Goal: Information Seeking & Learning: Learn about a topic

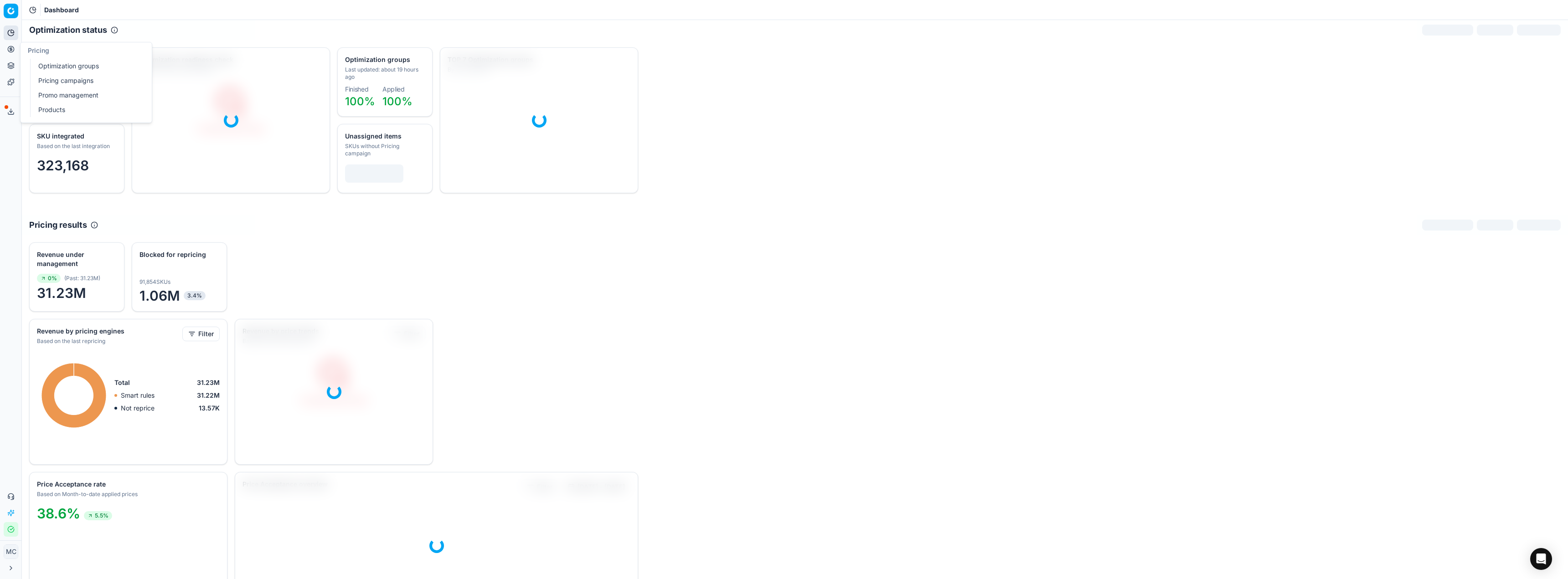
click at [46, 64] on link "Optimization groups" at bounding box center [88, 66] width 106 height 13
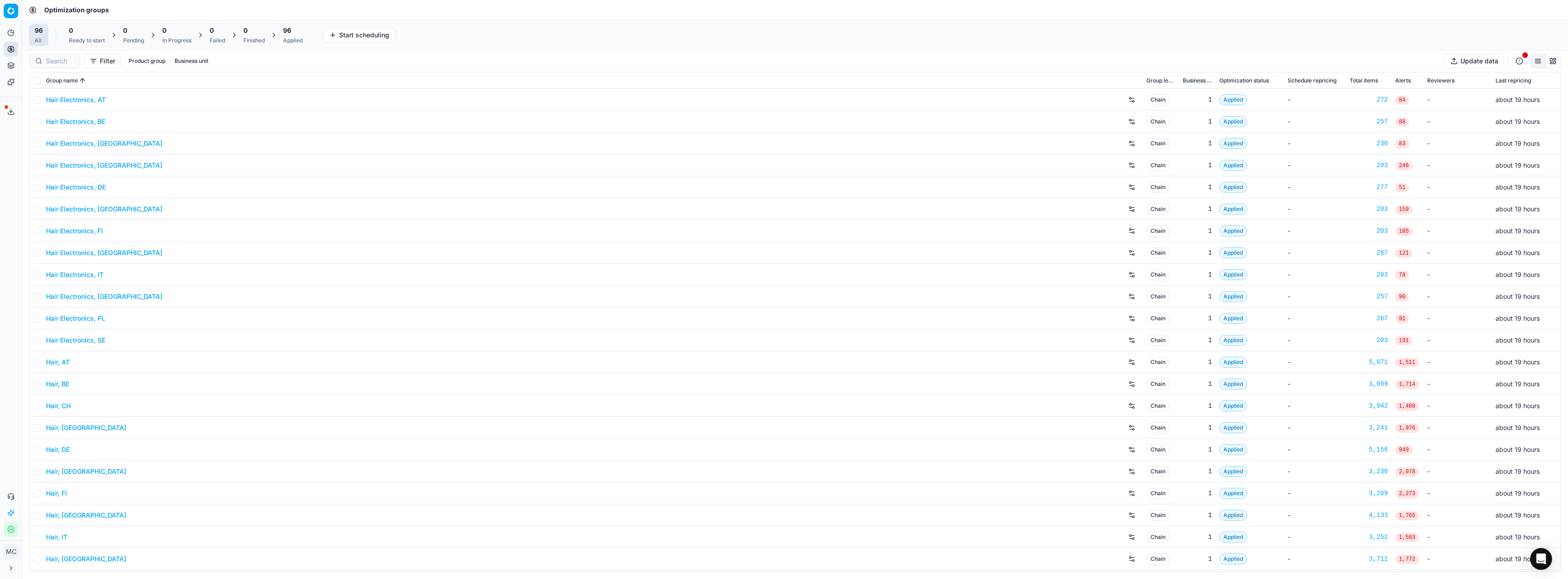
click at [97, 103] on link "Hair Electronics, AT" at bounding box center [76, 100] width 60 height 9
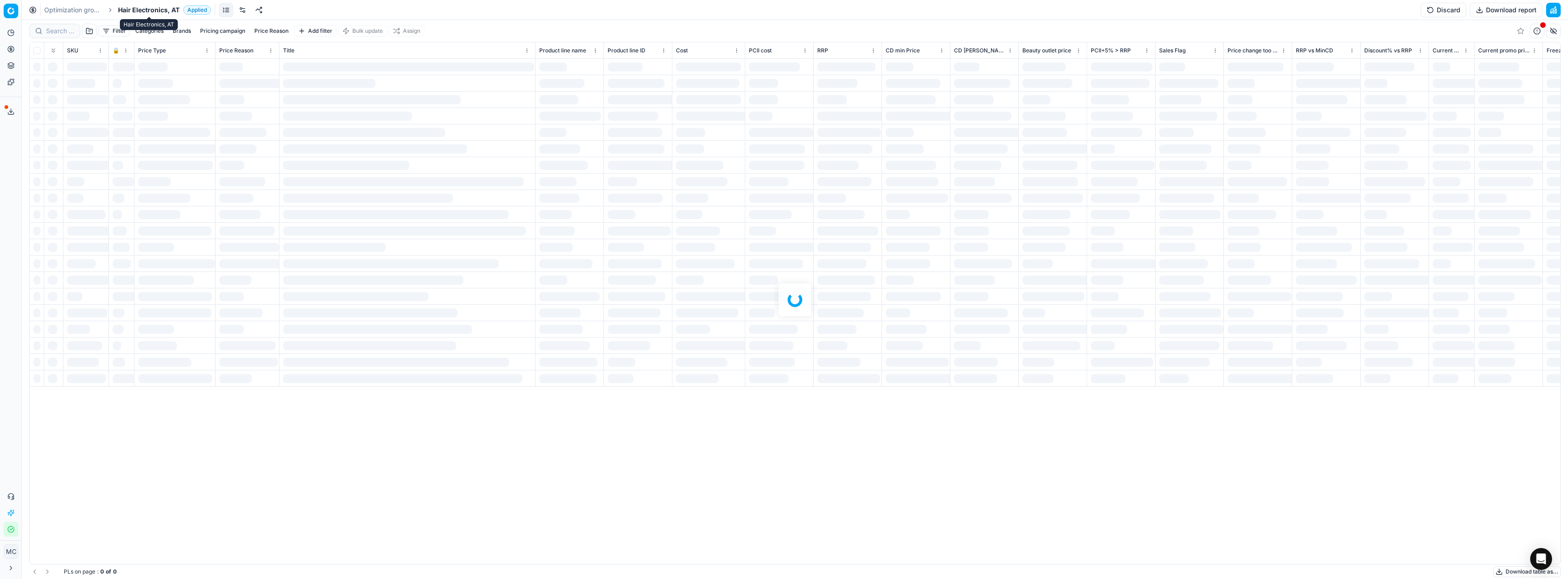
click at [145, 13] on span "Hair Electronics, AT" at bounding box center [149, 10] width 61 height 9
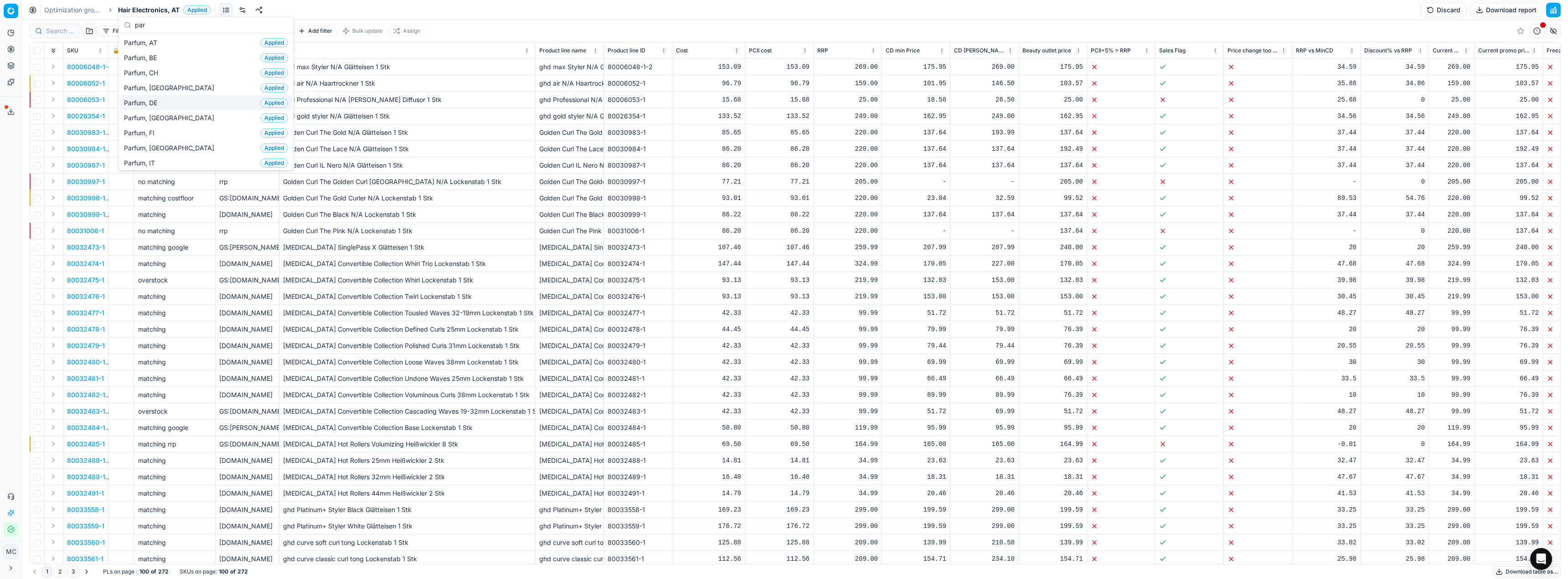
type input "par"
click at [161, 99] on span "Parfum, DE" at bounding box center [142, 103] width 37 height 9
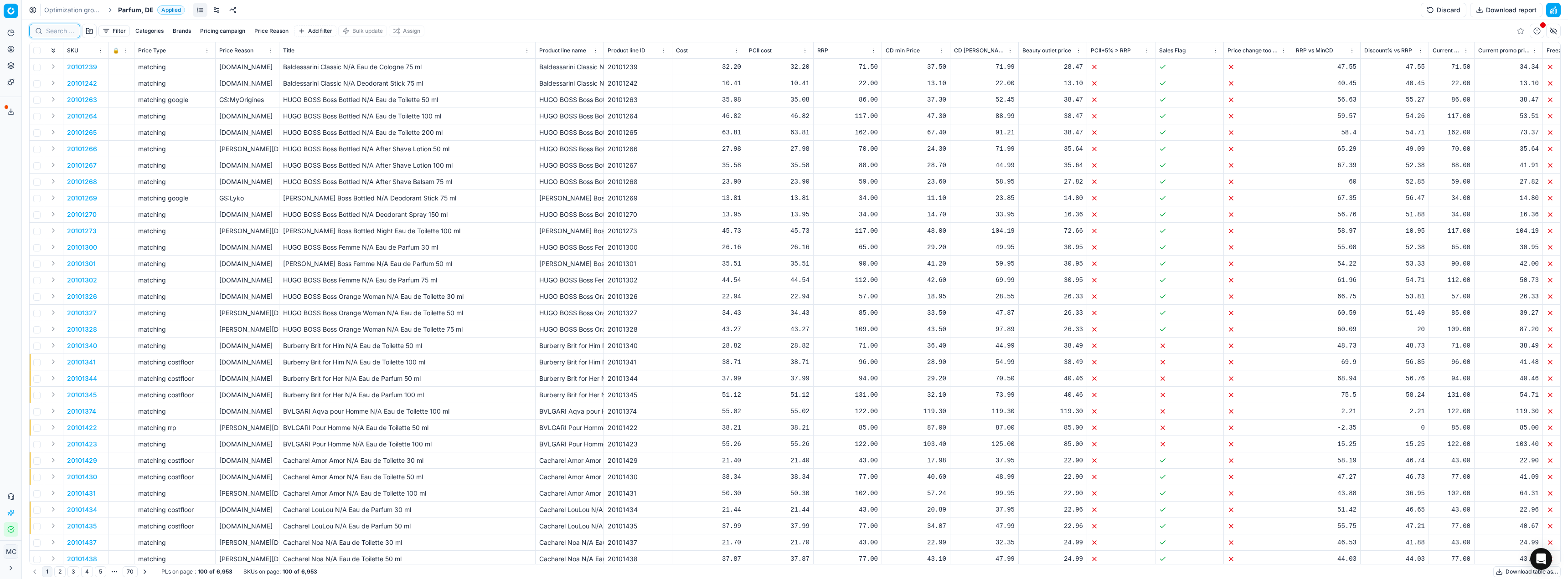
click at [63, 27] on input at bounding box center [60, 30] width 28 height 9
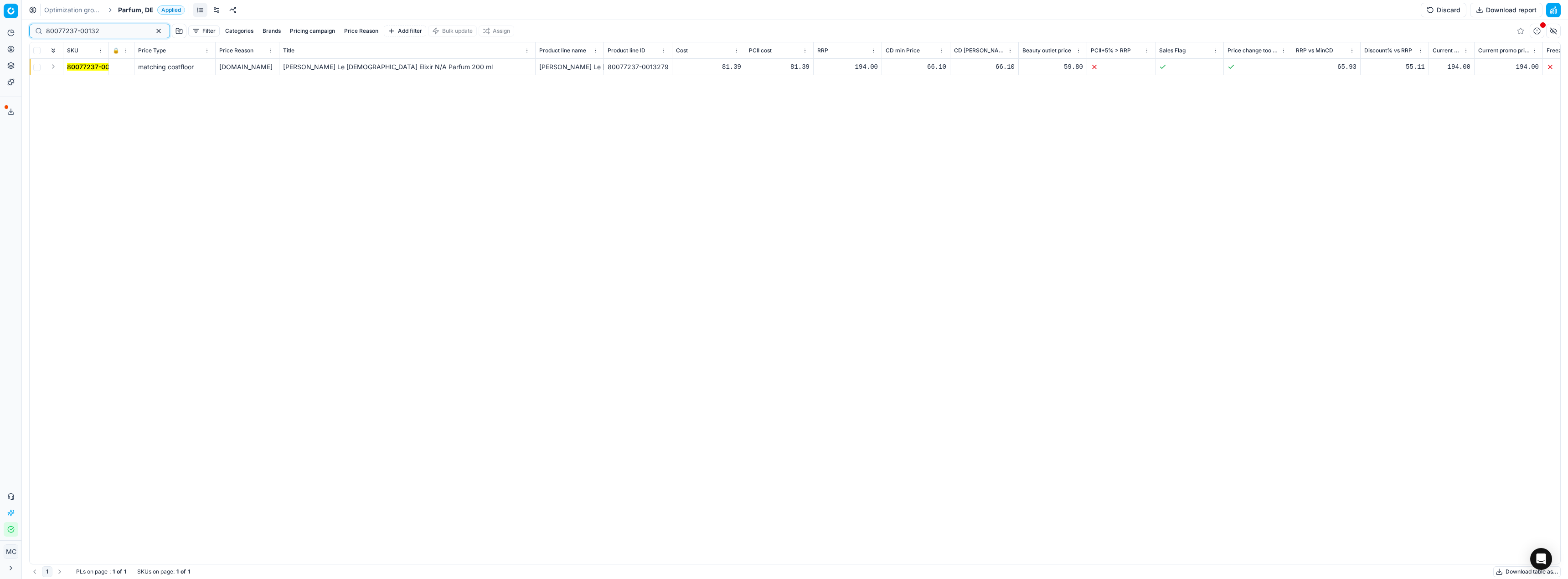
type input "80077237-00132"
click at [51, 66] on button "Expand" at bounding box center [54, 66] width 11 height 11
click at [74, 83] on mark "80077237-00132" at bounding box center [94, 83] width 54 height 8
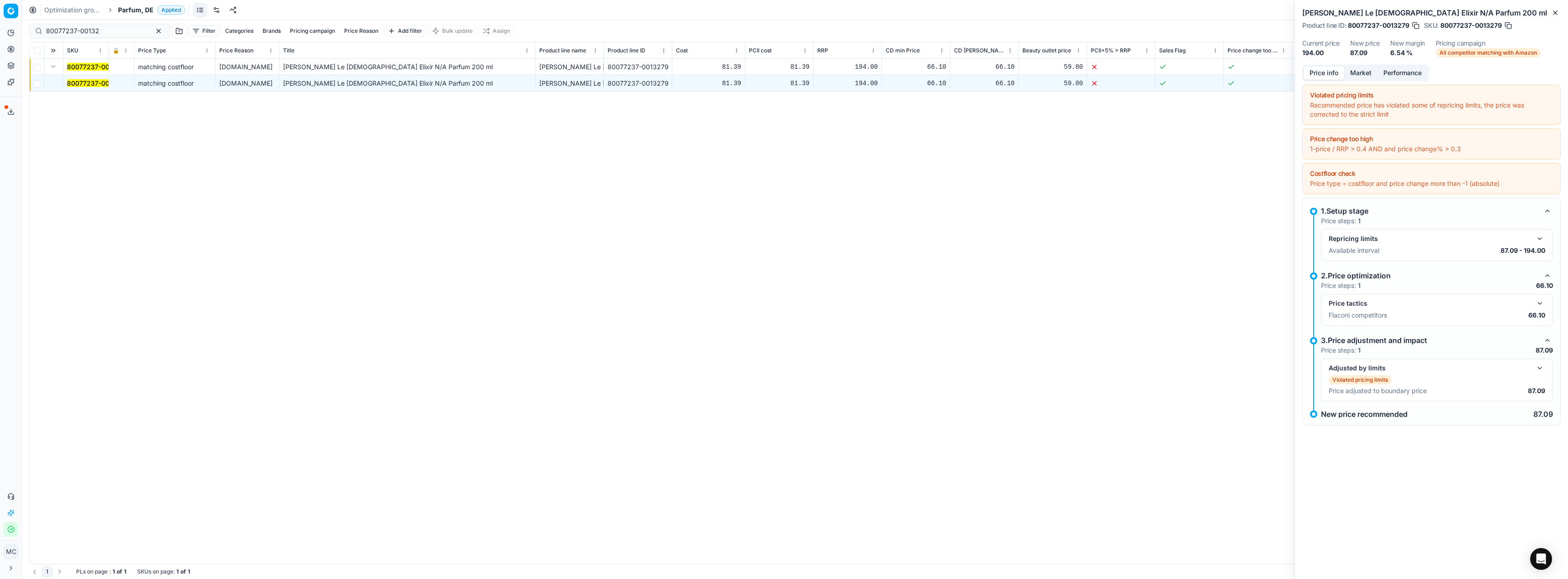
click at [1543, 299] on button "button" at bounding box center [1540, 303] width 11 height 11
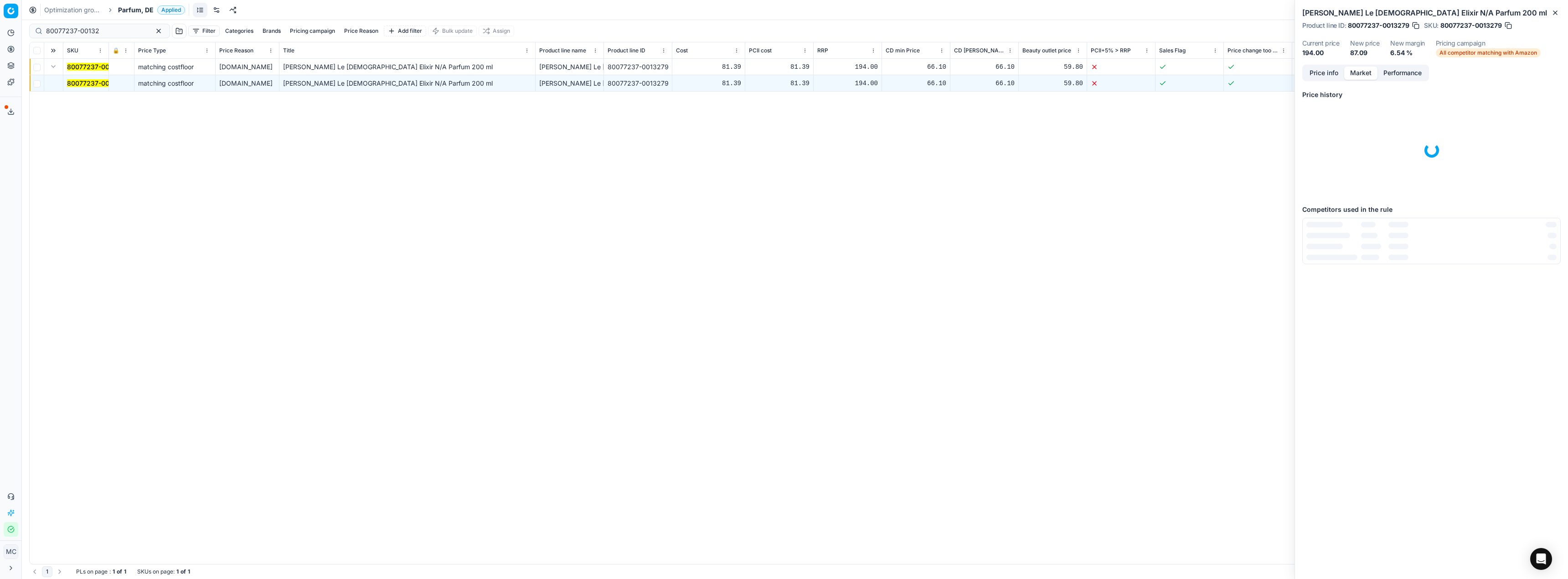
click at [1361, 69] on button "Market" at bounding box center [1360, 73] width 33 height 13
click at [1315, 260] on link "notino.de" at bounding box center [1340, 258] width 54 height 8
drag, startPoint x: 105, startPoint y: 29, endPoint x: 0, endPoint y: 23, distance: 105.2
click at [0, 23] on div "Pricing platform Analytics Pricing Product portfolio Templates Export service 2…" at bounding box center [784, 290] width 1568 height 579
click at [1321, 75] on button "Price info" at bounding box center [1324, 73] width 41 height 13
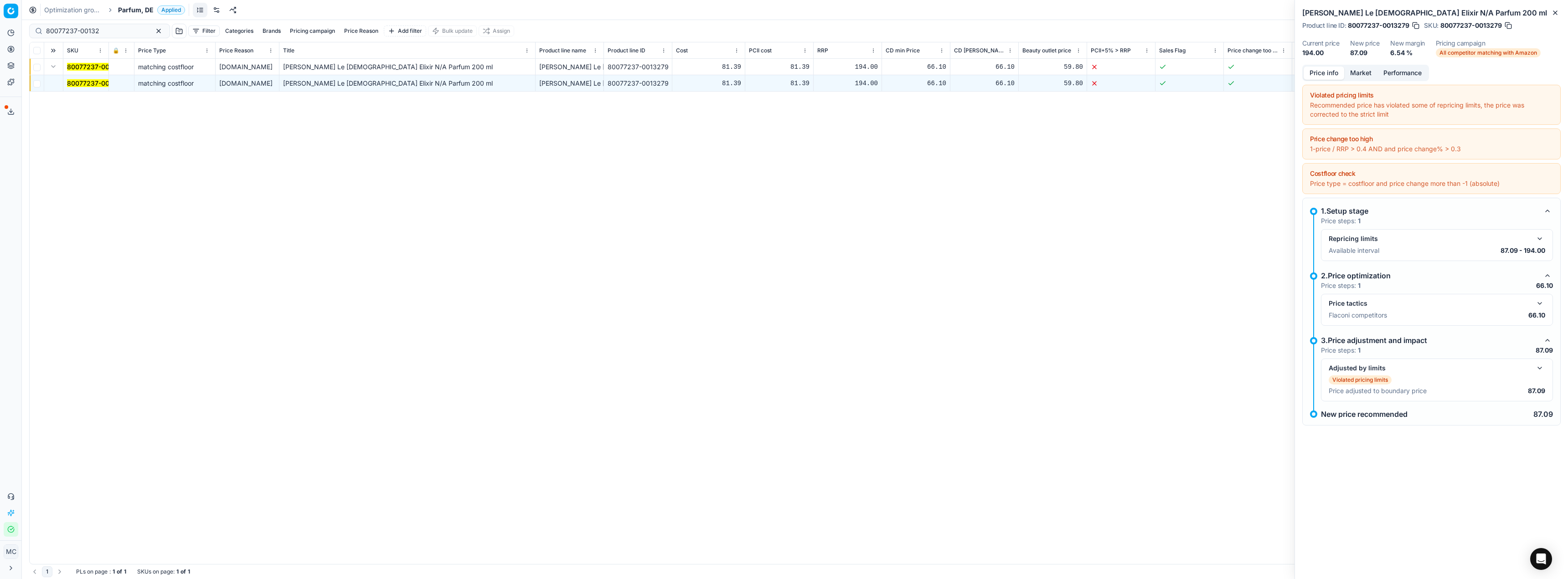
click at [1458, 529] on div "Jean Paul Gaultier Le Male Elixir N/A Parfum 200 ml Product line ID : 80077237-…" at bounding box center [1431, 290] width 273 height 579
click at [219, 578] on div "1 PLs on page : 1 of 1 SKUs on page : 1 of 1 Download table as..." at bounding box center [795, 572] width 1531 height 15
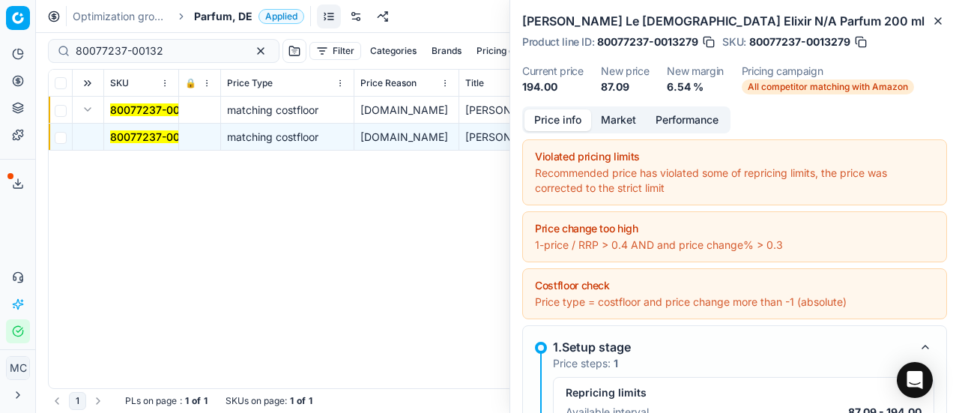
click at [231, 20] on span "Parfum, DE" at bounding box center [223, 16] width 58 height 15
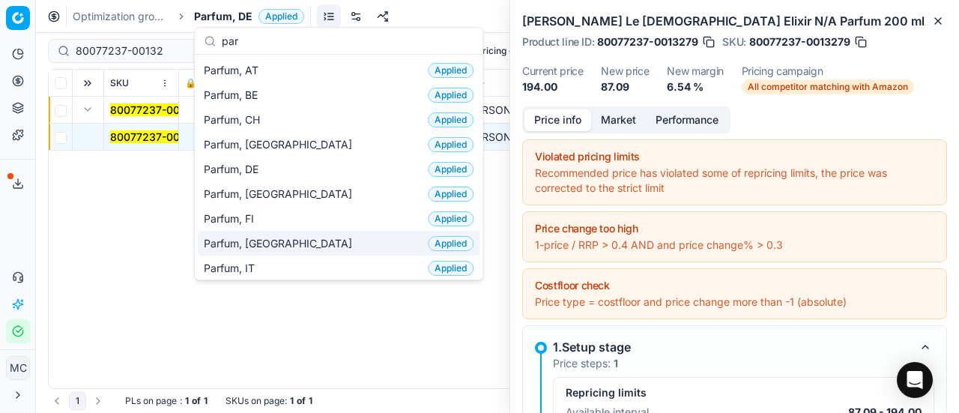
type input "par"
click at [291, 238] on div "Parfum, FR Applied" at bounding box center [339, 243] width 282 height 25
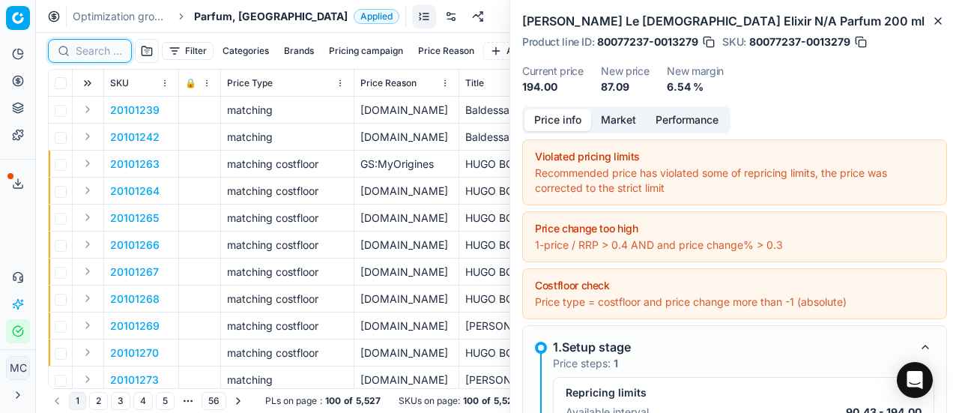
click at [104, 50] on input at bounding box center [99, 50] width 46 height 15
paste input "80036067-100"
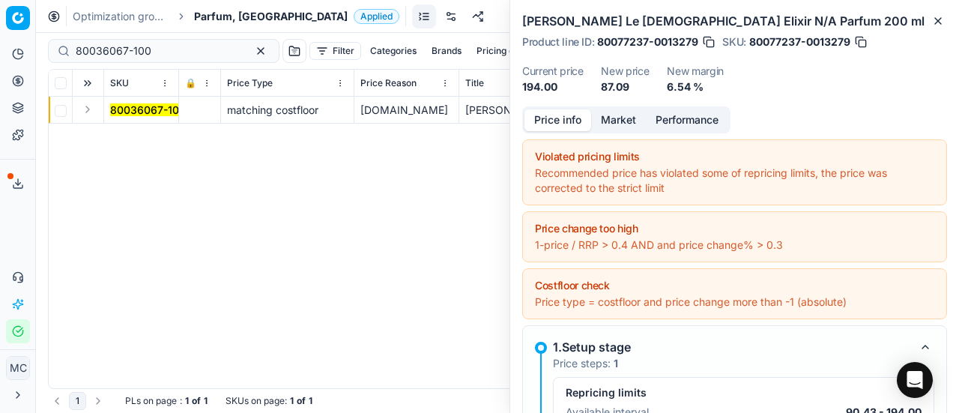
click at [13, 213] on div "Analytics Pricing Product portfolio Templates Export service 20 Contact support…" at bounding box center [17, 192] width 35 height 313
click at [3, 226] on div "Analytics Pricing Product portfolio Templates Export service 20 Contact support…" at bounding box center [17, 192] width 35 height 313
click at [19, 234] on div "Analytics Pricing Product portfolio Templates Export service 20 Contact support…" at bounding box center [17, 192] width 35 height 313
click at [15, 242] on div "Analytics Pricing Product portfolio Templates Export service 20 Contact support…" at bounding box center [17, 192] width 35 height 313
drag, startPoint x: 167, startPoint y: 49, endPoint x: 0, endPoint y: 26, distance: 168.5
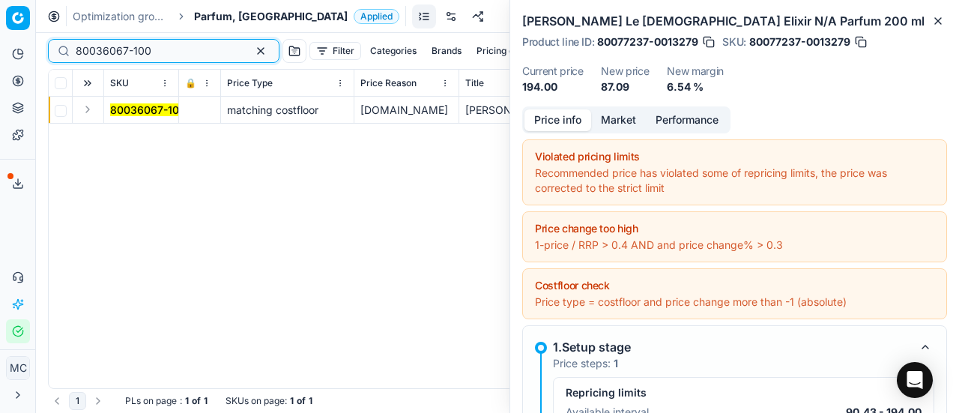
click at [0, 26] on div "Pricing platform Analytics Pricing Product portfolio Templates Export service 2…" at bounding box center [479, 206] width 959 height 413
click at [85, 106] on button "Expand" at bounding box center [88, 109] width 18 height 18
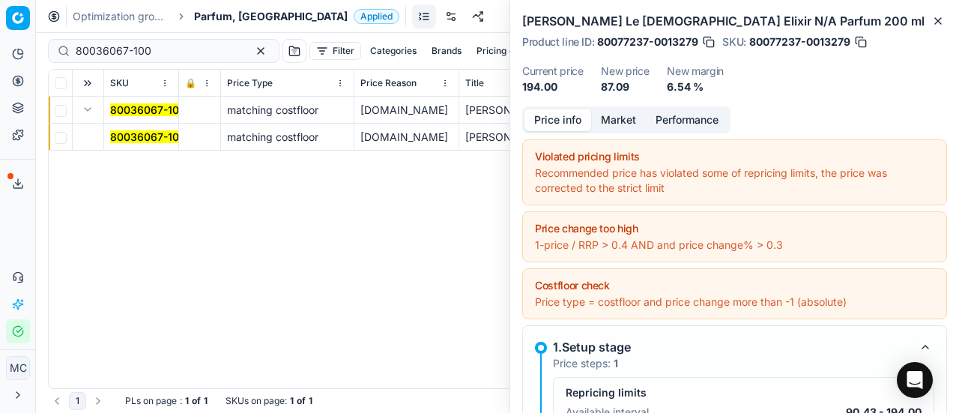
click at [138, 133] on mark "80036067-100" at bounding box center [148, 136] width 76 height 13
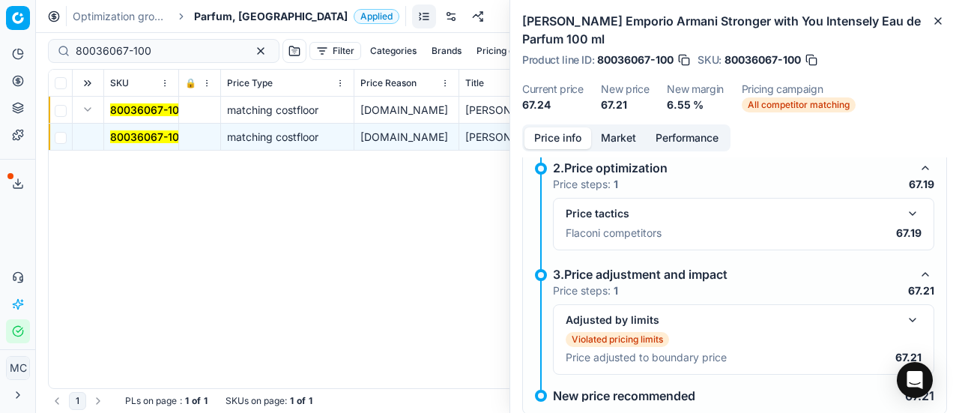
scroll to position [224, 0]
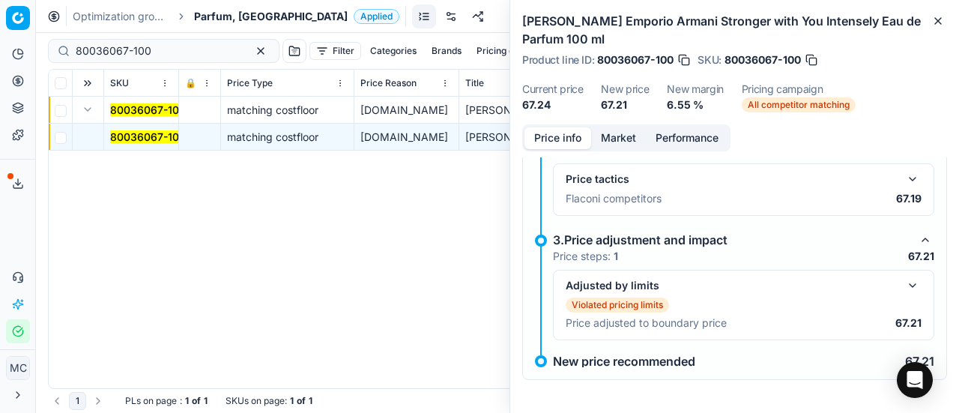
click at [903, 185] on button "button" at bounding box center [912, 179] width 18 height 18
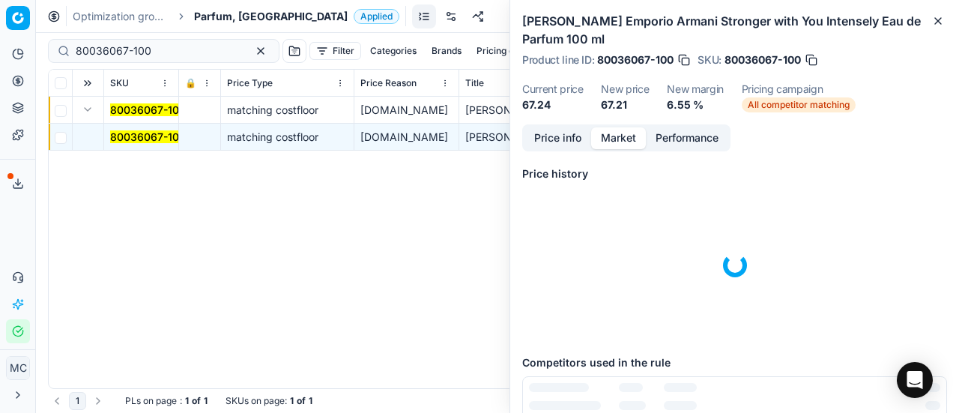
click at [616, 142] on button "Market" at bounding box center [618, 138] width 55 height 22
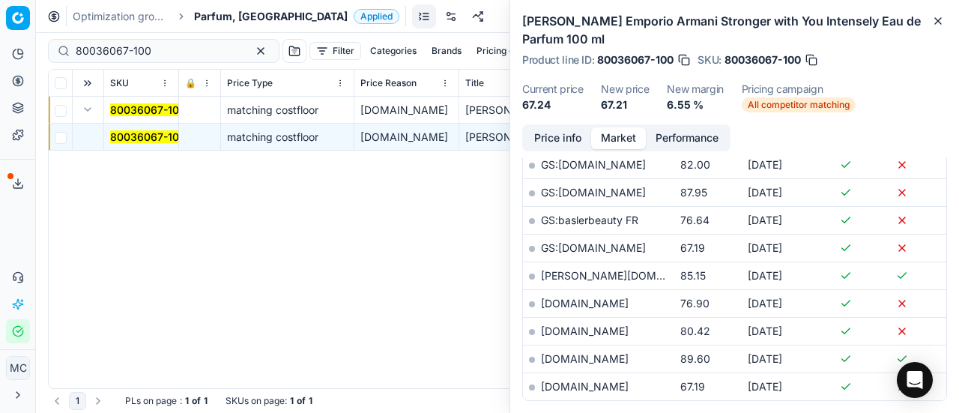
scroll to position [475, 0]
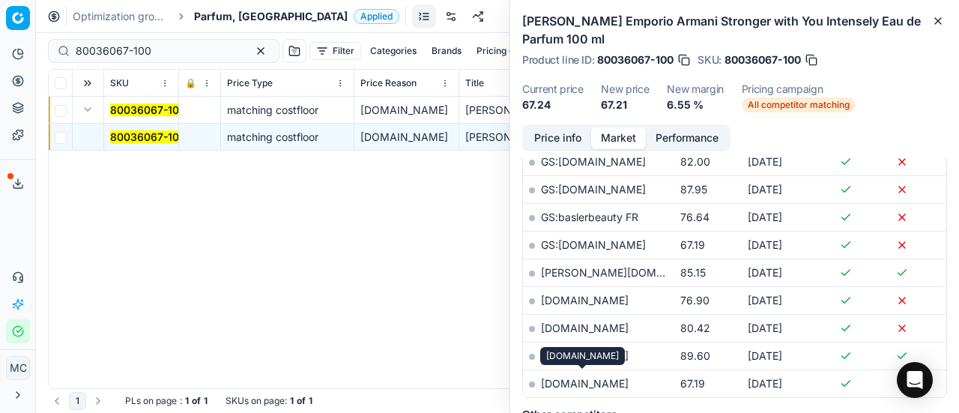
click at [577, 378] on link "parfumdreams.fr" at bounding box center [585, 383] width 88 height 13
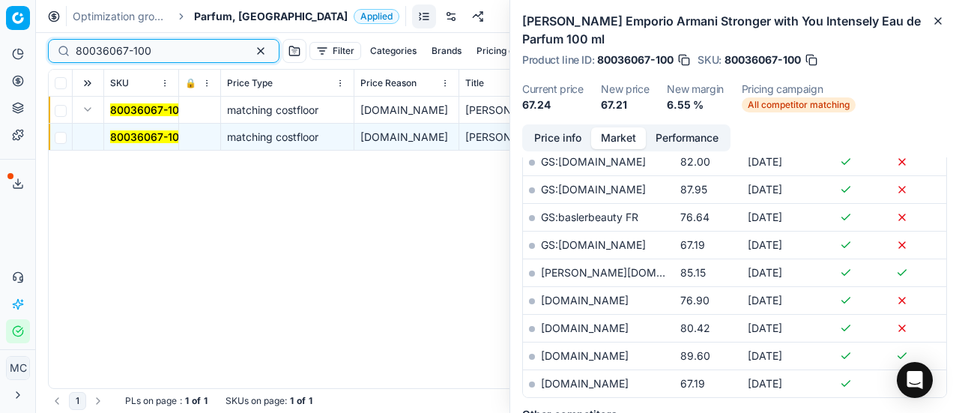
drag, startPoint x: 153, startPoint y: 47, endPoint x: 0, endPoint y: 41, distance: 152.9
click at [0, 41] on div "Pricing platform Analytics Pricing Product portfolio Templates Export service 2…" at bounding box center [479, 206] width 959 height 413
paste input "75133-5"
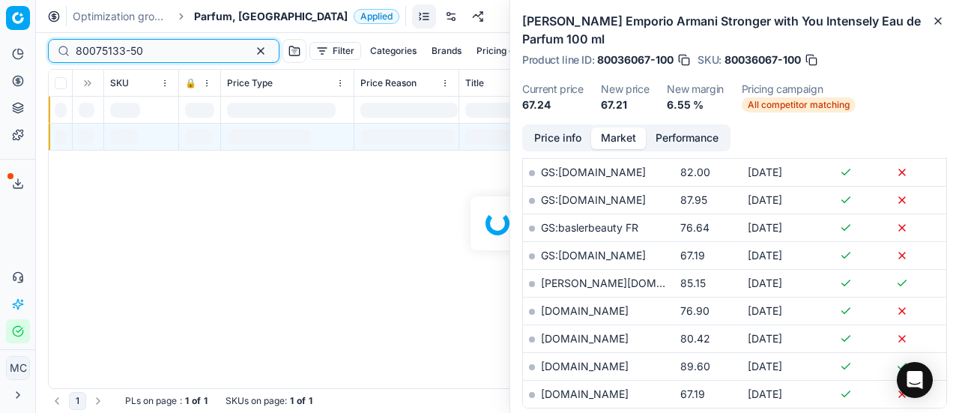
scroll to position [475, 0]
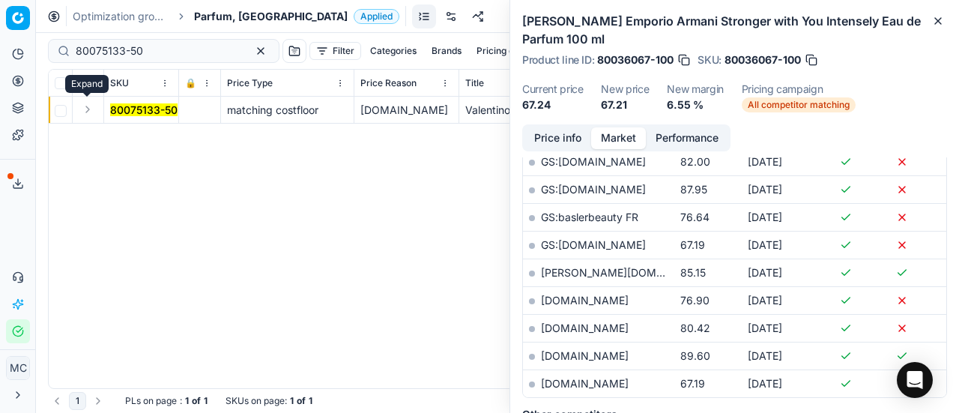
click at [91, 116] on button "Expand" at bounding box center [88, 109] width 18 height 18
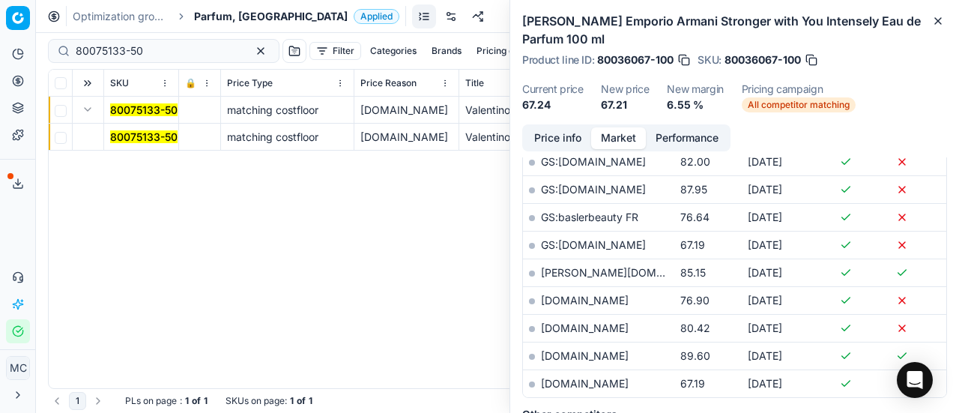
click at [127, 134] on mark "80075133-50" at bounding box center [143, 136] width 67 height 13
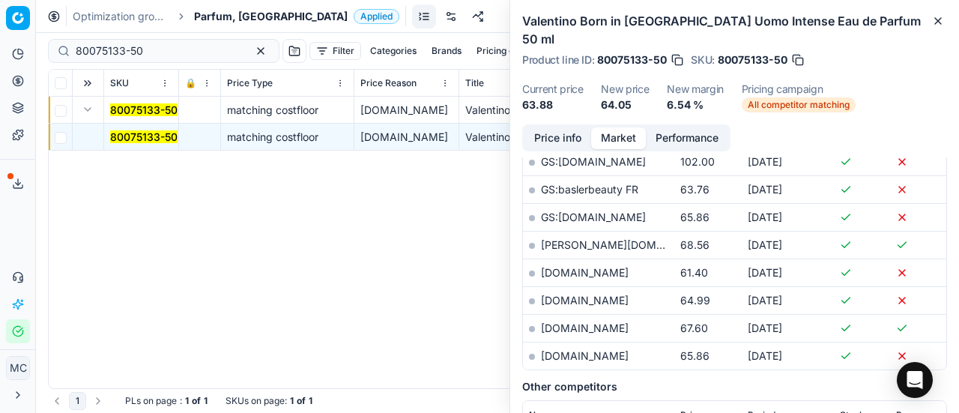
click at [558, 127] on button "Price info" at bounding box center [557, 138] width 67 height 22
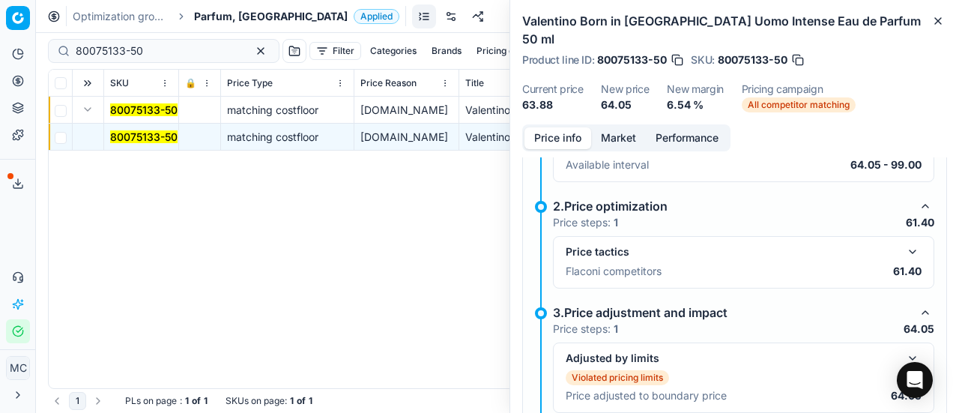
click at [904, 243] on button "button" at bounding box center [912, 252] width 18 height 18
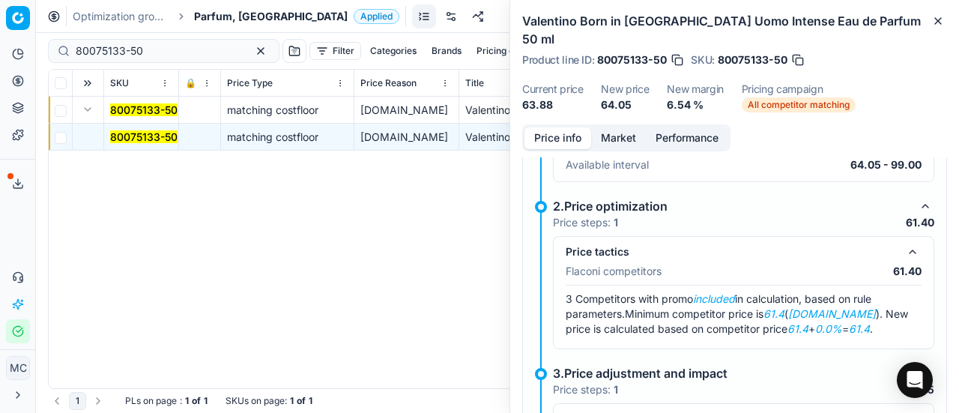
click at [618, 127] on button "Market" at bounding box center [618, 138] width 55 height 22
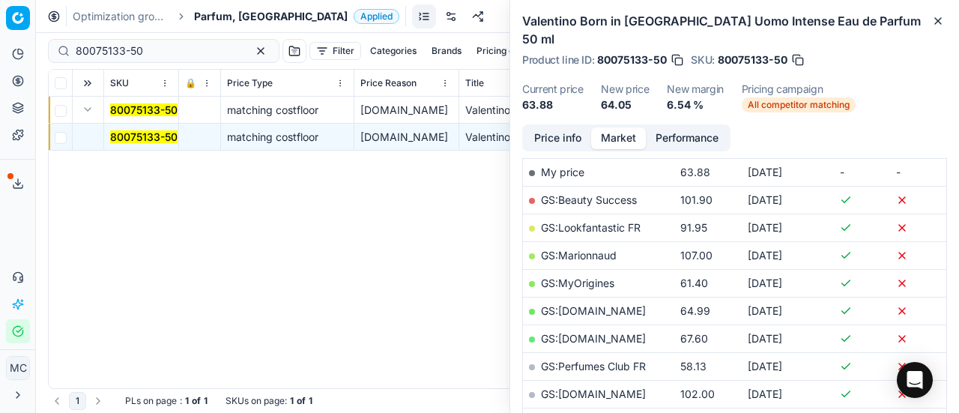
scroll to position [243, 0]
click at [610, 276] on link "GS:MyOrigines" at bounding box center [577, 282] width 73 height 13
drag, startPoint x: 159, startPoint y: 46, endPoint x: 0, endPoint y: 40, distance: 158.9
click at [0, 40] on div "Pricing platform Analytics Pricing Product portfolio Templates Export service 2…" at bounding box center [479, 206] width 959 height 413
paste input "20101265"
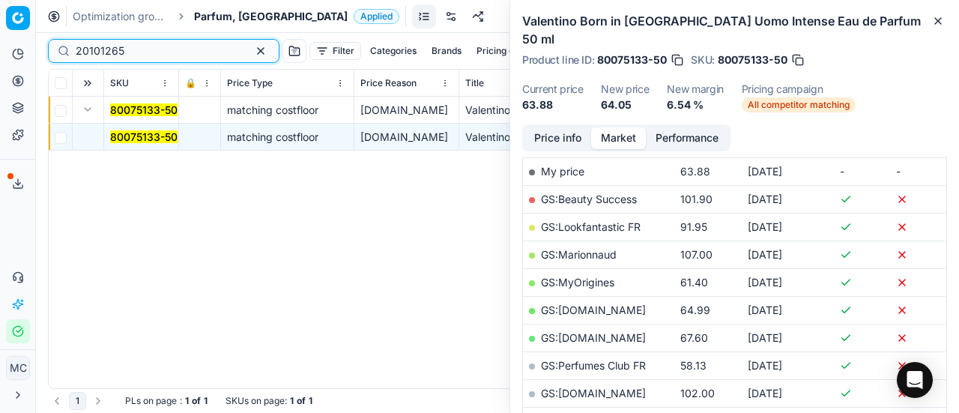
type input "20101265"
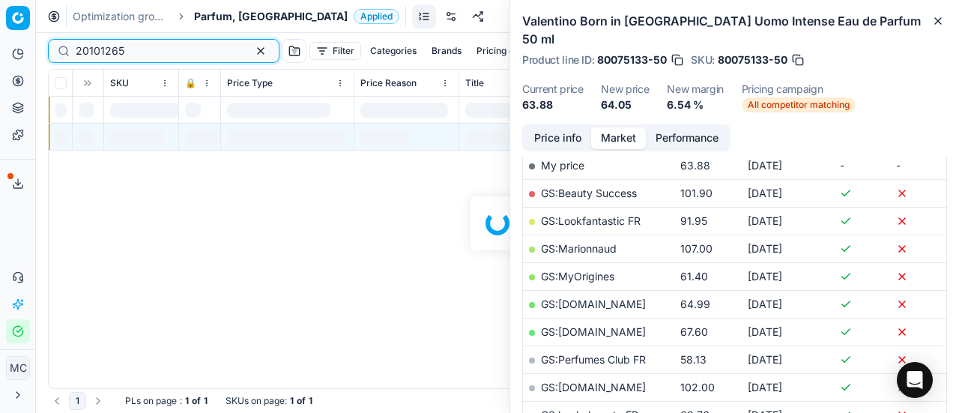
scroll to position [243, 0]
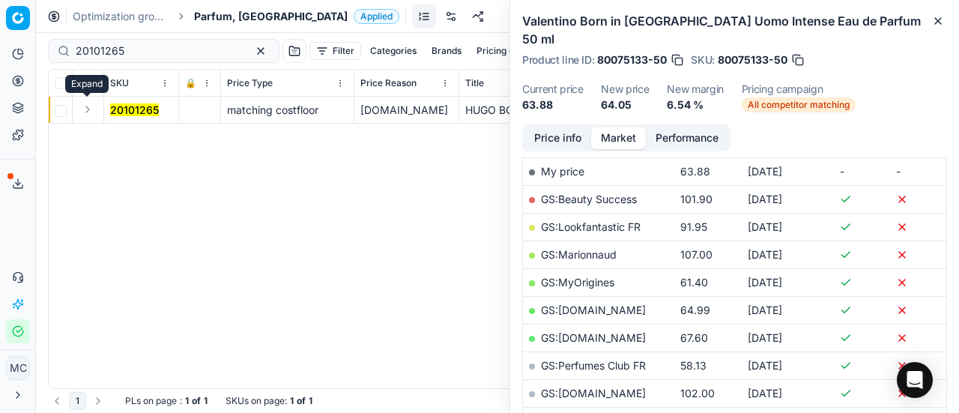
click at [96, 109] on button "Expand" at bounding box center [88, 109] width 18 height 18
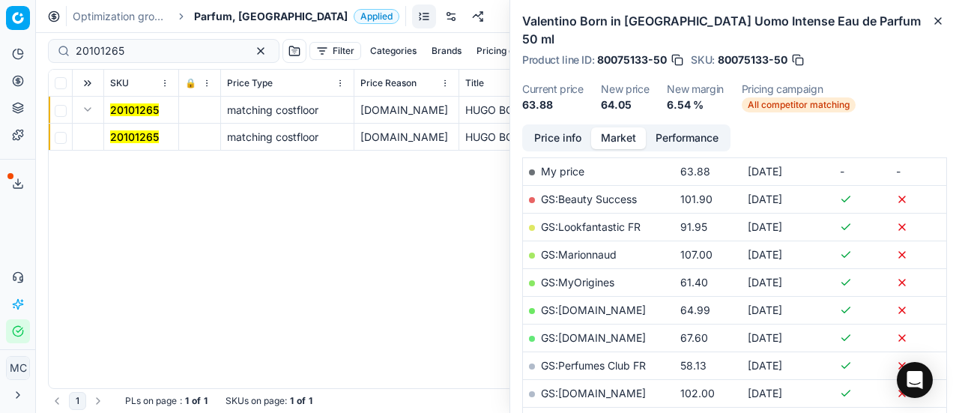
click at [127, 137] on mark "20101265" at bounding box center [134, 136] width 49 height 13
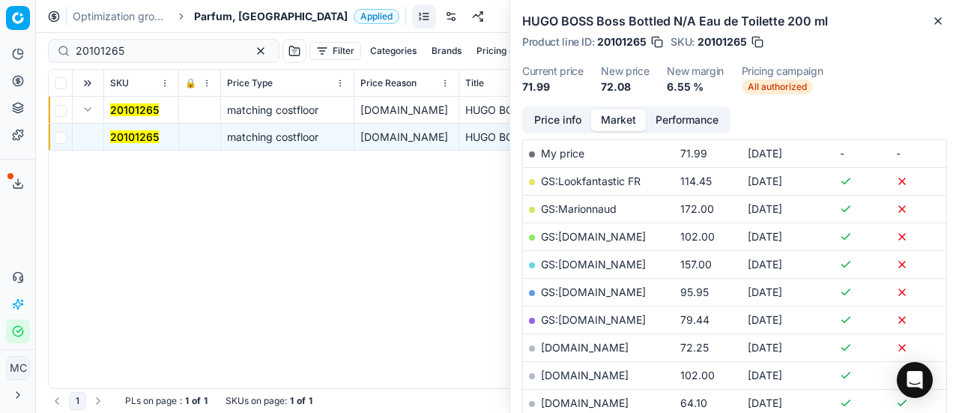
click at [549, 113] on button "Price info" at bounding box center [557, 120] width 67 height 22
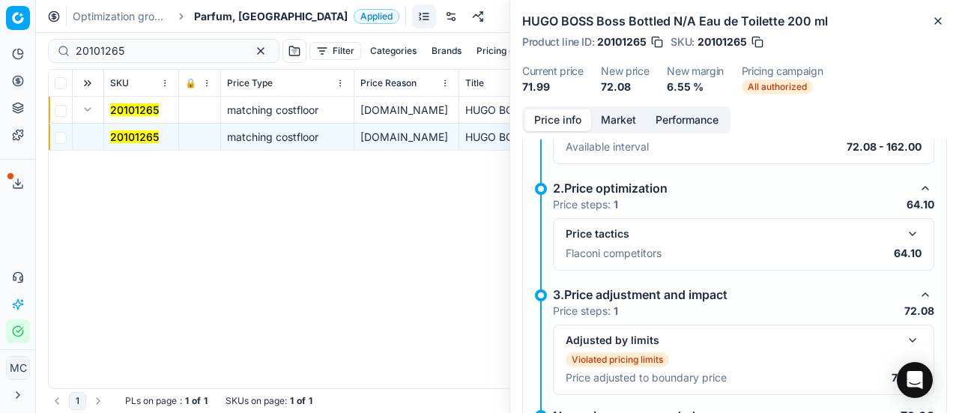
click at [903, 230] on button "button" at bounding box center [912, 234] width 18 height 18
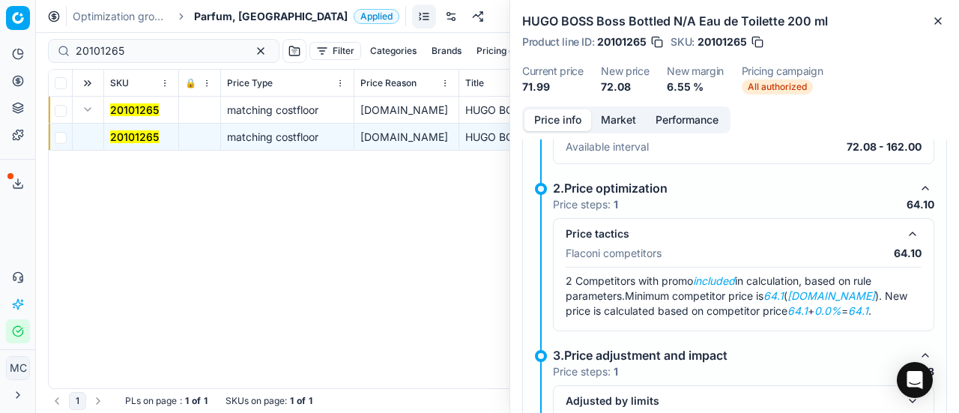
click at [628, 119] on button "Market" at bounding box center [618, 120] width 55 height 22
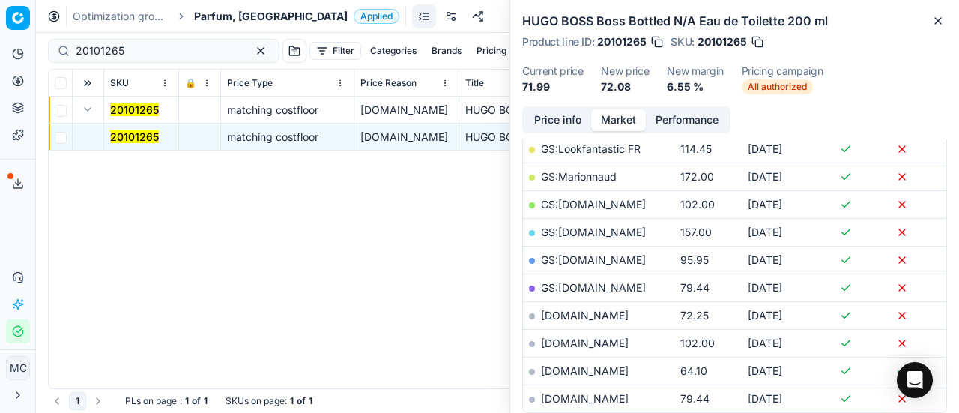
scroll to position [389, 0]
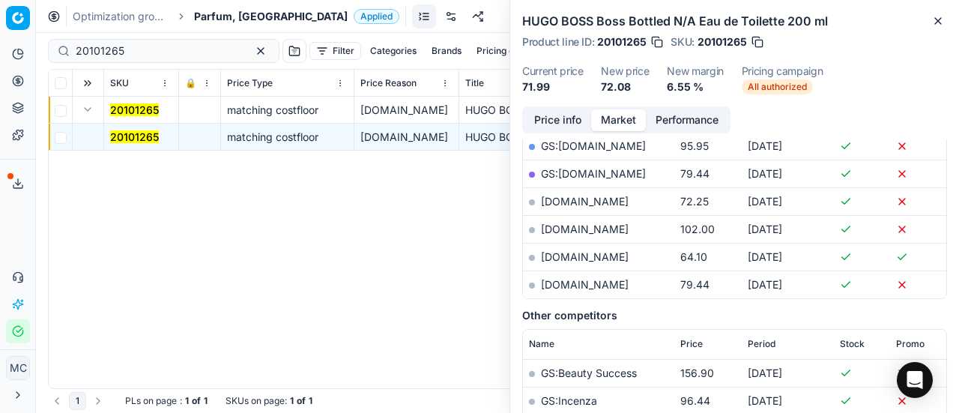
click at [568, 257] on link "notino.fr" at bounding box center [585, 256] width 88 height 13
click at [207, 14] on span "Parfum, FR" at bounding box center [271, 16] width 154 height 15
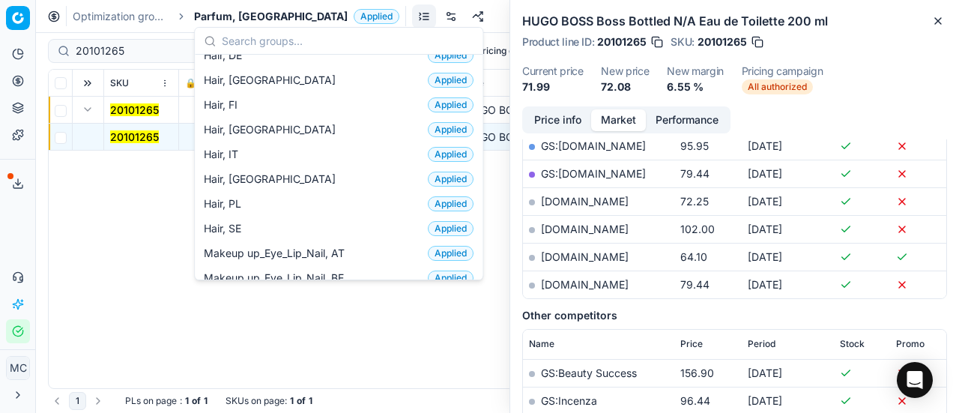
scroll to position [412, 0]
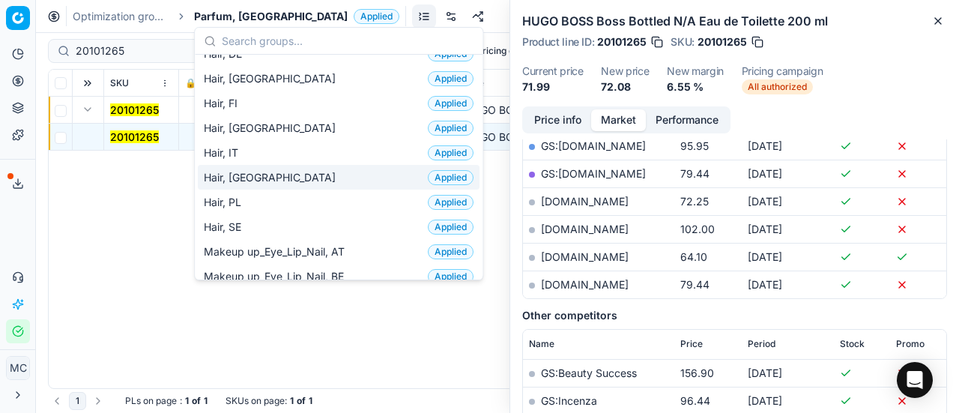
click at [299, 171] on div "Hair, NL Applied" at bounding box center [339, 177] width 282 height 25
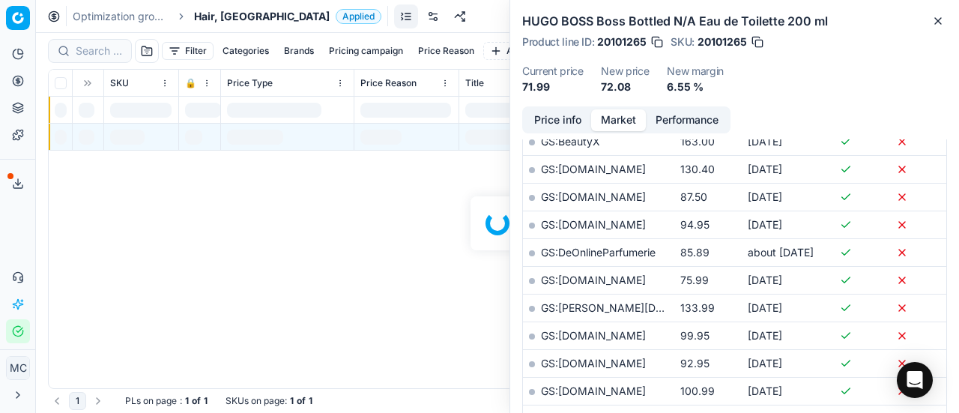
scroll to position [389, 0]
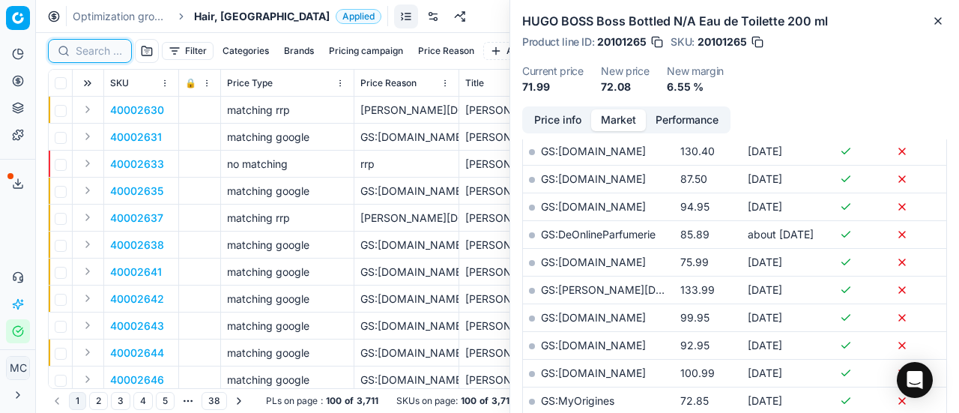
click at [105, 46] on input at bounding box center [99, 50] width 46 height 15
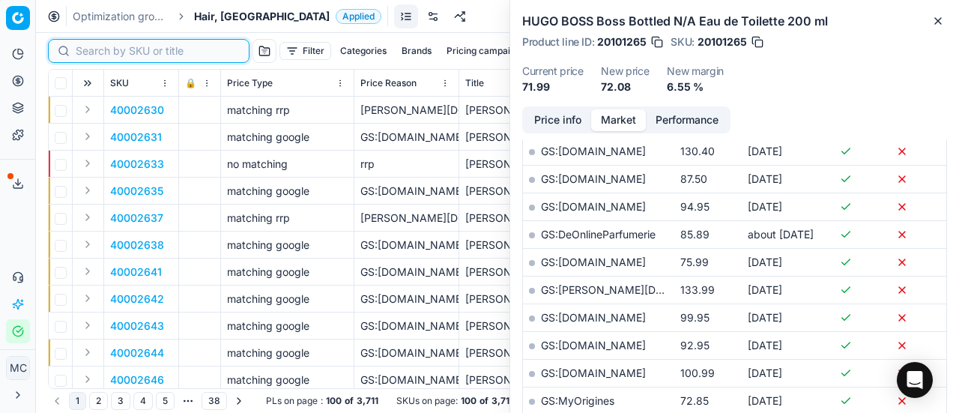
paste input "80053929-190"
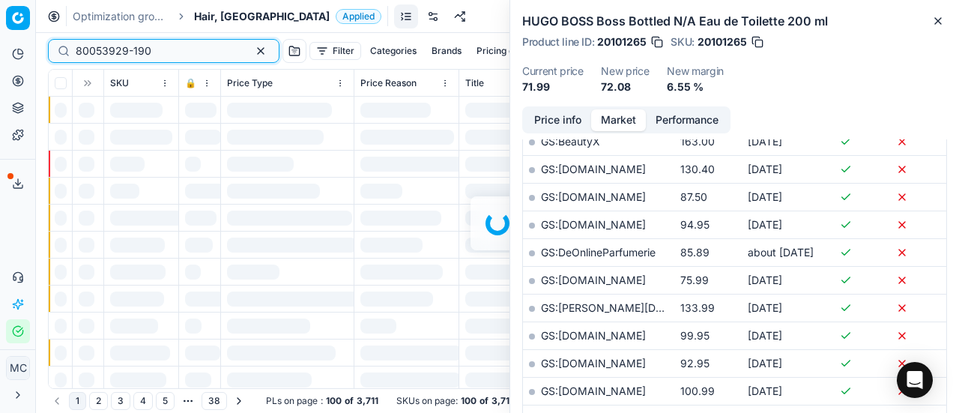
scroll to position [389, 0]
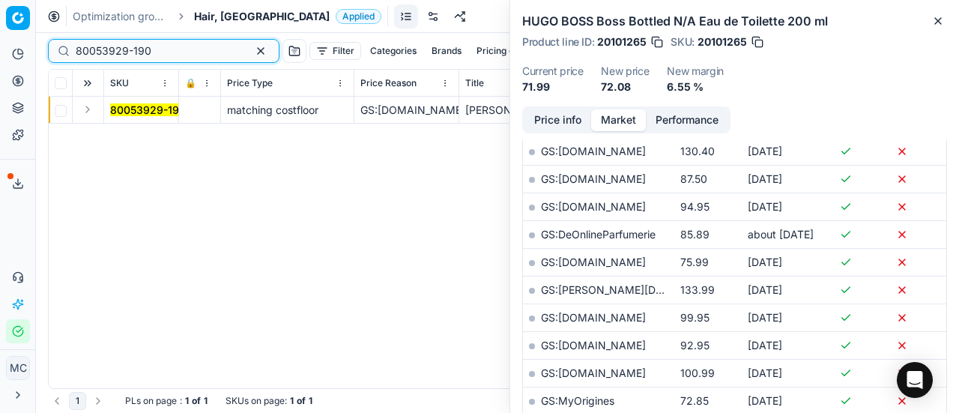
type input "80053929-190"
click at [90, 107] on button "Expand" at bounding box center [88, 109] width 18 height 18
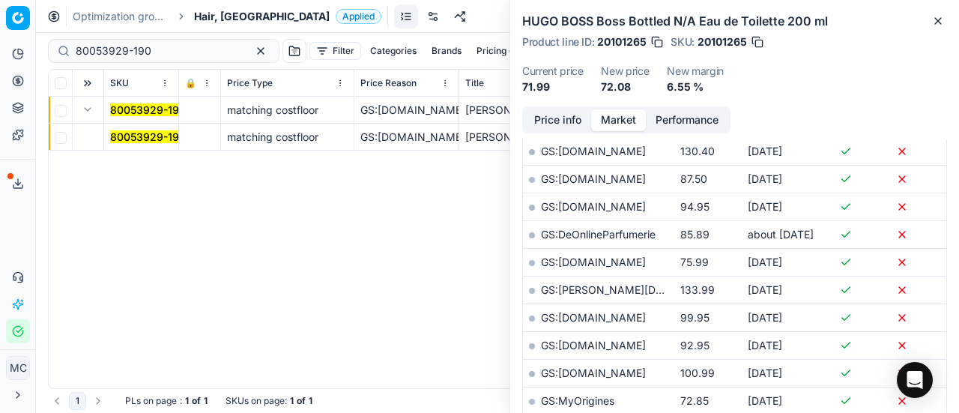
click at [140, 136] on mark "80053929-190" at bounding box center [148, 136] width 76 height 13
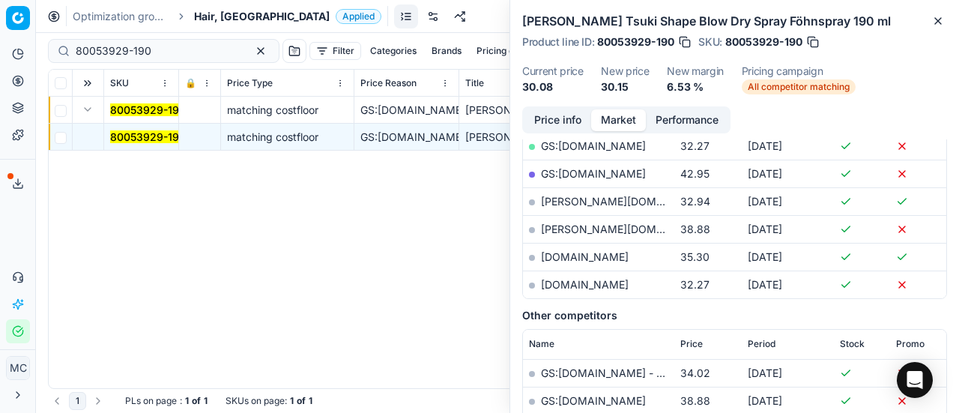
click at [580, 121] on button "Price info" at bounding box center [557, 120] width 67 height 22
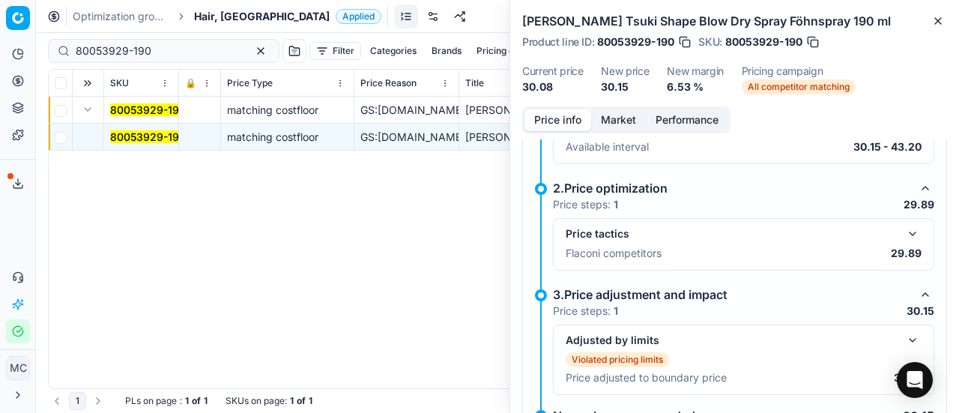
click at [893, 242] on div "Price tactics Flaconi competitors 29.89" at bounding box center [743, 244] width 356 height 39
click at [903, 233] on button "button" at bounding box center [912, 234] width 18 height 18
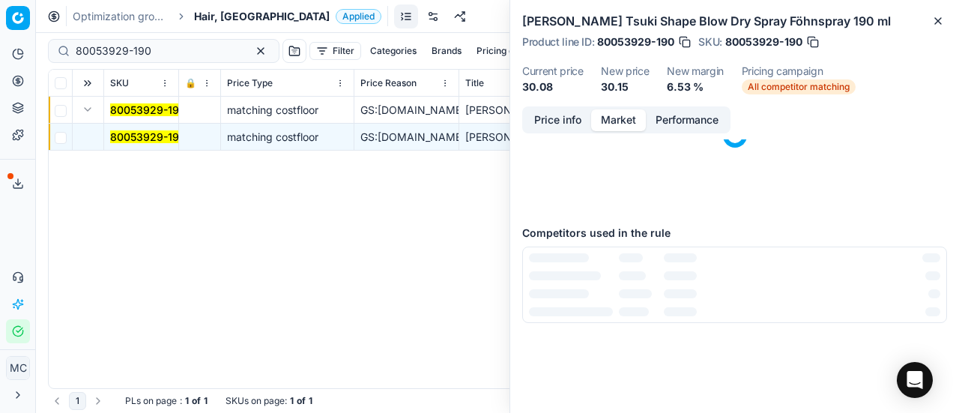
click at [616, 114] on button "Market" at bounding box center [618, 120] width 55 height 22
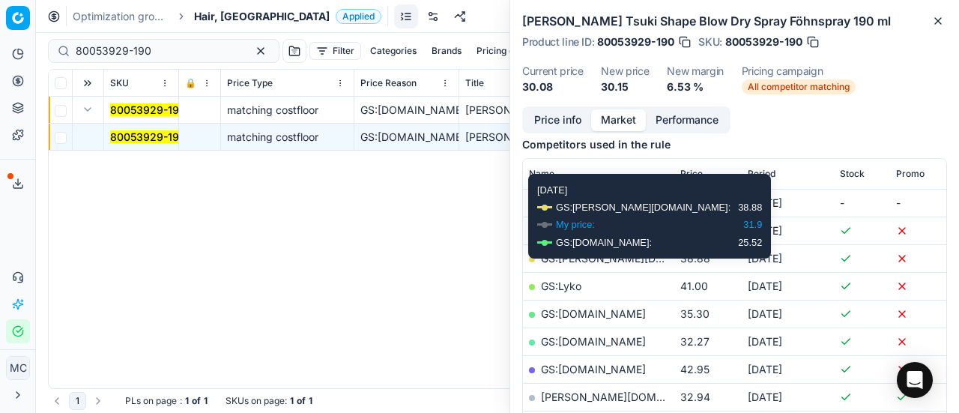
scroll to position [215, 0]
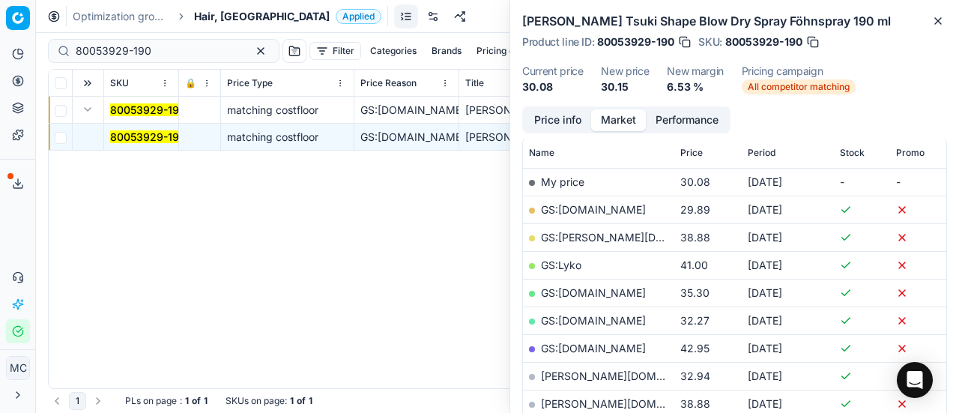
click at [586, 213] on link "GS:Deloox.nl" at bounding box center [593, 209] width 105 height 13
click at [220, 10] on span "Hair, NL" at bounding box center [262, 16] width 136 height 15
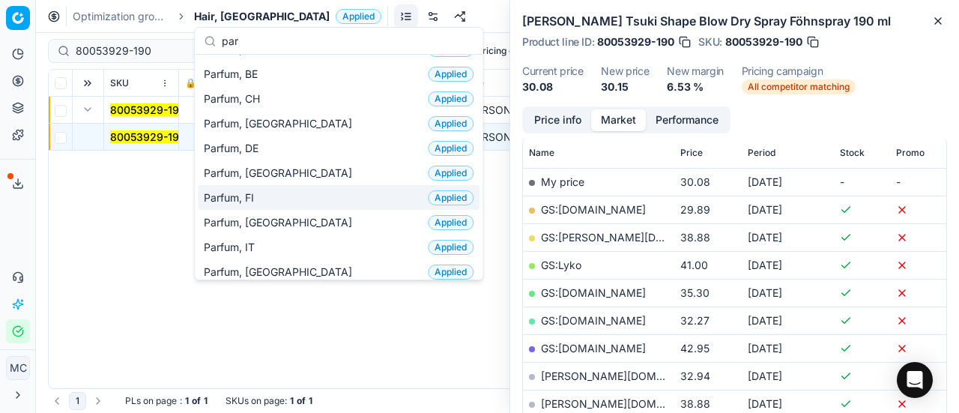
scroll to position [15, 0]
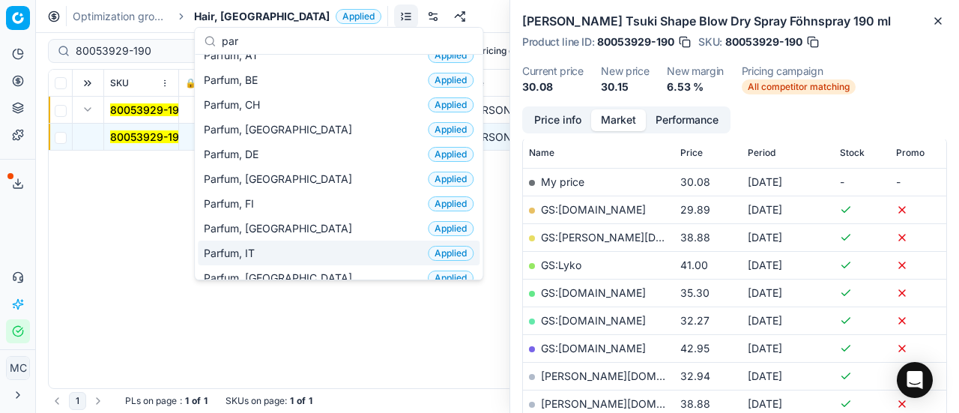
type input "par"
click at [294, 241] on div "Parfum, IT Applied" at bounding box center [339, 252] width 282 height 25
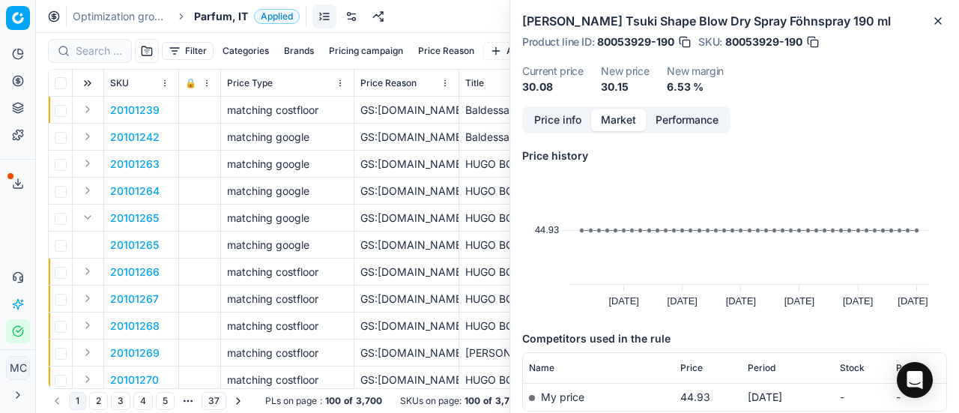
click at [70, 53] on div at bounding box center [90, 51] width 84 height 24
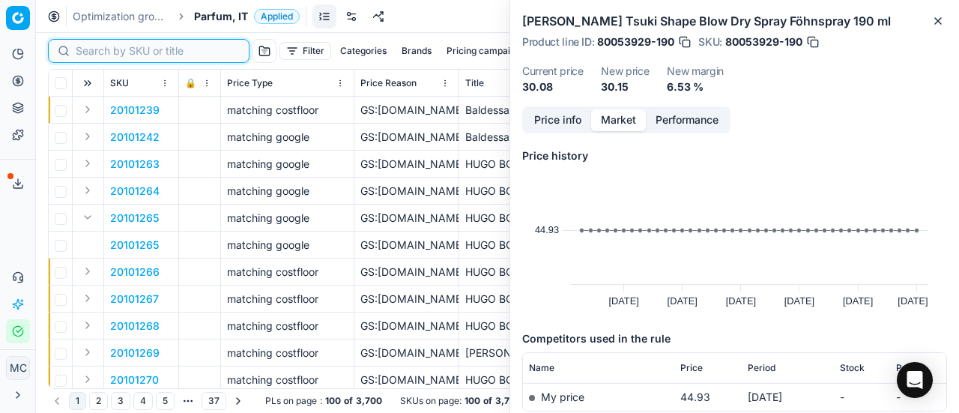
paste input "80020633-90"
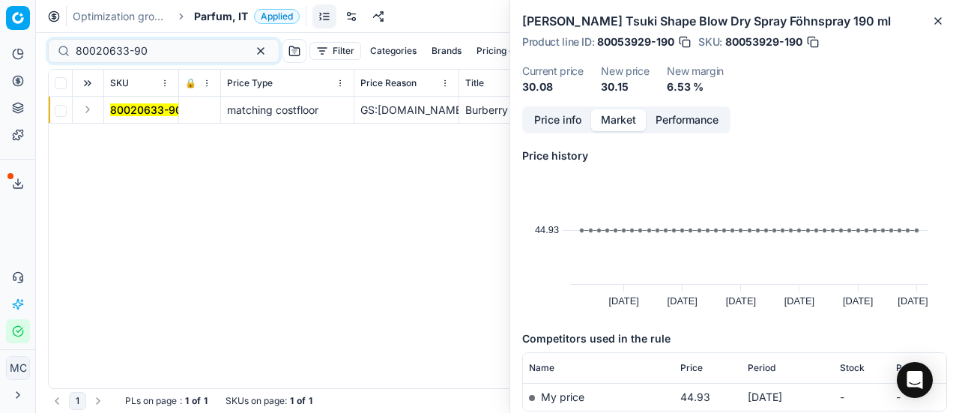
click at [96, 112] on td at bounding box center [88, 110] width 31 height 27
click at [88, 112] on button "Expand" at bounding box center [88, 109] width 18 height 18
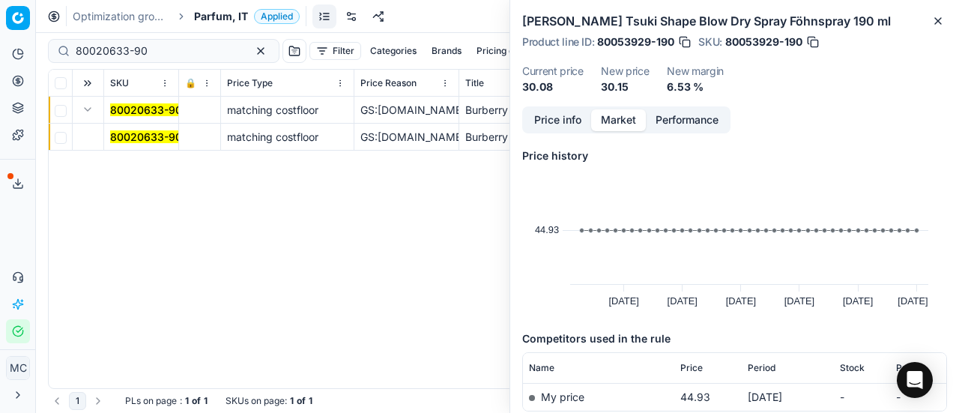
click at [139, 128] on td "80020633-90" at bounding box center [141, 137] width 75 height 27
click at [140, 130] on mark "80020633-90" at bounding box center [146, 136] width 72 height 13
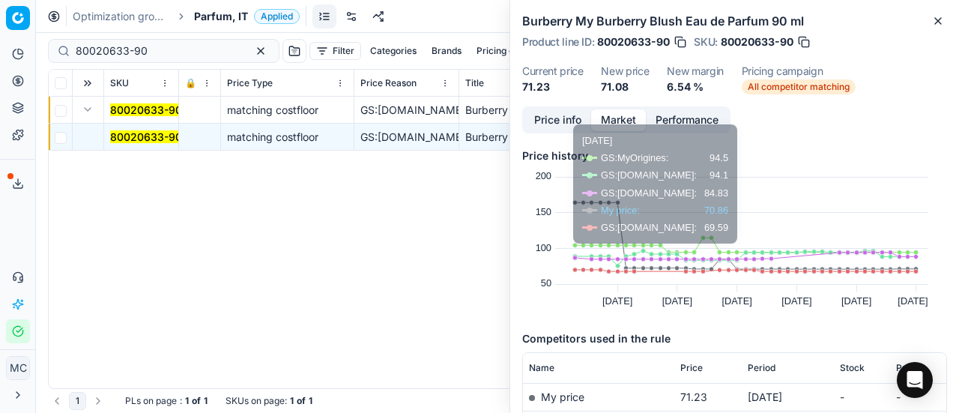
click at [578, 121] on button "Price info" at bounding box center [557, 120] width 67 height 22
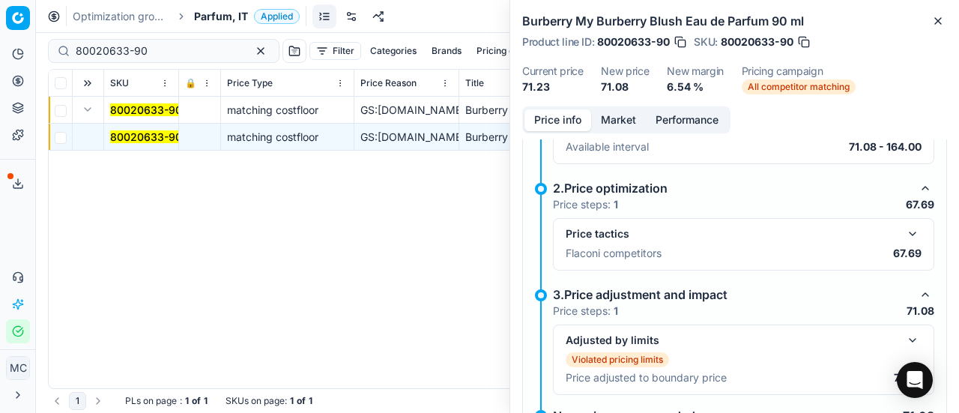
scroll to position [206, 0]
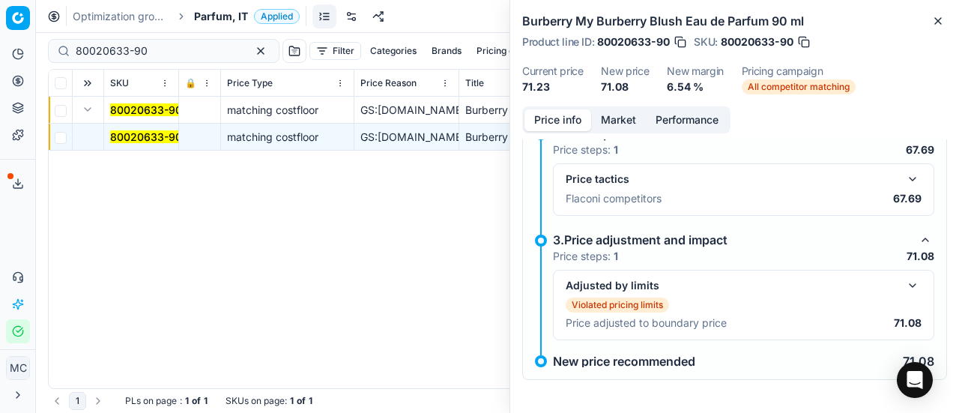
click at [903, 180] on button "button" at bounding box center [912, 179] width 18 height 18
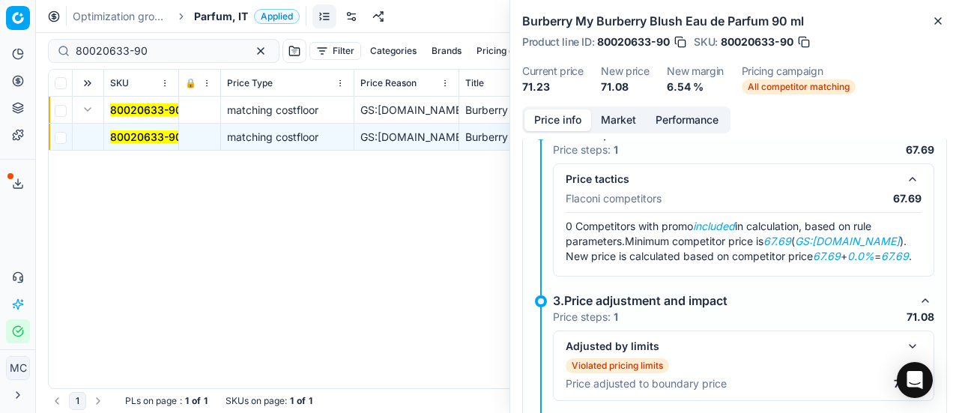
click at [607, 128] on button "Market" at bounding box center [618, 120] width 55 height 22
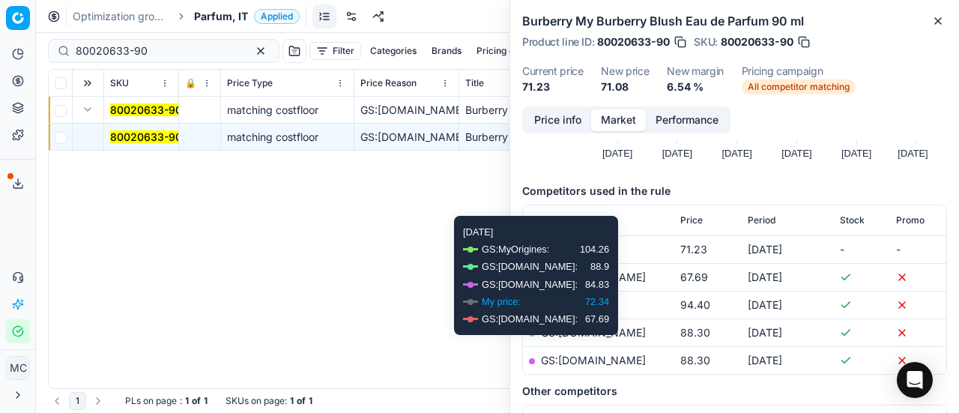
scroll to position [165, 0]
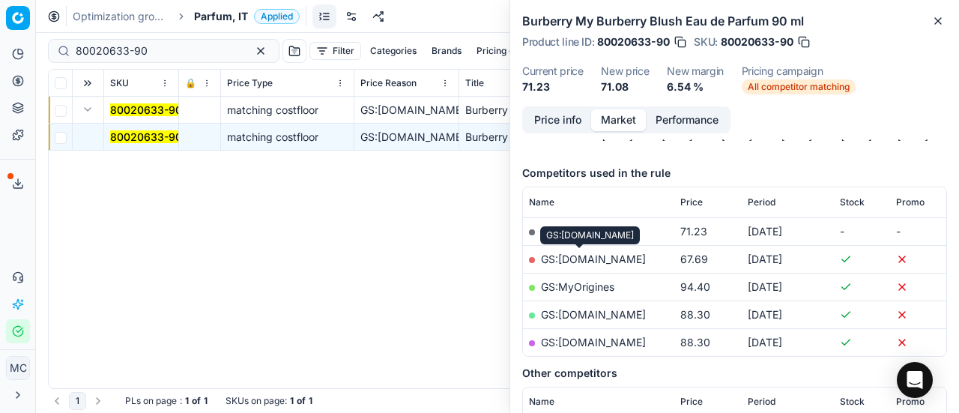
click at [599, 258] on link "GS:Deloox.com" at bounding box center [593, 258] width 105 height 13
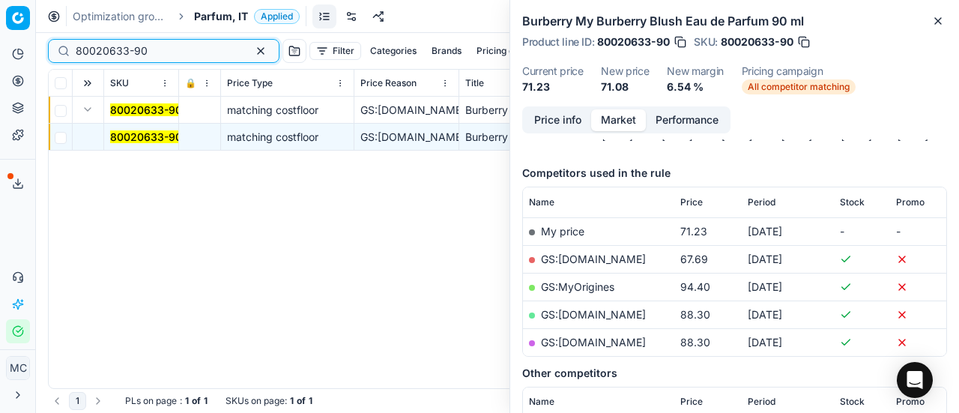
drag, startPoint x: 162, startPoint y: 44, endPoint x: 0, endPoint y: 16, distance: 164.2
click at [0, 16] on div "Pricing platform Analytics Pricing Product portfolio Templates Export service 2…" at bounding box center [479, 206] width 959 height 413
paste input "20101928"
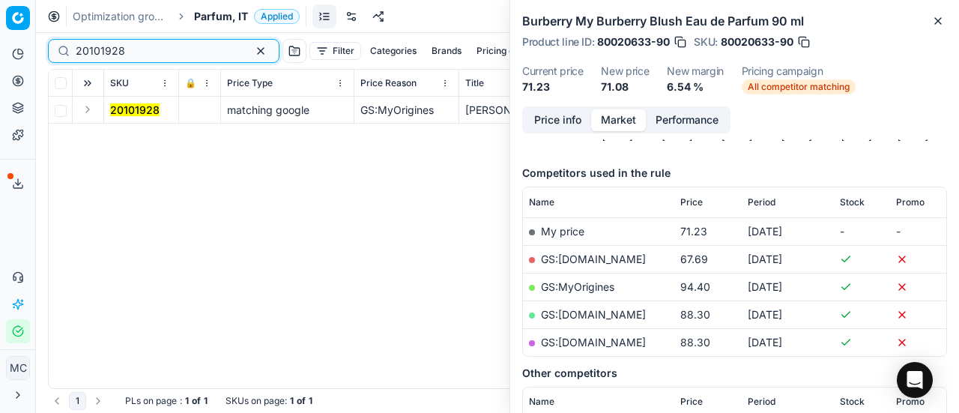
type input "20101928"
click at [81, 101] on button "Expand" at bounding box center [88, 109] width 18 height 18
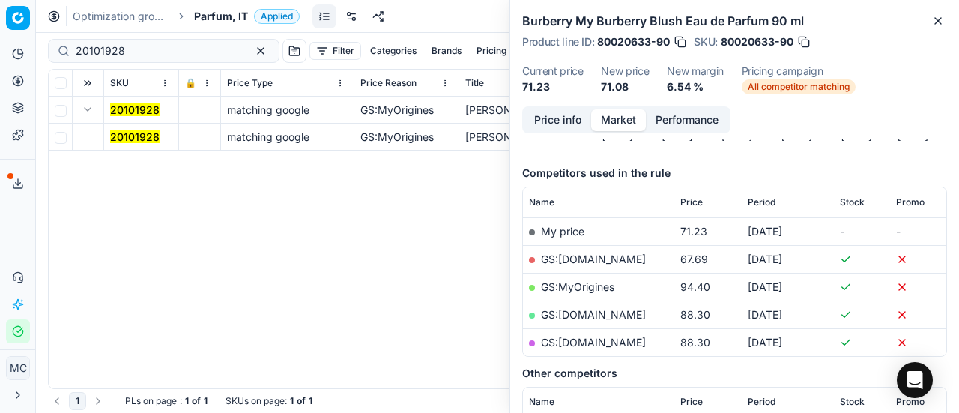
click at [126, 132] on mark "20101928" at bounding box center [134, 136] width 49 height 13
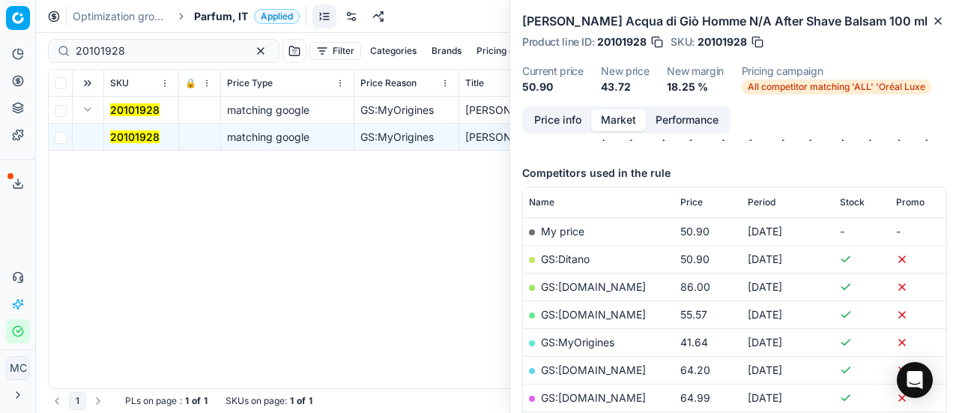
click at [563, 122] on button "Price info" at bounding box center [557, 120] width 67 height 22
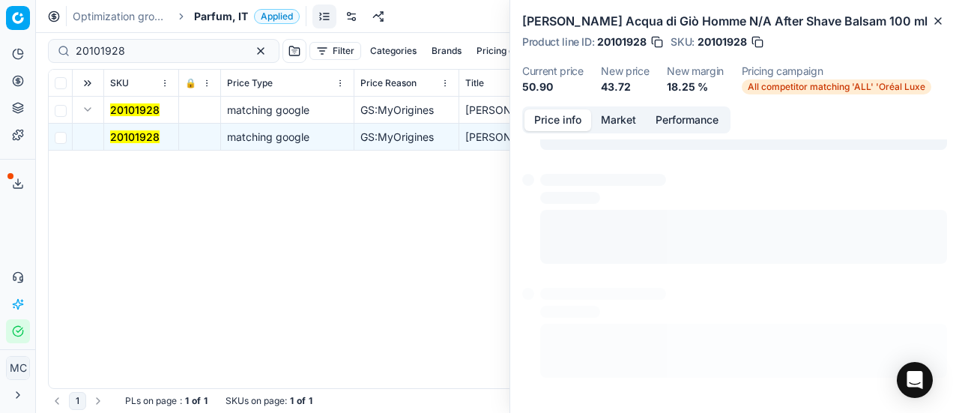
scroll to position [10, 0]
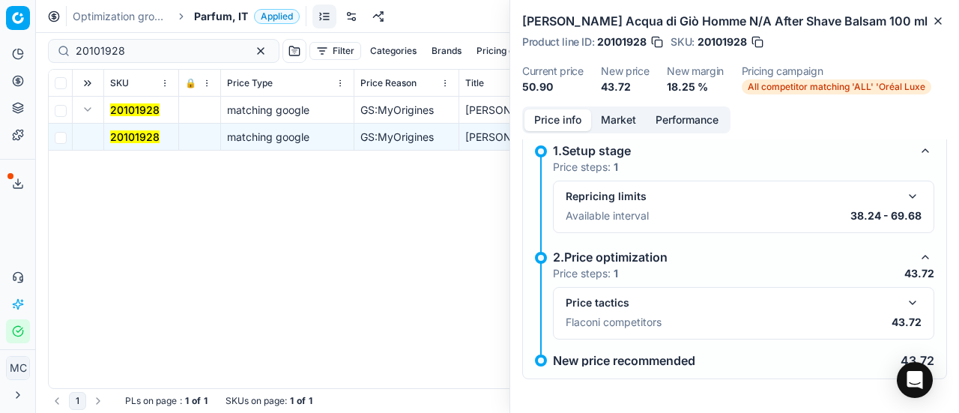
click at [903, 299] on button "button" at bounding box center [912, 303] width 18 height 18
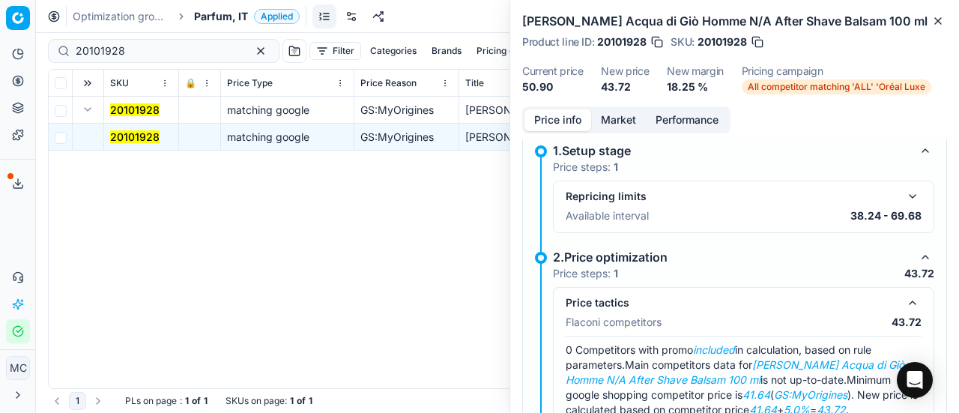
click at [620, 118] on button "Market" at bounding box center [618, 120] width 55 height 22
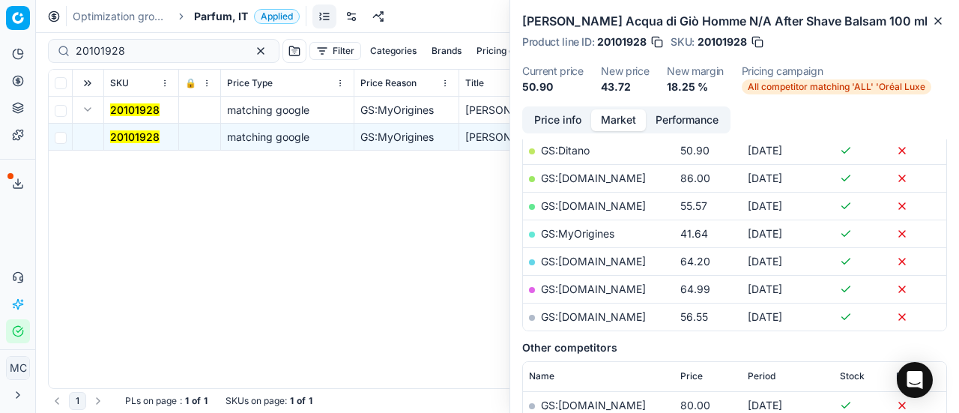
scroll to position [273, 0]
click at [562, 118] on button "Price info" at bounding box center [557, 120] width 67 height 22
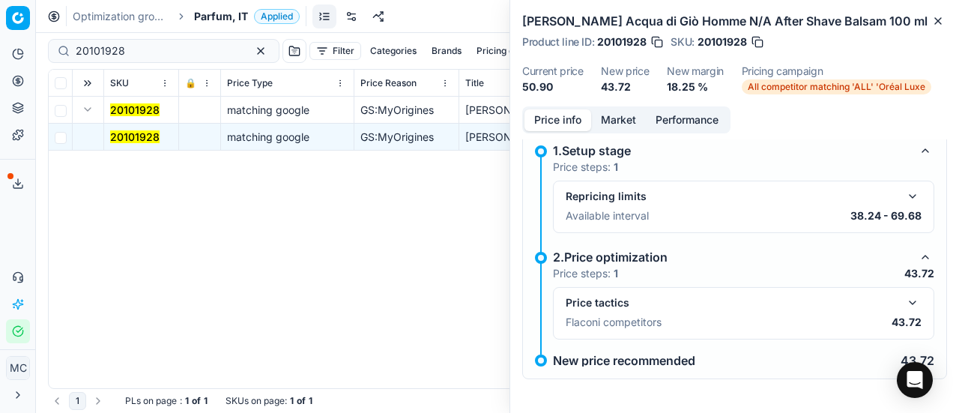
click at [904, 296] on button "button" at bounding box center [912, 303] width 18 height 18
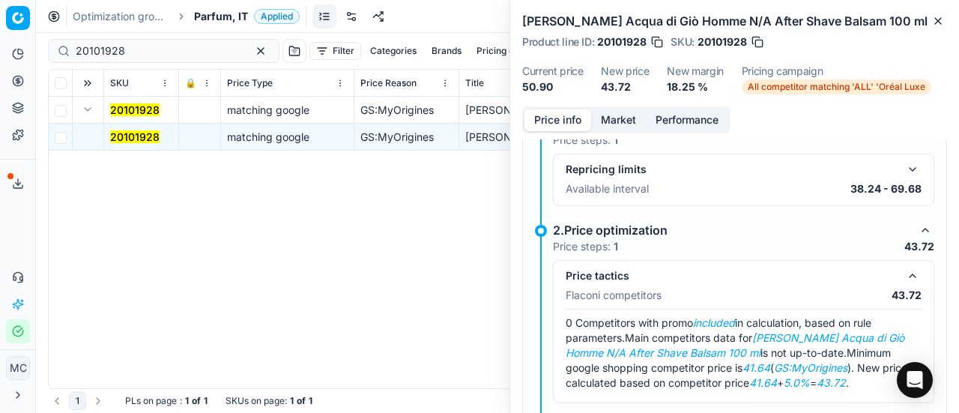
scroll to position [46, 0]
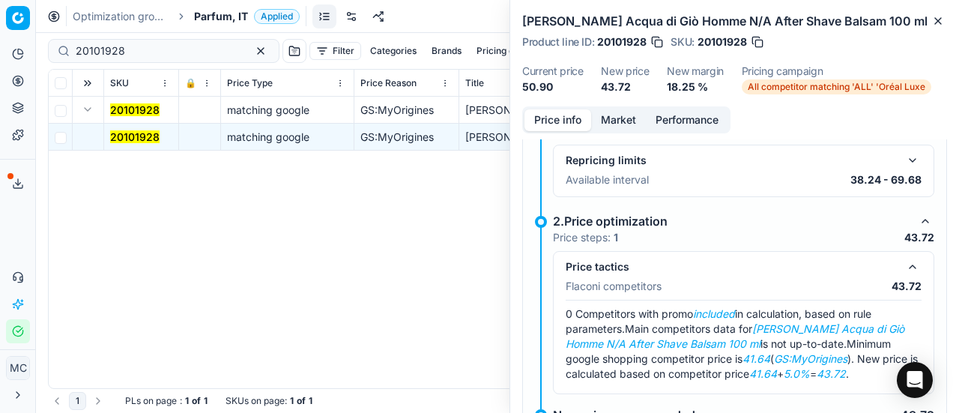
click at [625, 115] on button "Market" at bounding box center [618, 120] width 55 height 22
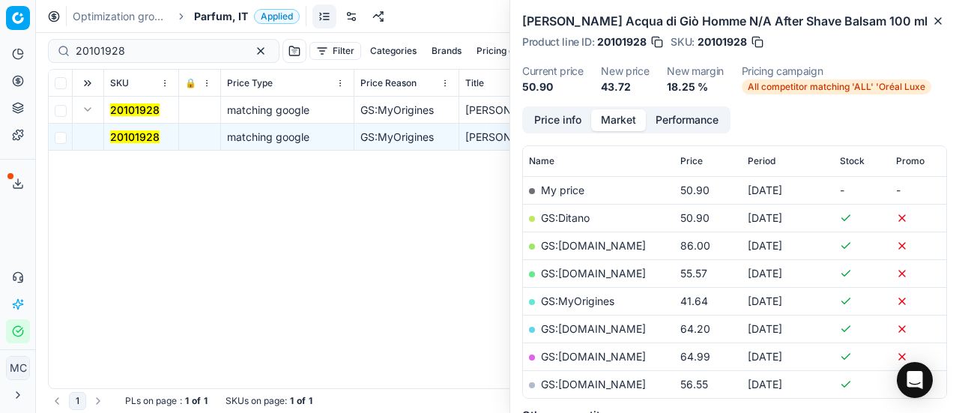
scroll to position [210, 0]
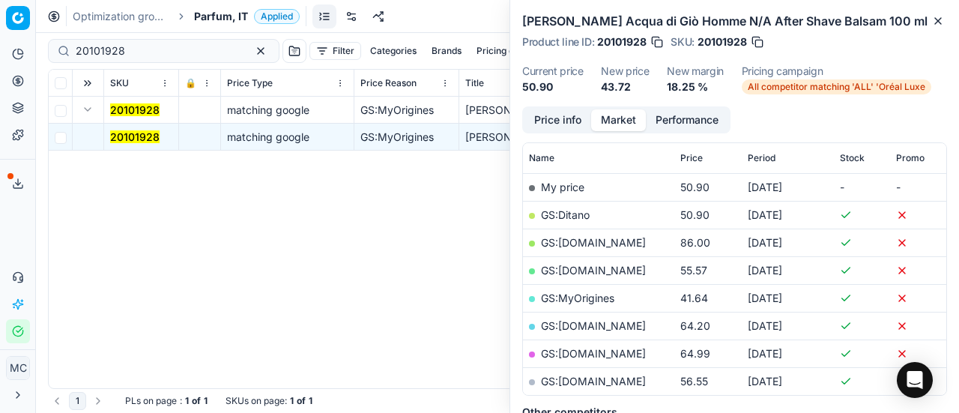
click at [601, 300] on link "GS:MyOrigines" at bounding box center [577, 297] width 73 height 13
click at [216, 15] on span "Parfum, IT" at bounding box center [221, 16] width 54 height 15
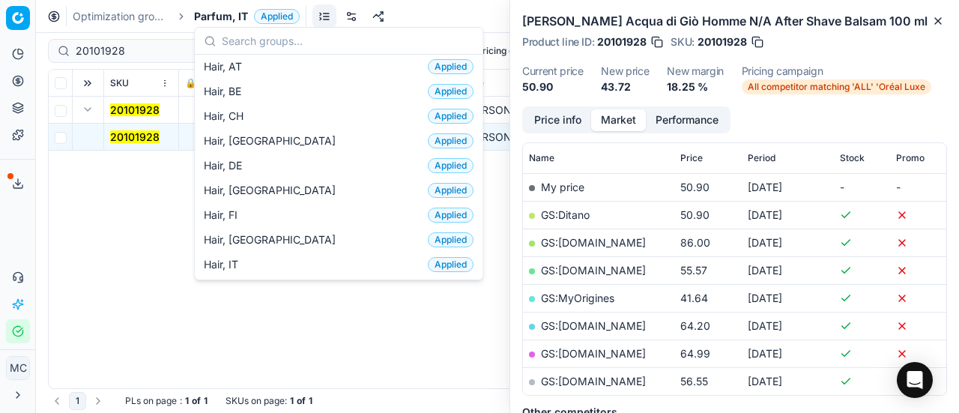
scroll to position [301, 0]
click at [276, 259] on div "Hair, IT Applied" at bounding box center [339, 263] width 282 height 25
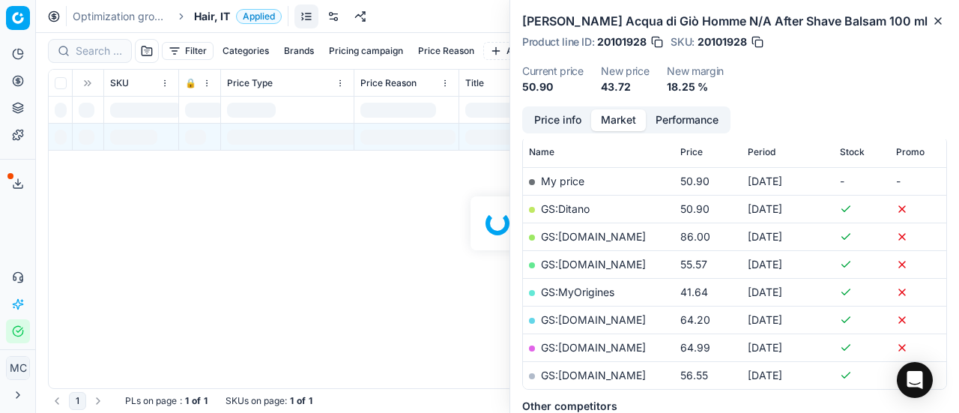
scroll to position [210, 0]
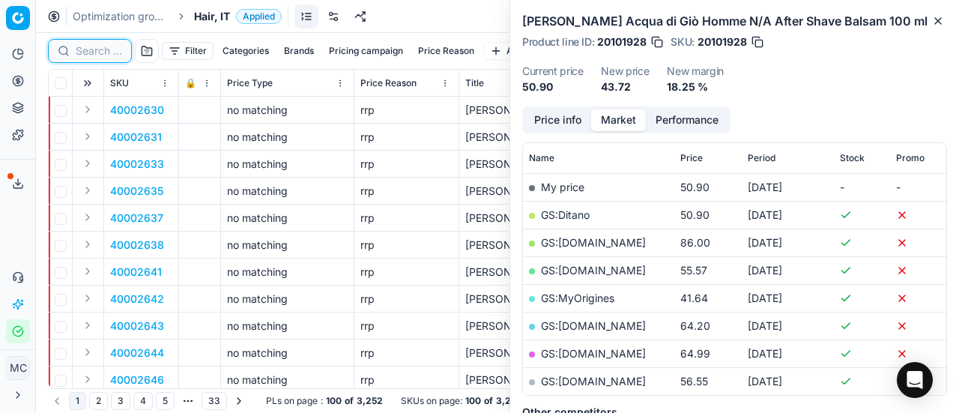
click at [93, 50] on input at bounding box center [99, 50] width 46 height 15
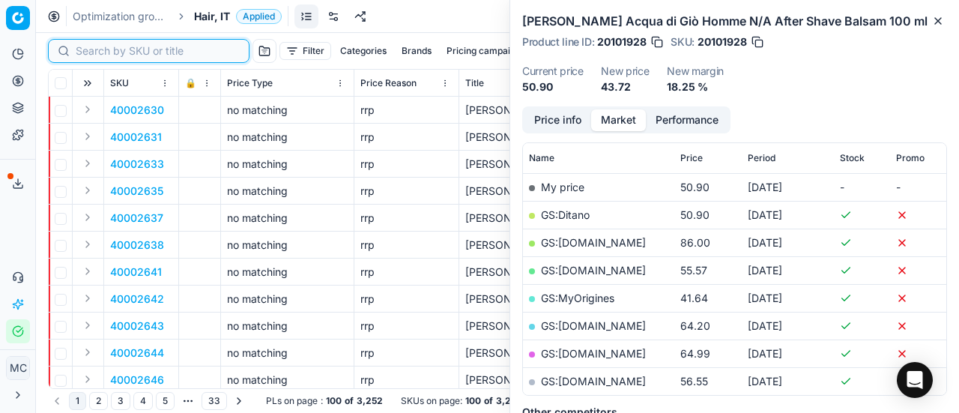
paste input "80075229-250"
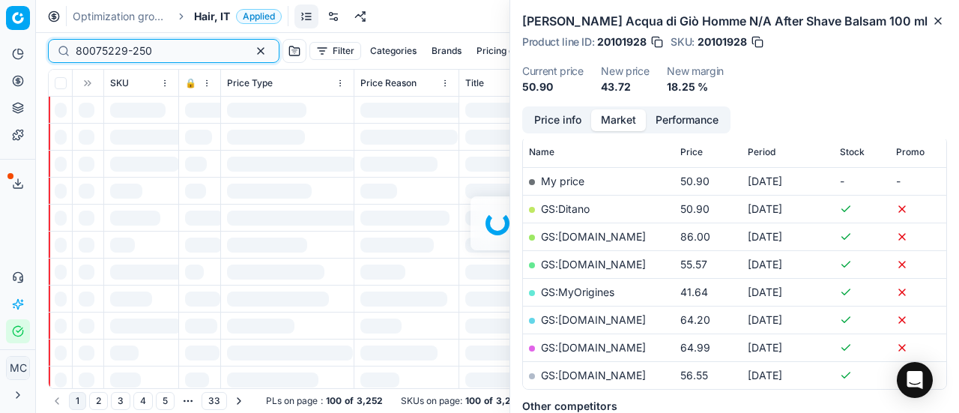
scroll to position [210, 0]
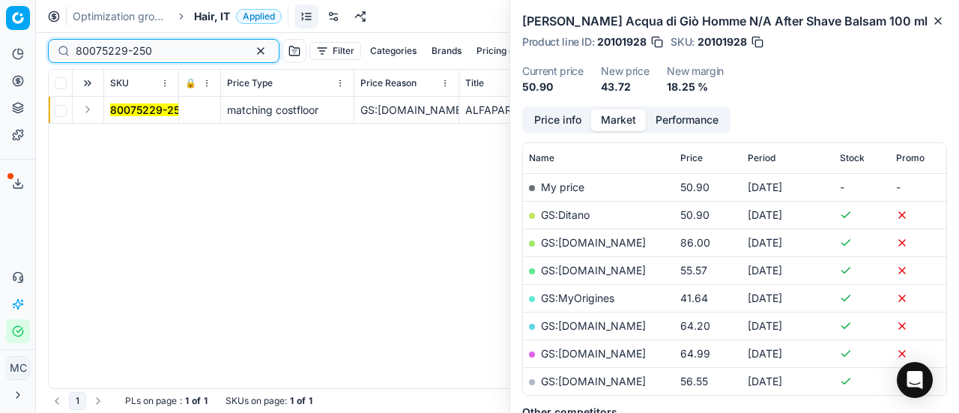
type input "80075229-250"
click at [91, 107] on button "Expand" at bounding box center [88, 109] width 18 height 18
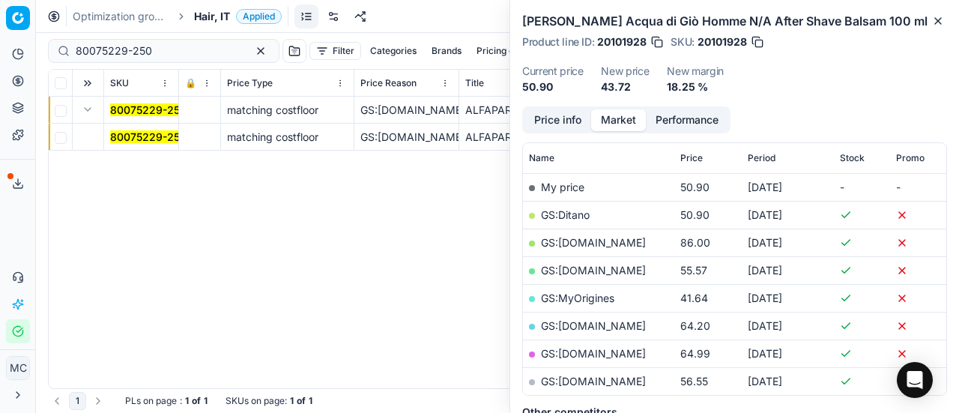
click at [139, 140] on mark "80075229-250" at bounding box center [148, 136] width 76 height 13
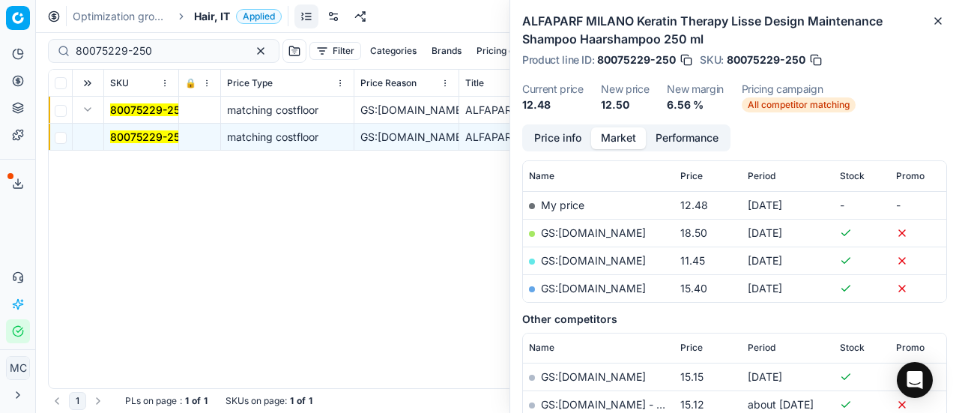
click at [570, 136] on button "Price info" at bounding box center [557, 138] width 67 height 22
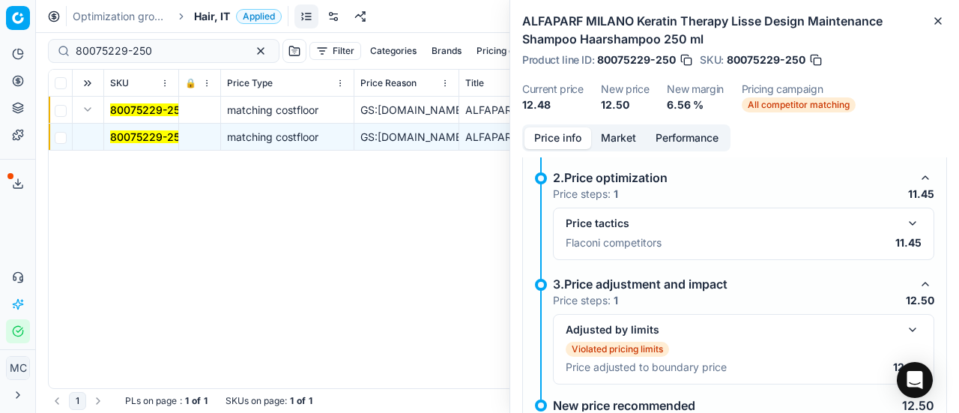
scroll to position [224, 0]
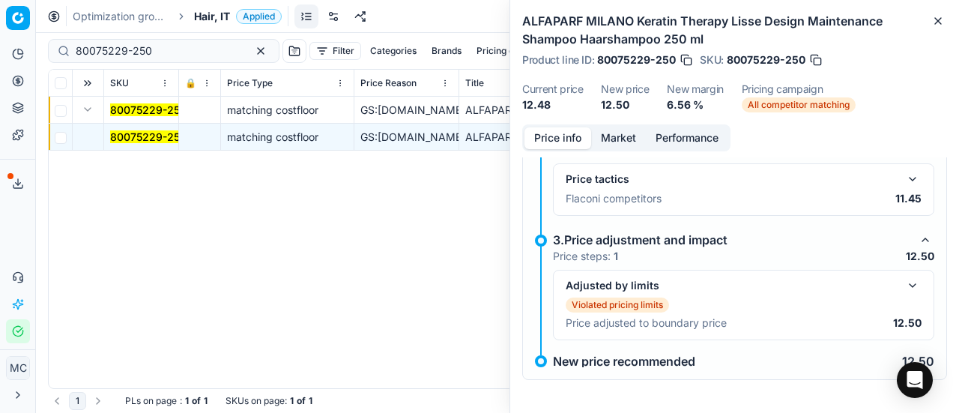
click at [903, 183] on button "button" at bounding box center [912, 179] width 18 height 18
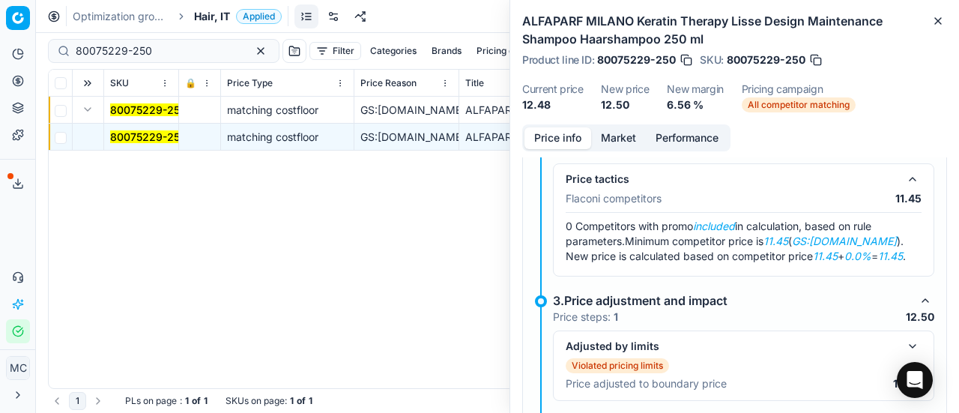
click at [625, 130] on button "Market" at bounding box center [618, 138] width 55 height 22
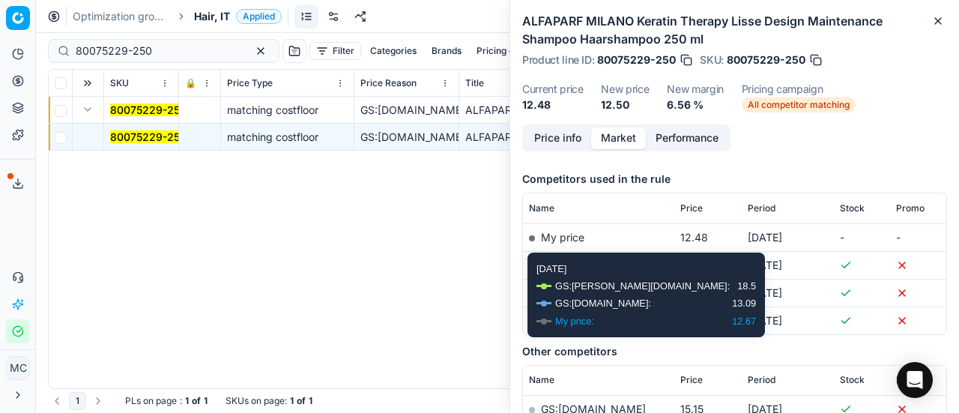
scroll to position [196, 0]
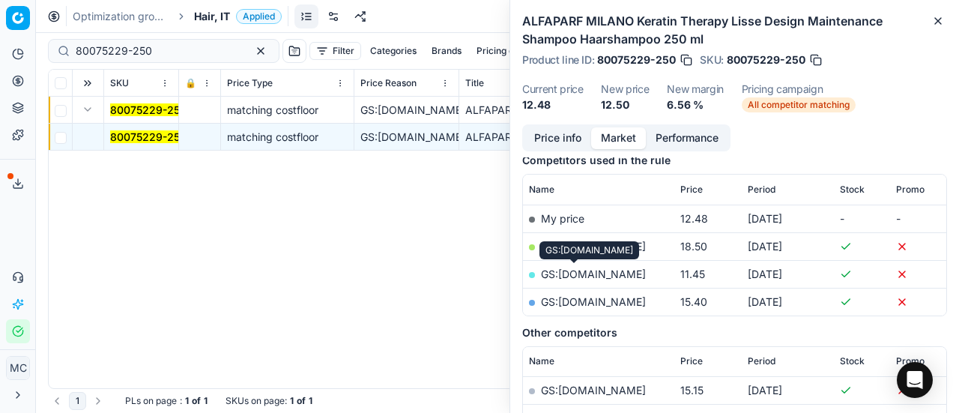
click at [583, 276] on link "GS:Makeup.it" at bounding box center [593, 273] width 105 height 13
click at [212, 6] on div "Optimization groups Hair, IT Applied Discard Download report" at bounding box center [497, 16] width 923 height 33
click at [213, 16] on span "Hair, IT" at bounding box center [212, 16] width 36 height 15
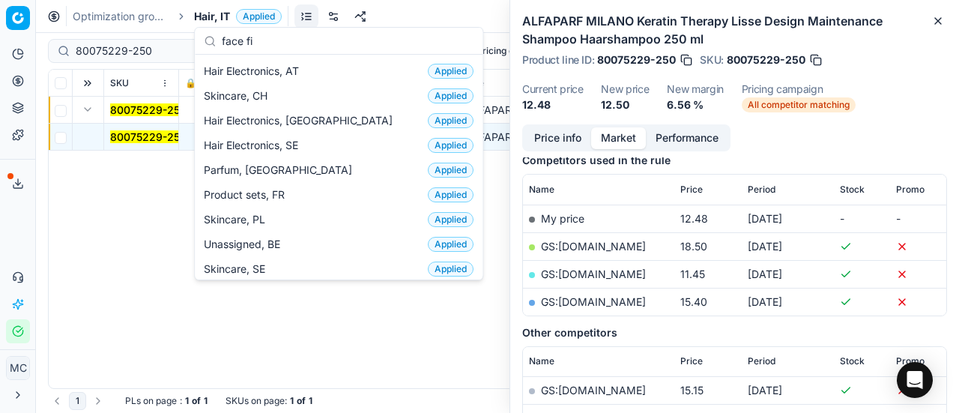
scroll to position [0, 0]
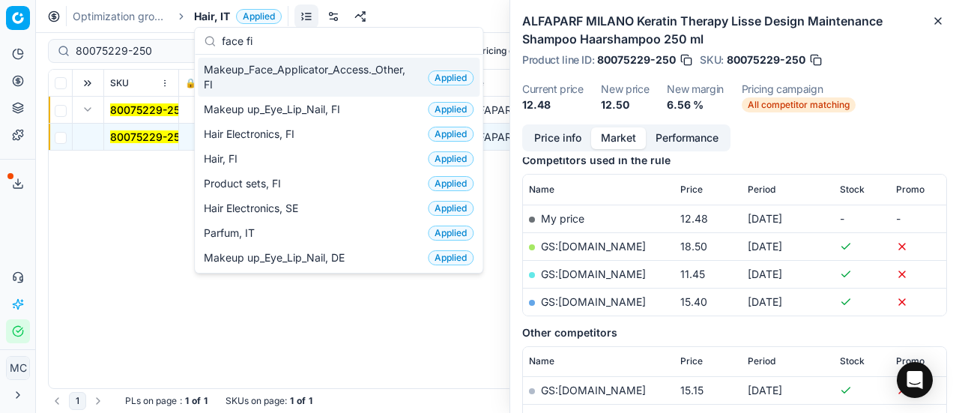
type input "face fi"
click at [234, 72] on span "Makeup_Face_Applicator_Access._Other, FI" at bounding box center [313, 77] width 218 height 30
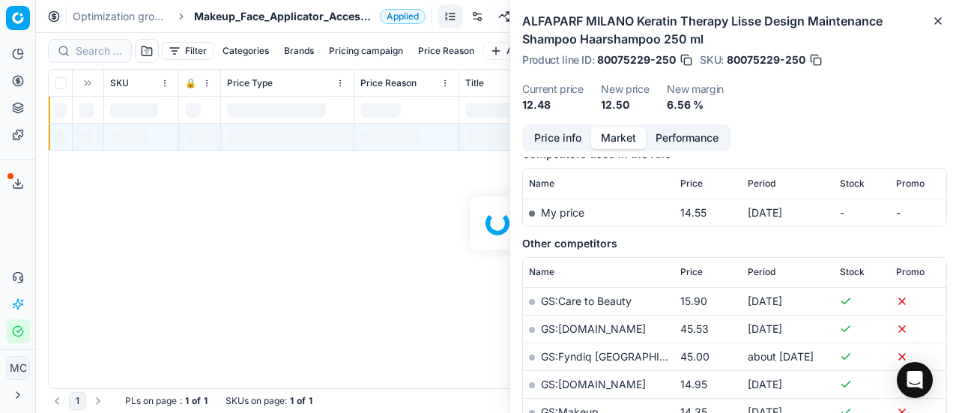
scroll to position [196, 0]
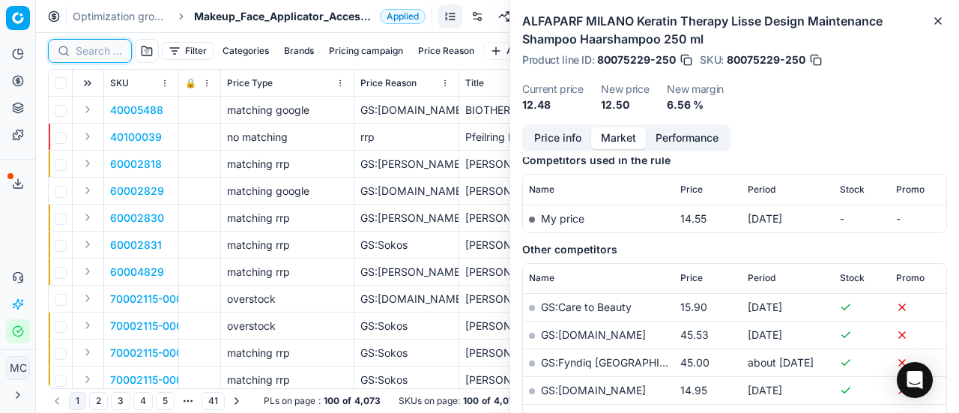
click at [98, 53] on input at bounding box center [99, 50] width 46 height 15
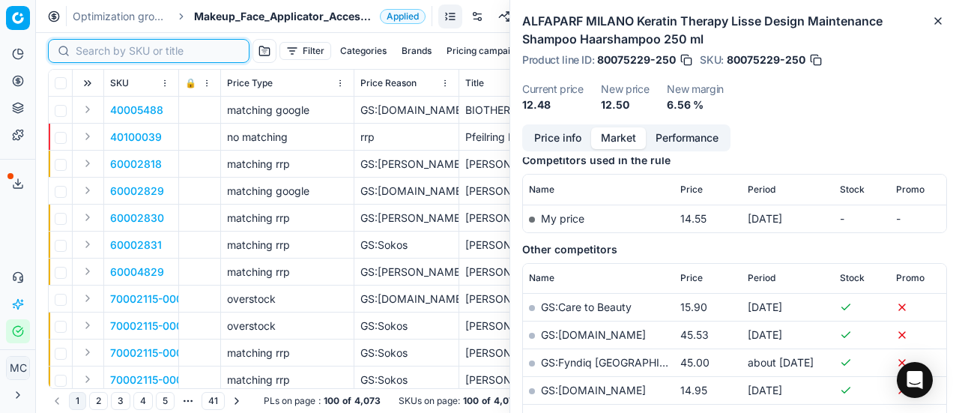
paste input "90001303-0001869"
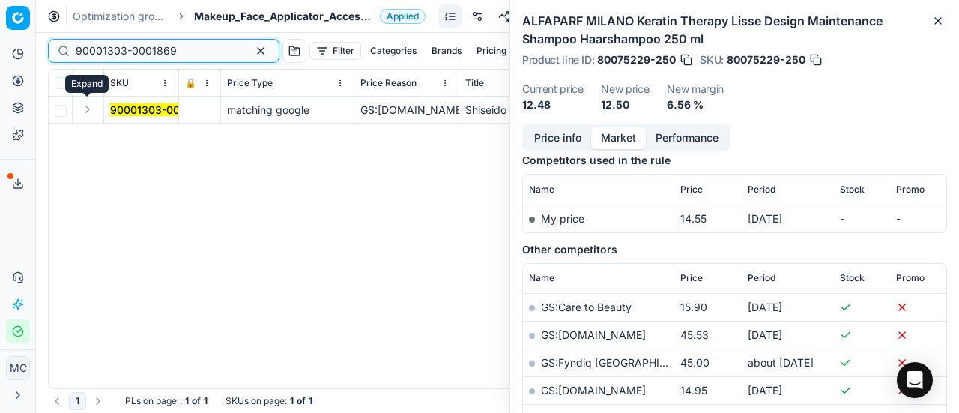
type input "90001303-0001869"
click at [92, 108] on button "Expand" at bounding box center [88, 109] width 18 height 18
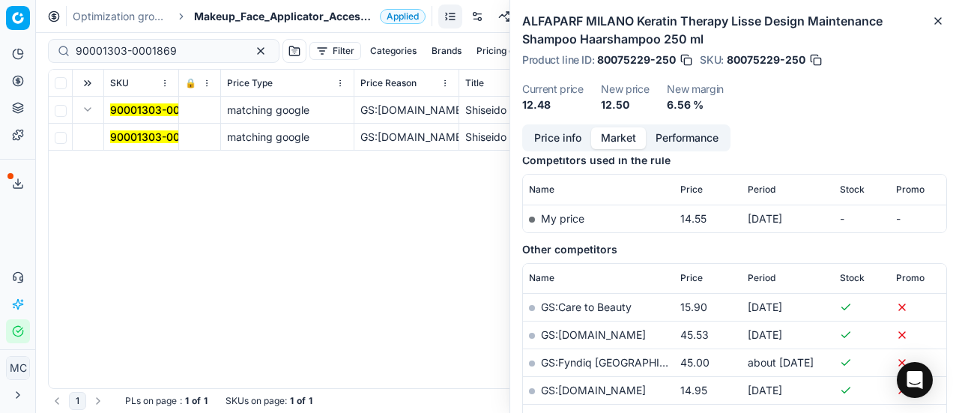
click at [138, 134] on mark "90001303-0001869" at bounding box center [160, 136] width 101 height 13
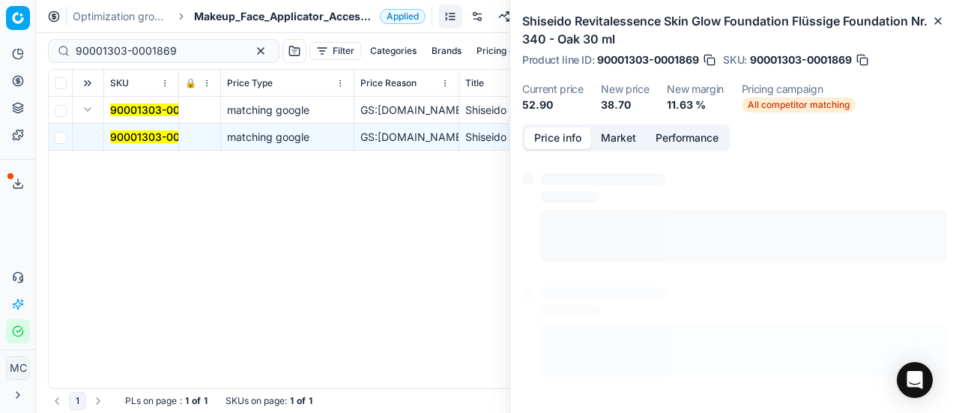
scroll to position [97, 0]
click at [544, 143] on button "Price info" at bounding box center [557, 138] width 67 height 22
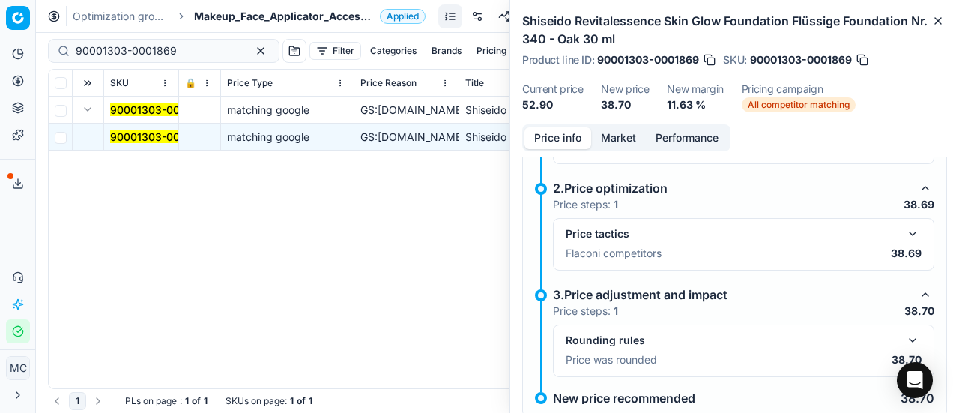
click at [903, 226] on button "button" at bounding box center [912, 234] width 18 height 18
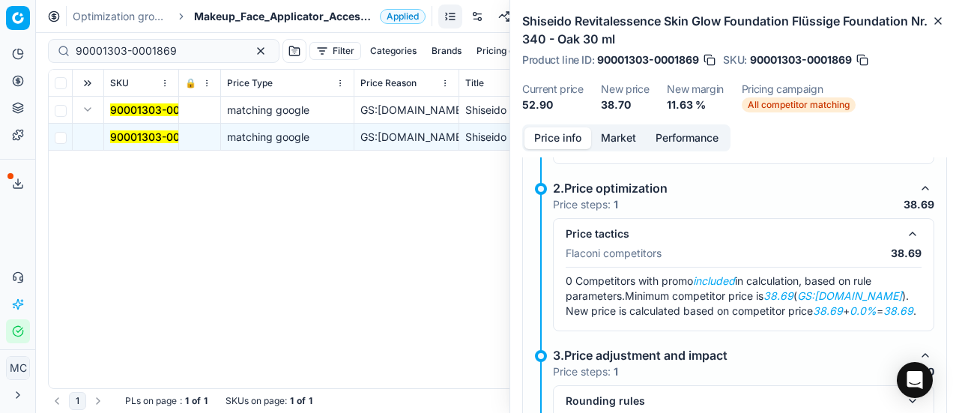
click at [611, 140] on button "Market" at bounding box center [618, 138] width 55 height 22
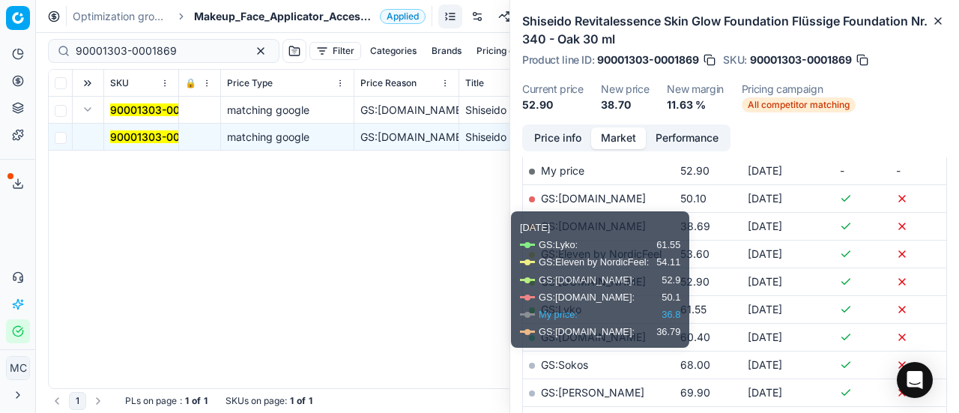
scroll to position [249, 0]
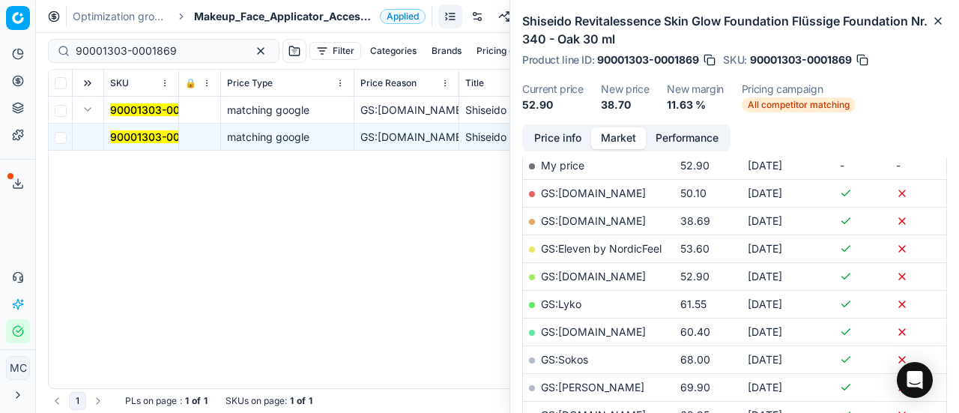
click at [587, 215] on link "GS:Deloox.fi" at bounding box center [593, 220] width 105 height 13
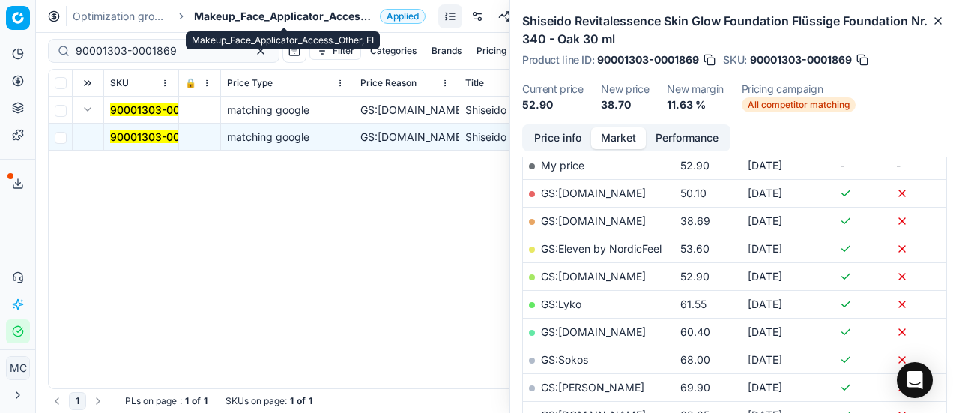
click at [231, 20] on span "Makeup_Face_Applicator_Access._Other, FI" at bounding box center [284, 16] width 180 height 15
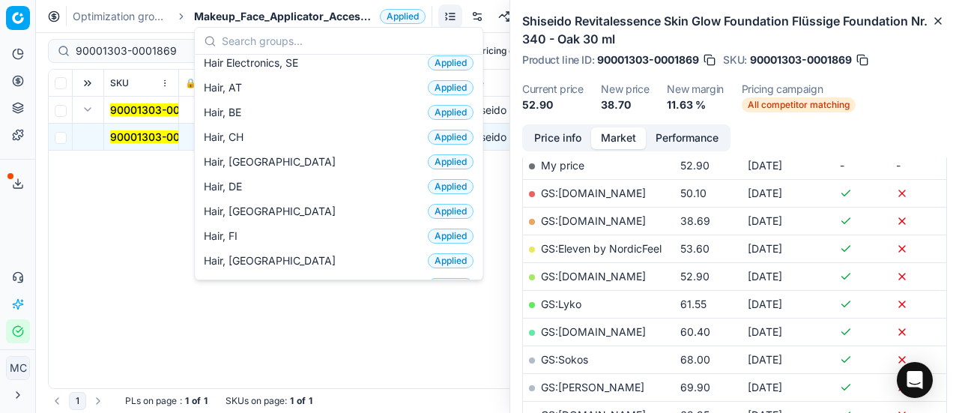
scroll to position [285, 0]
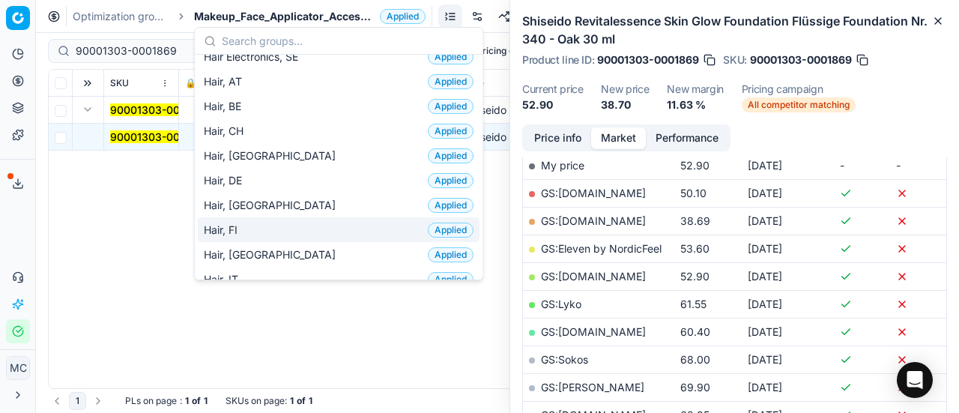
click at [333, 230] on div "Hair, FI Applied" at bounding box center [339, 229] width 282 height 25
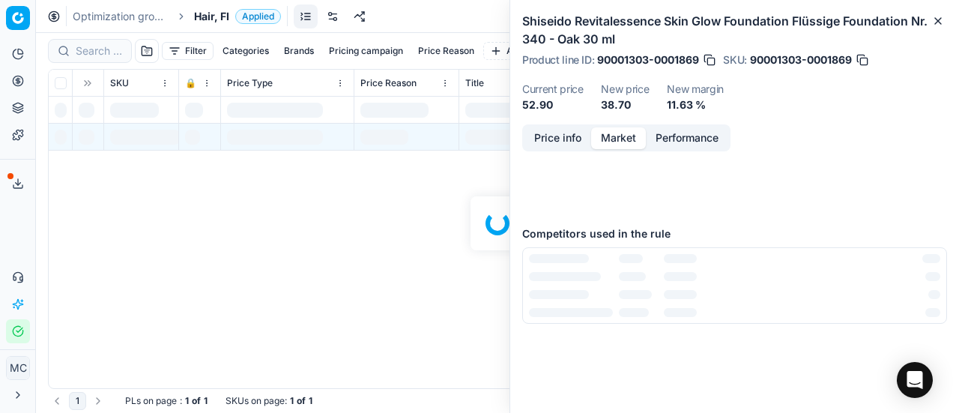
scroll to position [249, 0]
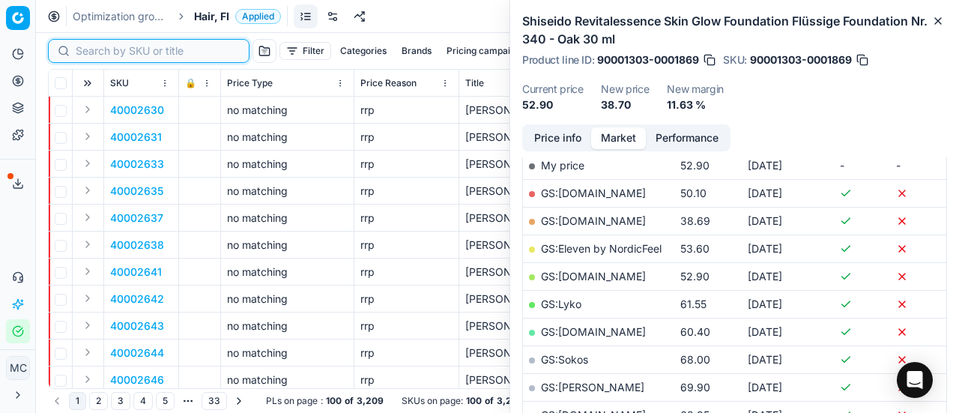
click at [96, 53] on input at bounding box center [158, 50] width 164 height 15
paste input "90011344-0018015"
click at [96, 53] on input at bounding box center [158, 50] width 164 height 15
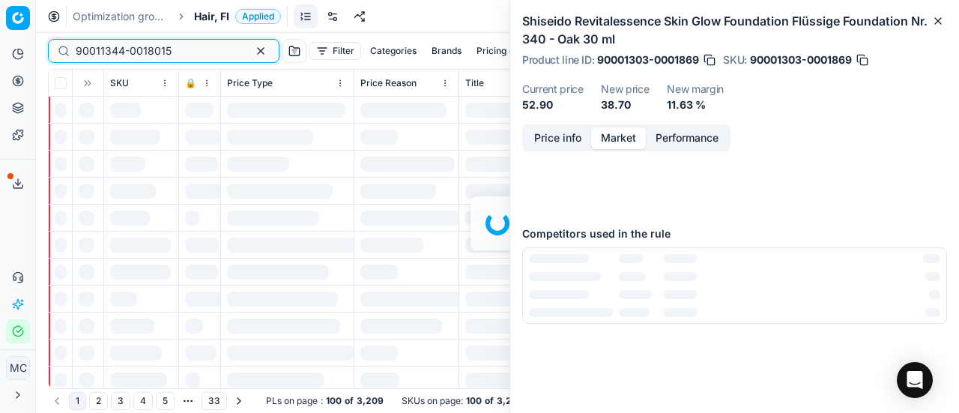
scroll to position [249, 0]
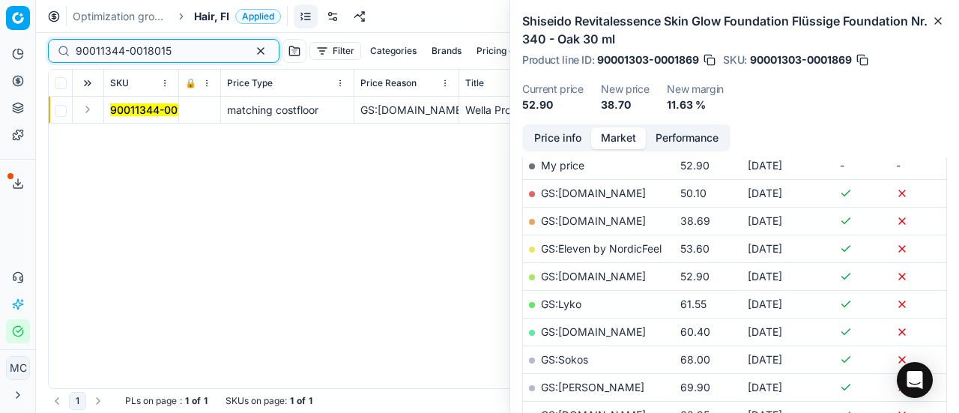
type input "90011344-0018015"
click at [89, 103] on button "Expand" at bounding box center [88, 109] width 18 height 18
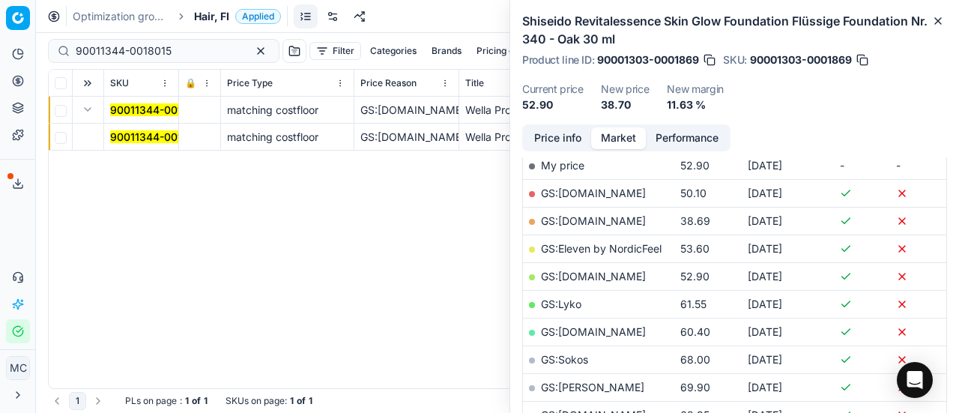
click at [129, 136] on mark "90011344-0018015" at bounding box center [158, 136] width 96 height 13
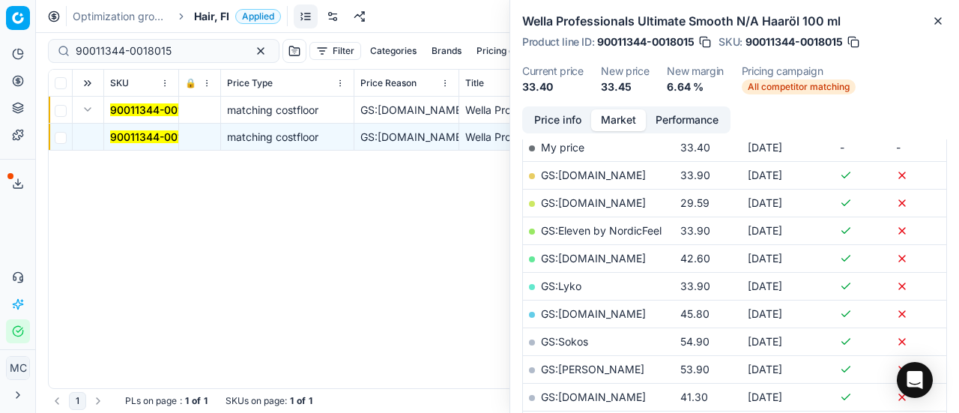
click at [564, 122] on button "Price info" at bounding box center [557, 120] width 67 height 22
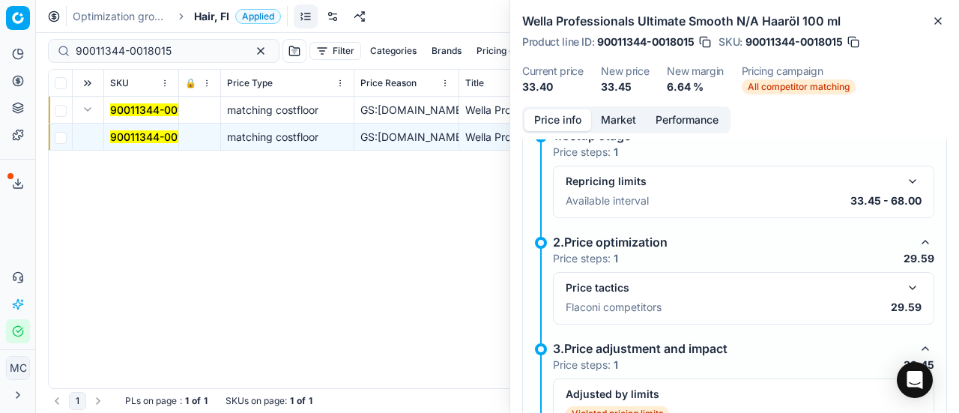
click at [903, 282] on button "button" at bounding box center [912, 288] width 18 height 18
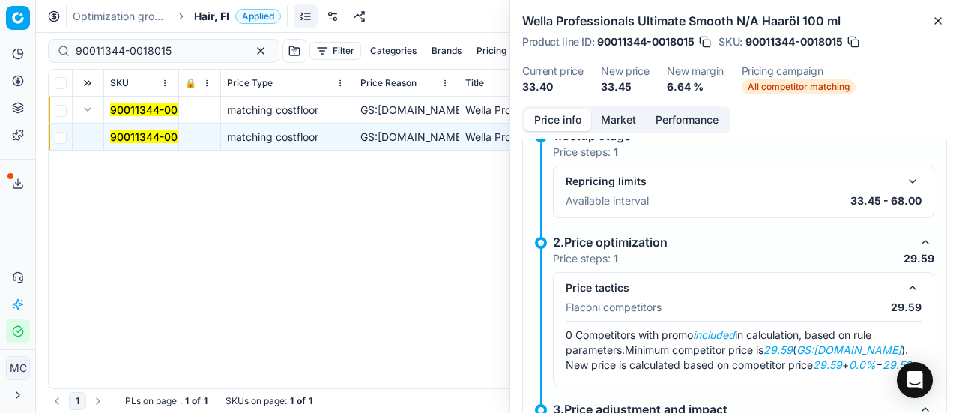
click at [628, 132] on div "Price info Market Performance" at bounding box center [626, 119] width 208 height 27
click at [625, 129] on button "Market" at bounding box center [618, 120] width 55 height 22
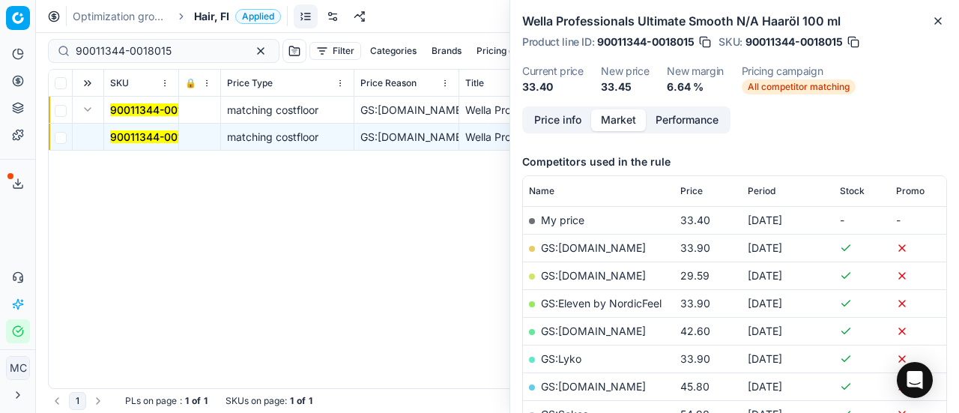
scroll to position [174, 0]
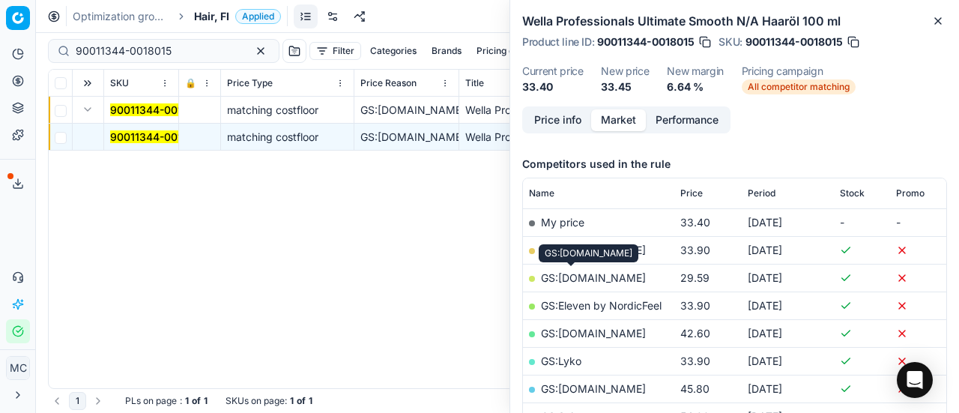
click at [582, 279] on link "GS:Deloox.fi" at bounding box center [593, 277] width 105 height 13
click at [212, 16] on span "Hair, FI" at bounding box center [211, 16] width 35 height 15
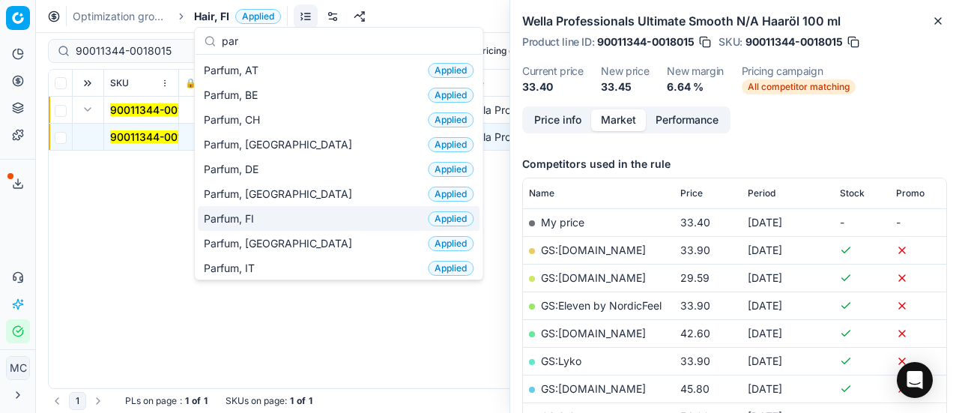
type input "par"
click at [249, 220] on span "Parfum, FI" at bounding box center [232, 218] width 56 height 15
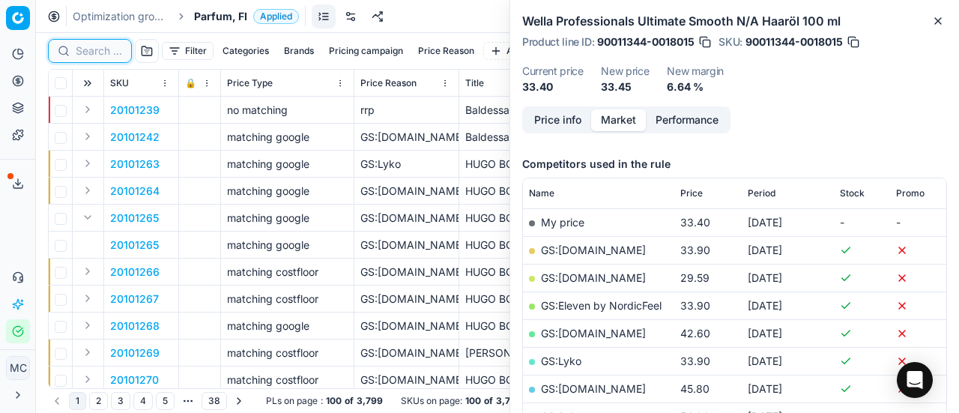
click at [96, 46] on input at bounding box center [99, 50] width 46 height 15
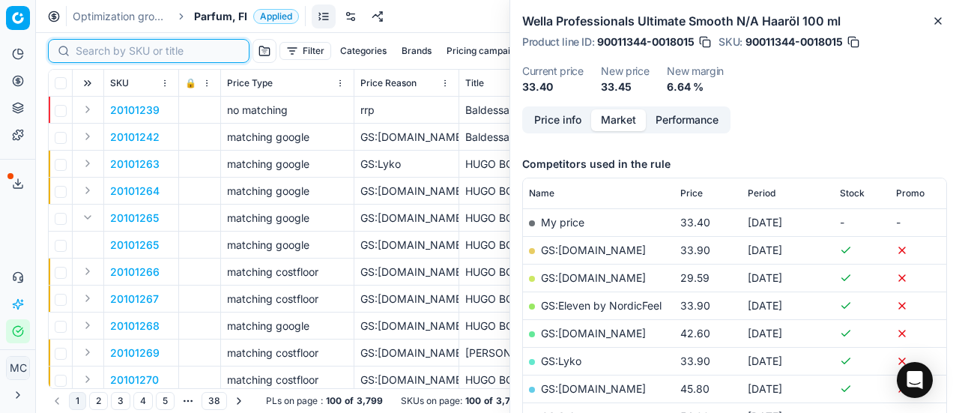
paste input "90013398-0021143"
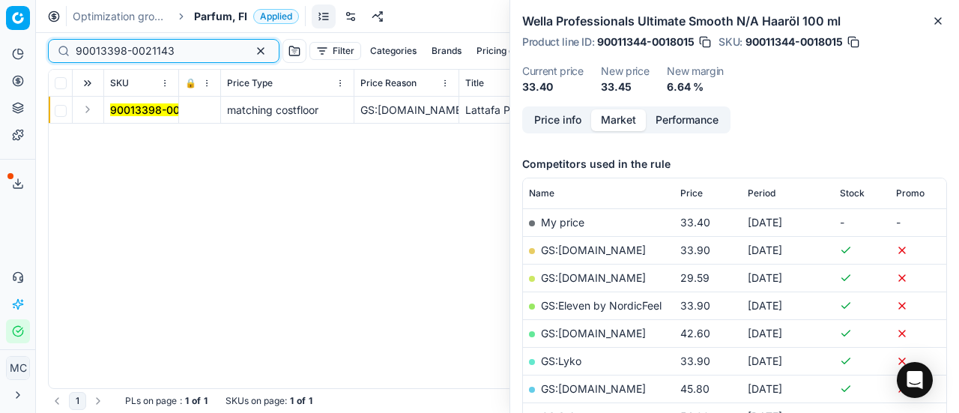
type input "90013398-0021143"
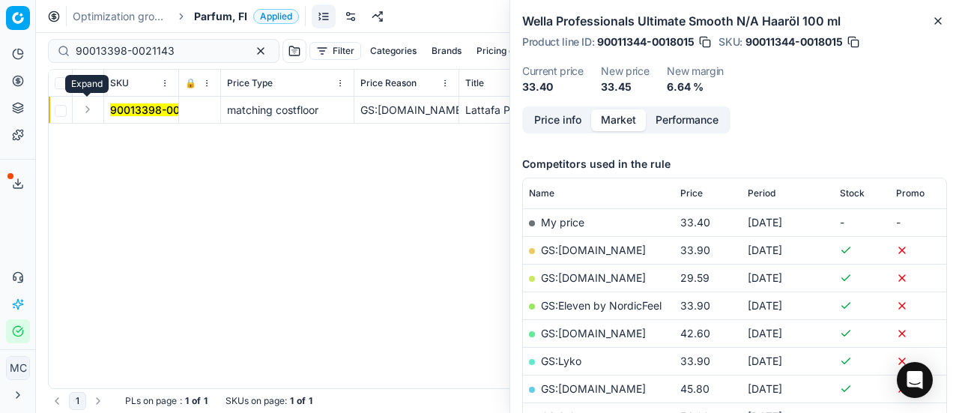
click at [84, 112] on button "Expand" at bounding box center [88, 109] width 18 height 18
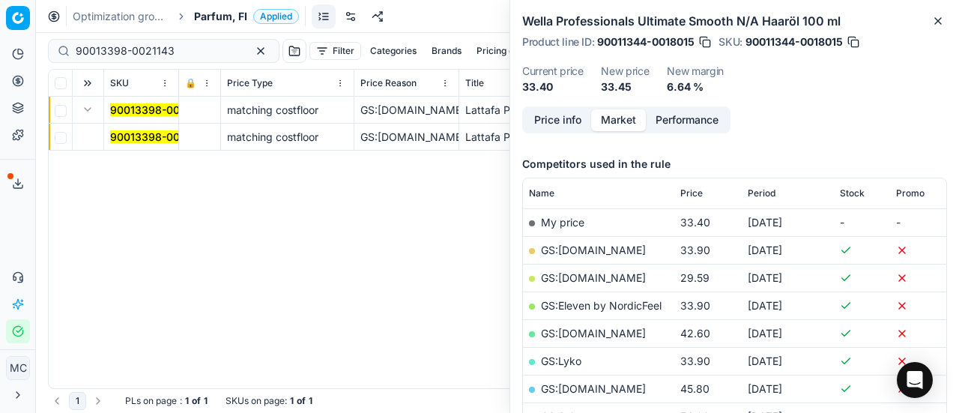
click at [124, 136] on mark "90013398-0021143" at bounding box center [159, 136] width 99 height 13
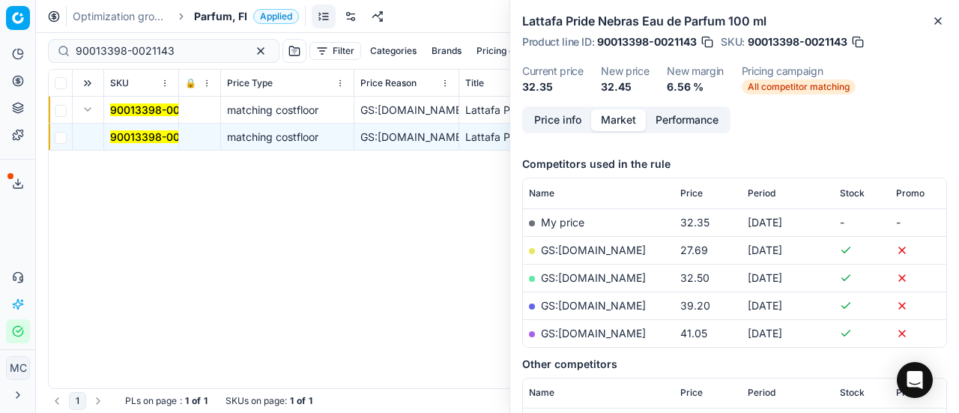
scroll to position [177, 0]
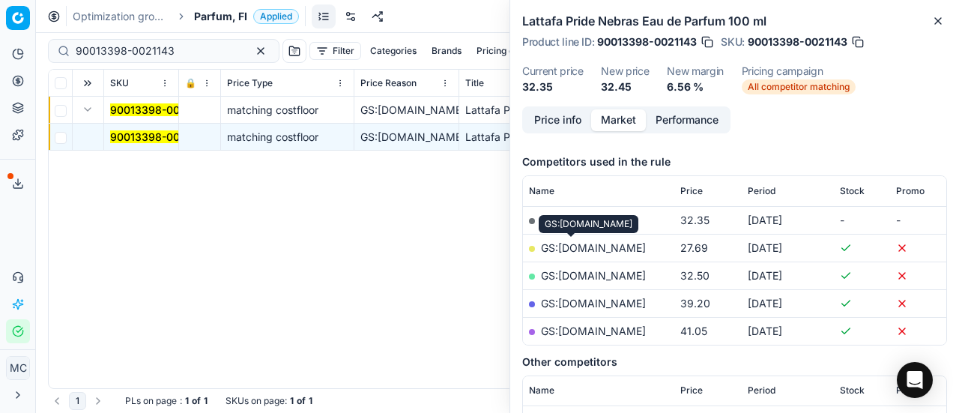
click at [598, 251] on link "GS:Deloox.fi" at bounding box center [593, 247] width 105 height 13
click at [208, 22] on span "Parfum, FI" at bounding box center [220, 16] width 53 height 15
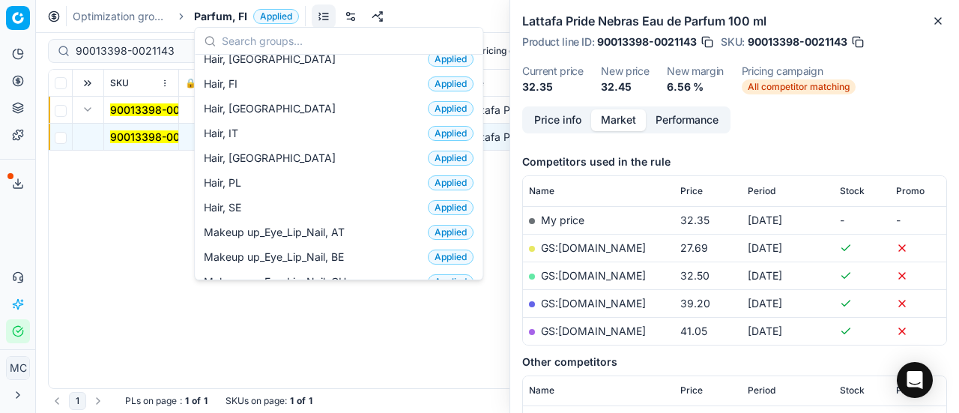
scroll to position [429, 0]
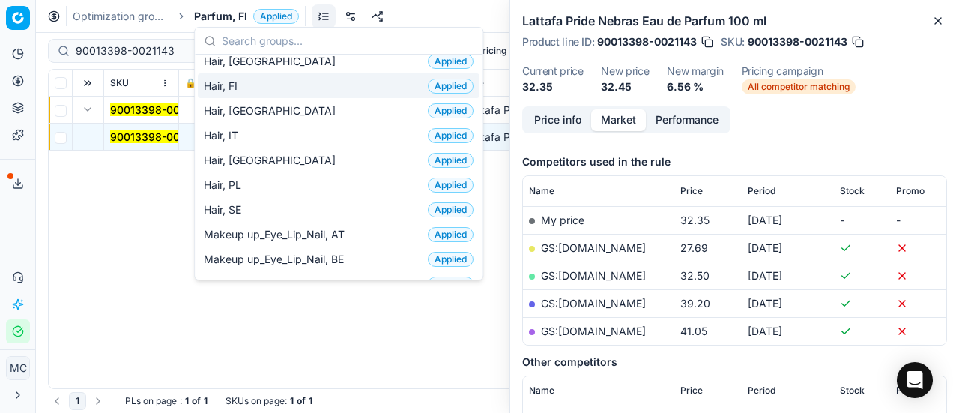
click at [280, 83] on div "Hair, FI Applied" at bounding box center [339, 85] width 282 height 25
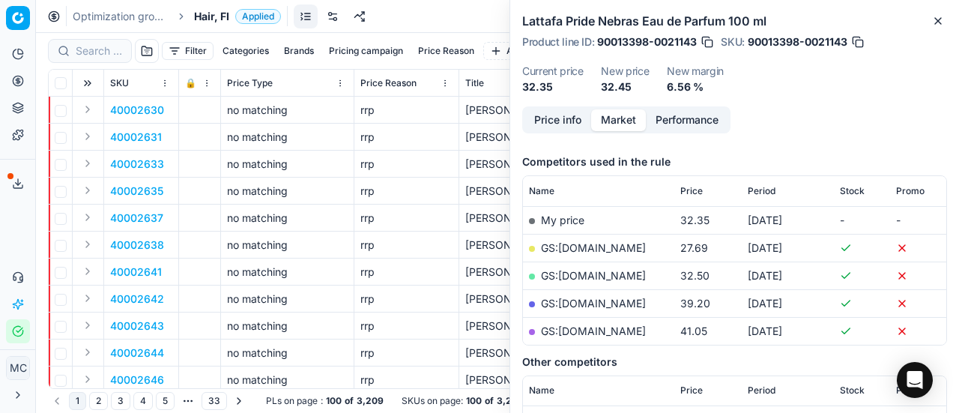
click at [95, 62] on div at bounding box center [90, 51] width 84 height 24
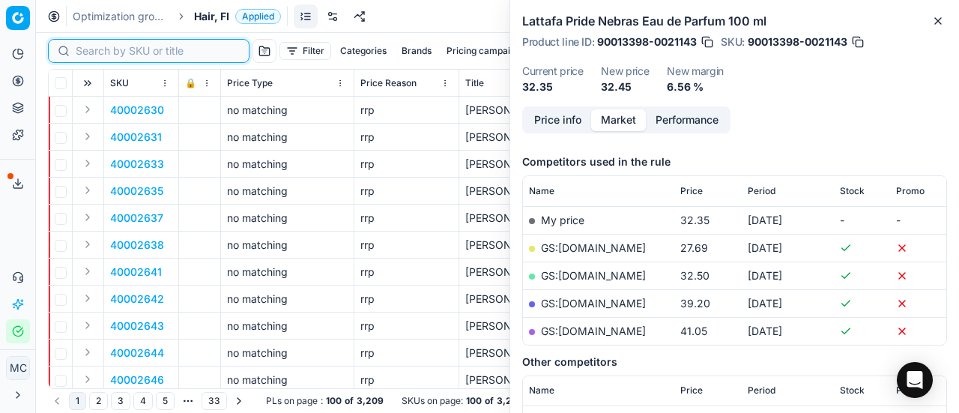
paste input "80057975-300"
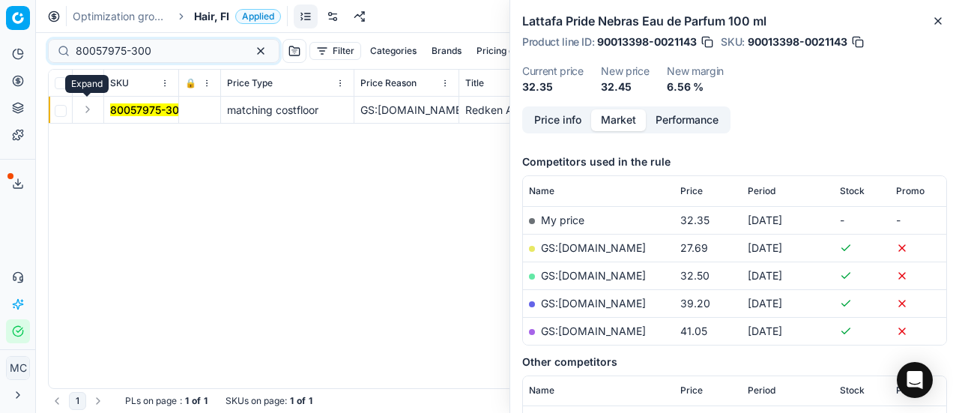
click at [88, 104] on button "Expand" at bounding box center [88, 109] width 18 height 18
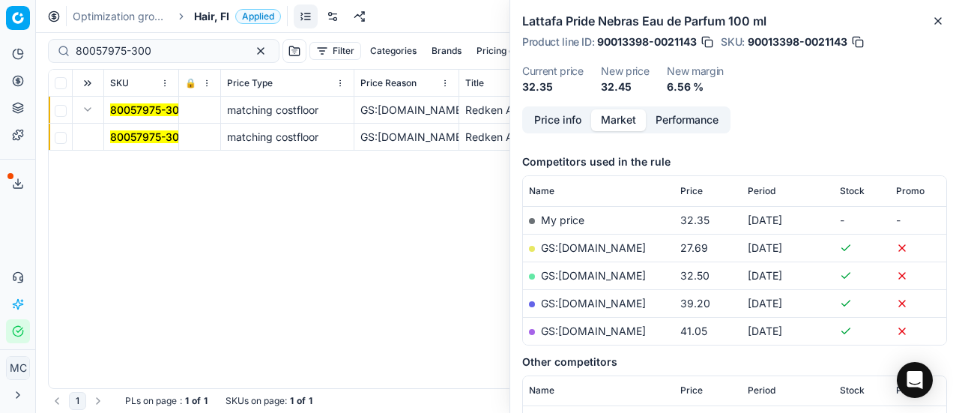
click at [129, 136] on mark "80057975-300" at bounding box center [148, 136] width 76 height 13
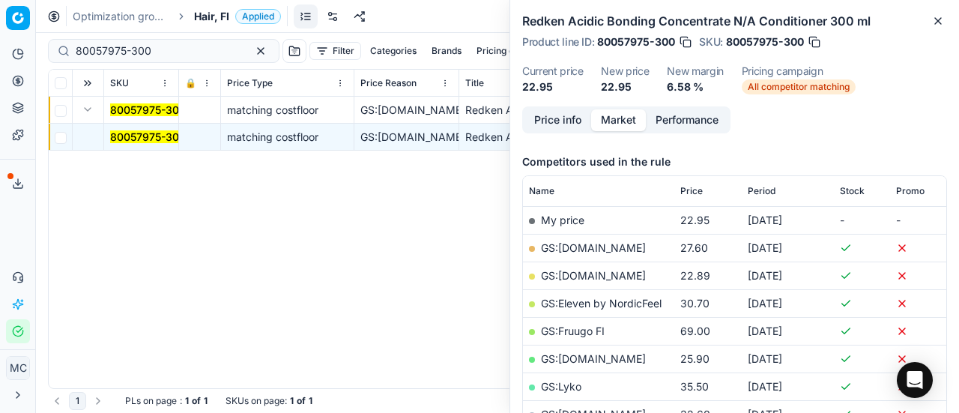
click at [547, 115] on button "Price info" at bounding box center [557, 120] width 67 height 22
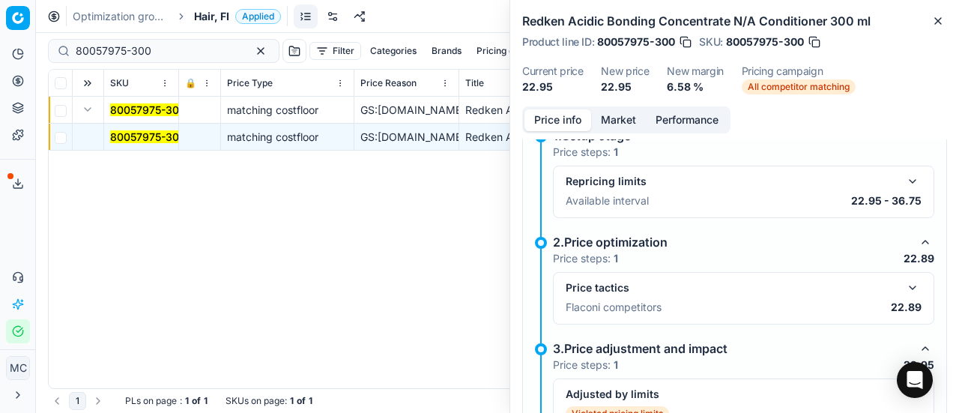
click at [903, 282] on button "button" at bounding box center [912, 288] width 18 height 18
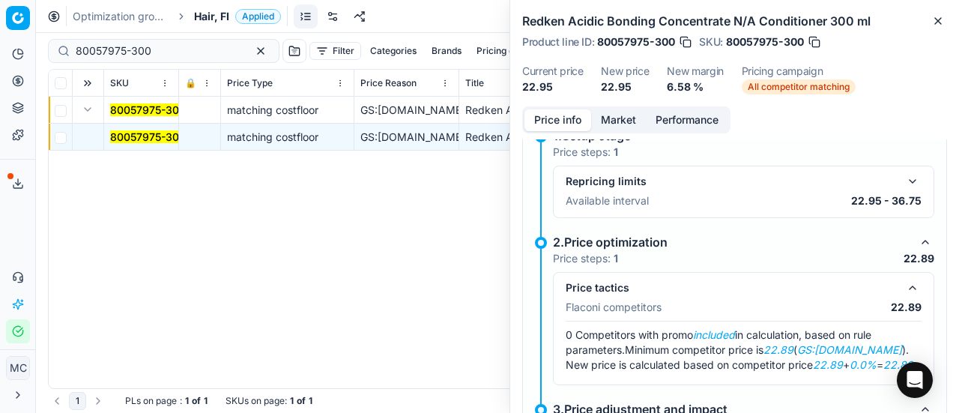
click at [617, 126] on button "Market" at bounding box center [618, 120] width 55 height 22
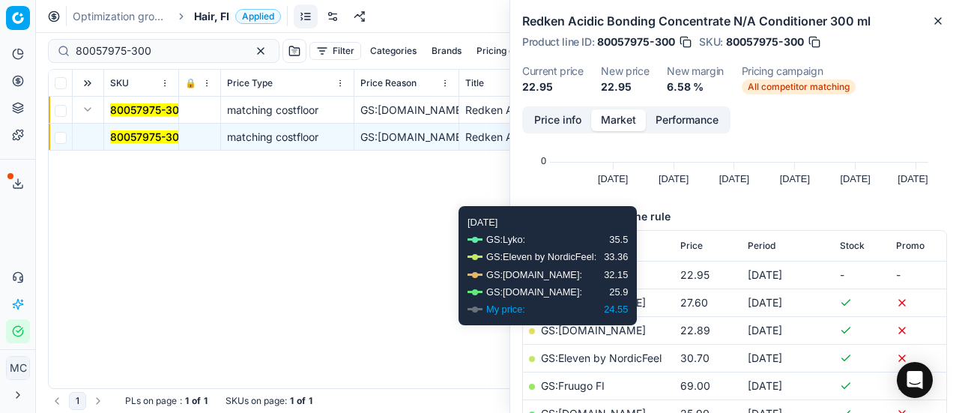
scroll to position [236, 0]
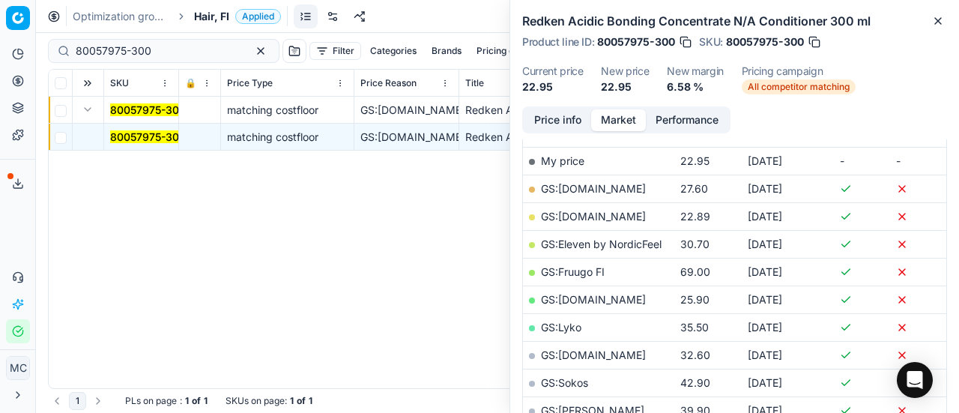
click at [586, 215] on link "GS:Deloox.fi" at bounding box center [593, 216] width 105 height 13
drag, startPoint x: 163, startPoint y: 52, endPoint x: 0, endPoint y: 52, distance: 163.2
click at [0, 52] on div "Pricing platform Analytics Pricing Product portfolio Templates Export service 2…" at bounding box center [479, 206] width 959 height 413
paste input "4033-300-2"
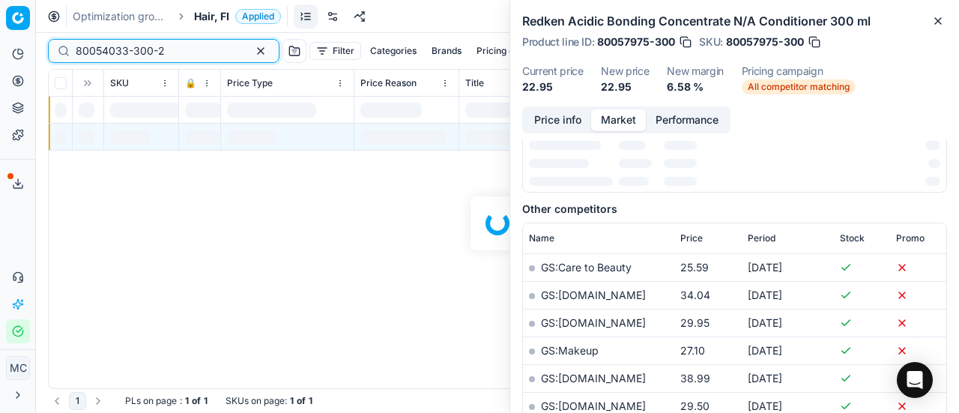
scroll to position [236, 0]
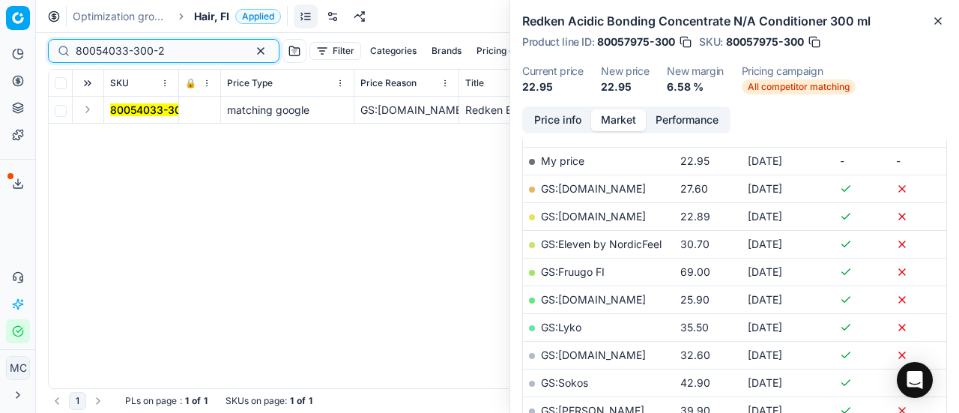
type input "80054033-300-2"
click at [83, 113] on button "Expand" at bounding box center [88, 109] width 18 height 18
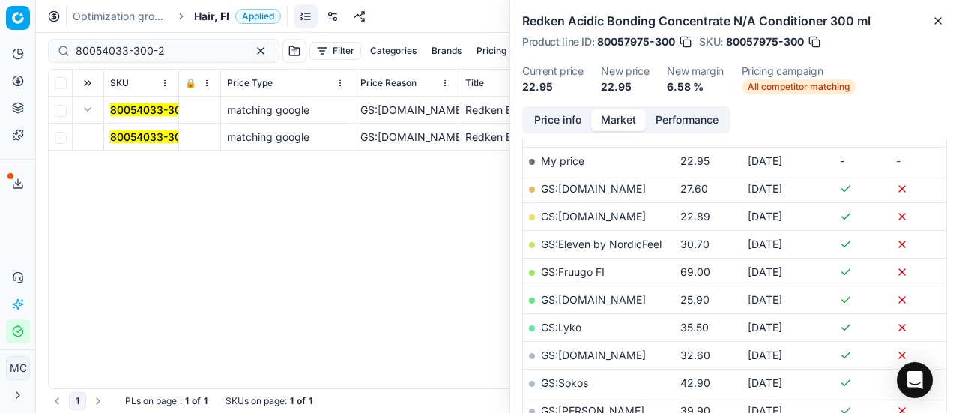
click at [138, 143] on span "80054033-300-2" at bounding box center [154, 137] width 89 height 15
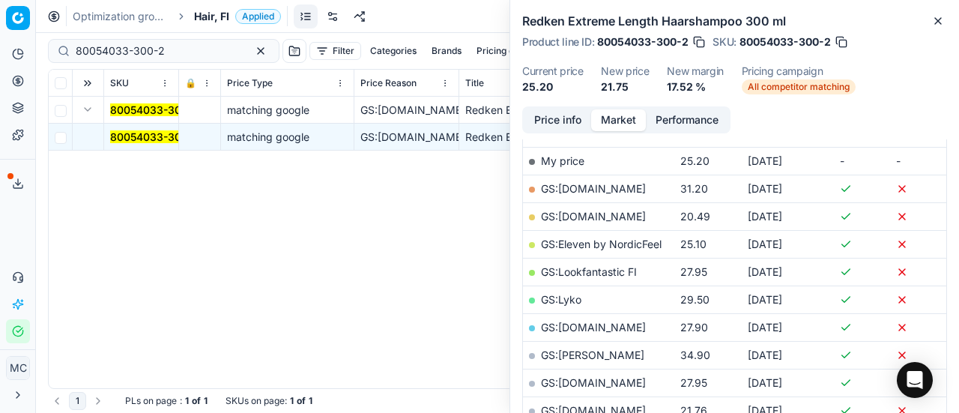
click at [136, 139] on mark "80054033-300-2" at bounding box center [154, 136] width 89 height 13
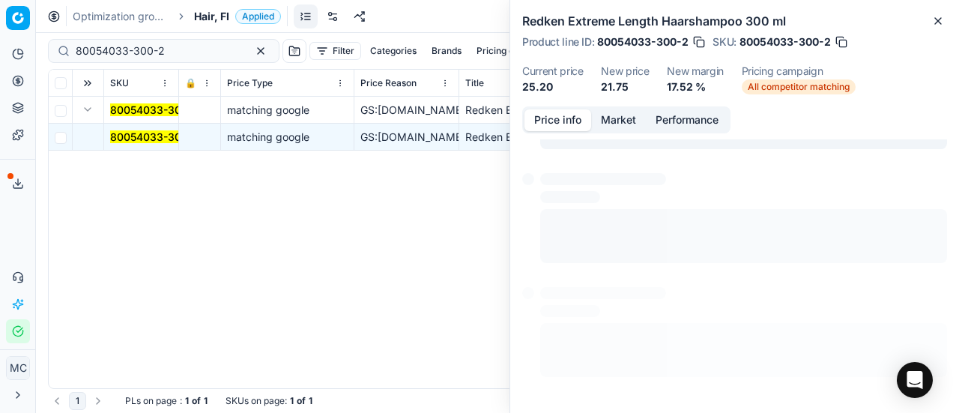
click at [577, 121] on button "Price info" at bounding box center [557, 120] width 67 height 22
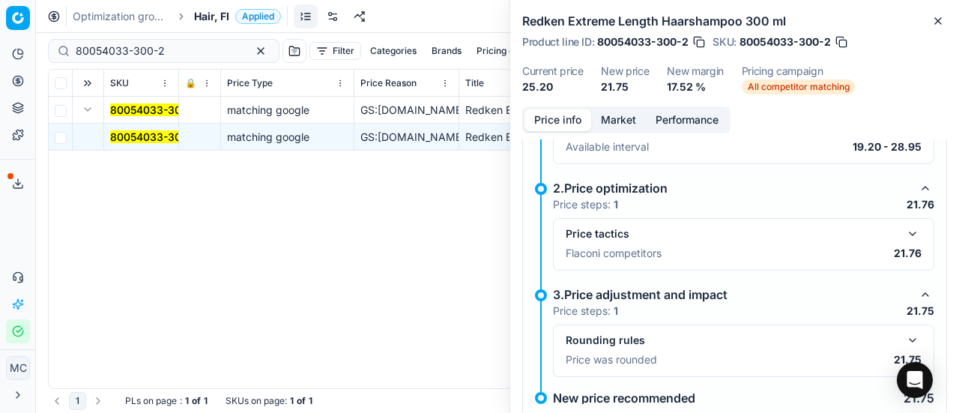
click at [903, 226] on button "button" at bounding box center [912, 234] width 18 height 18
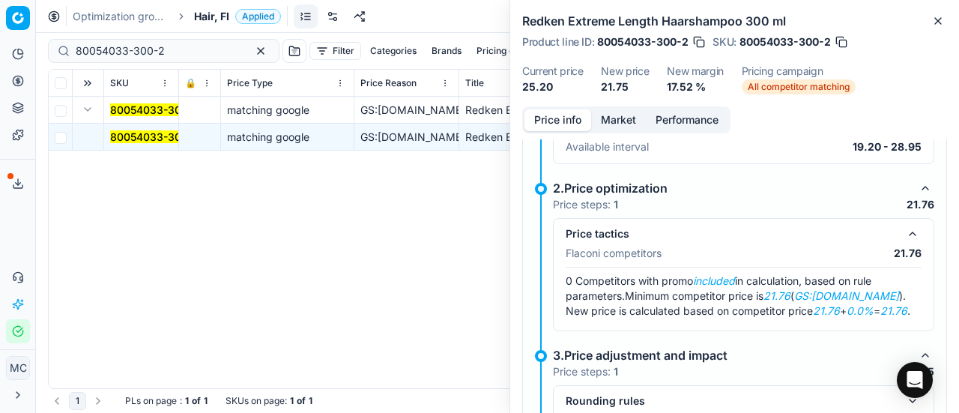
click at [623, 113] on button "Market" at bounding box center [618, 120] width 55 height 22
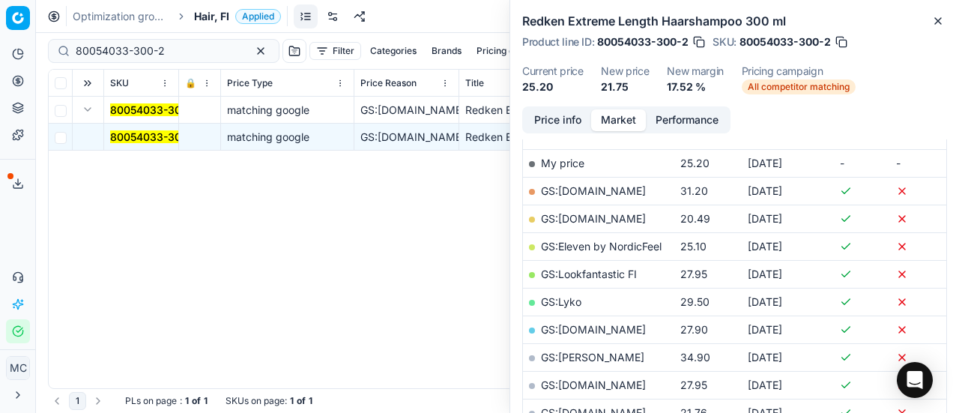
scroll to position [332, 0]
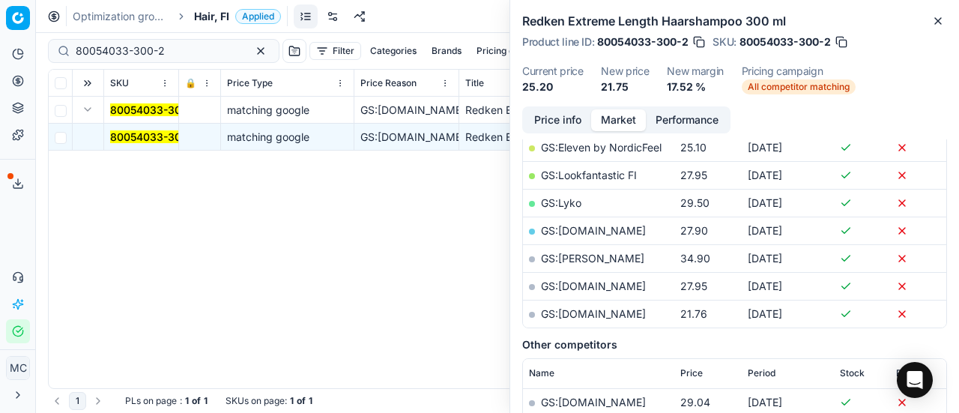
click at [632, 314] on link "GS:parfumdreams.FI" at bounding box center [593, 313] width 105 height 13
drag, startPoint x: 183, startPoint y: 55, endPoint x: 0, endPoint y: 29, distance: 184.5
click at [0, 29] on div "Pricing platform Analytics Pricing Product portfolio Templates Export service 2…" at bounding box center [479, 206] width 959 height 413
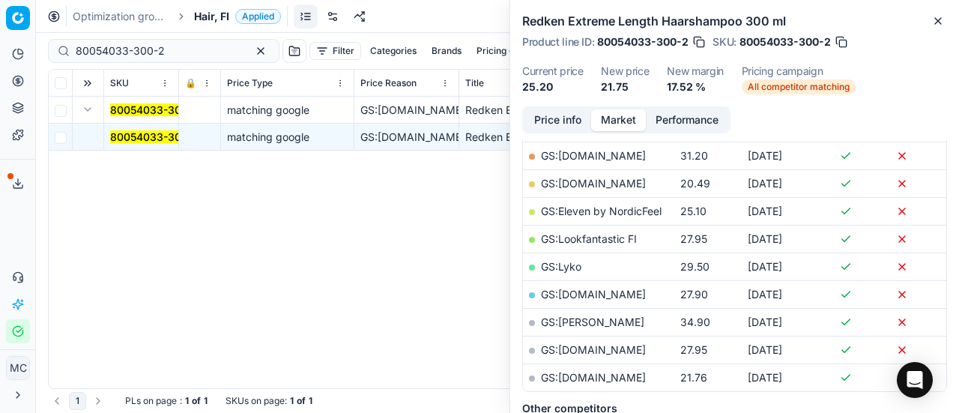
scroll to position [270, 0]
click at [567, 120] on button "Price info" at bounding box center [557, 120] width 67 height 22
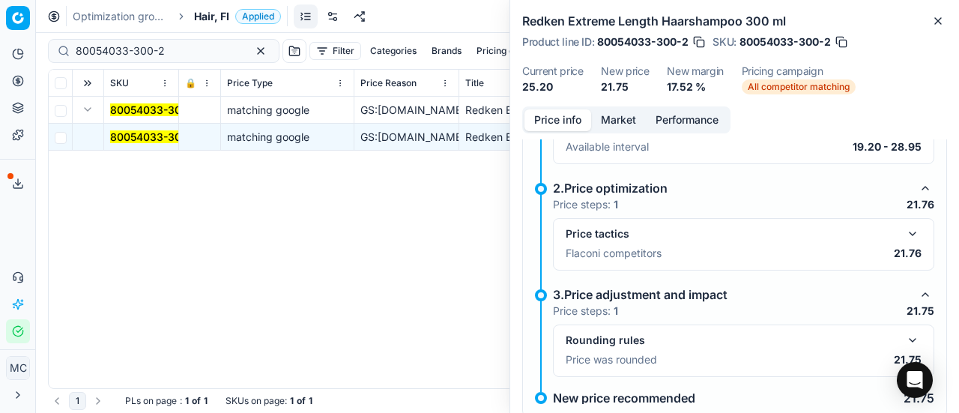
click at [620, 119] on button "Market" at bounding box center [618, 120] width 55 height 22
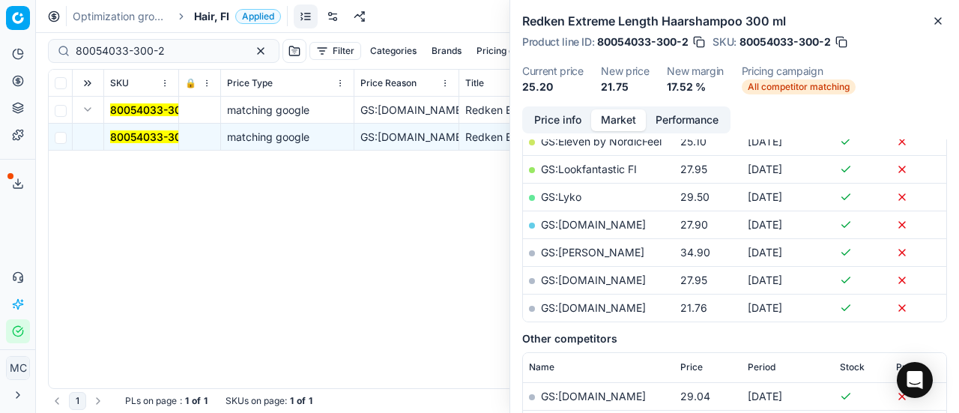
scroll to position [339, 0]
click at [598, 308] on link "GS:parfumdreams.FI" at bounding box center [593, 306] width 105 height 13
click at [209, 21] on span "Hair, FI" at bounding box center [211, 16] width 35 height 15
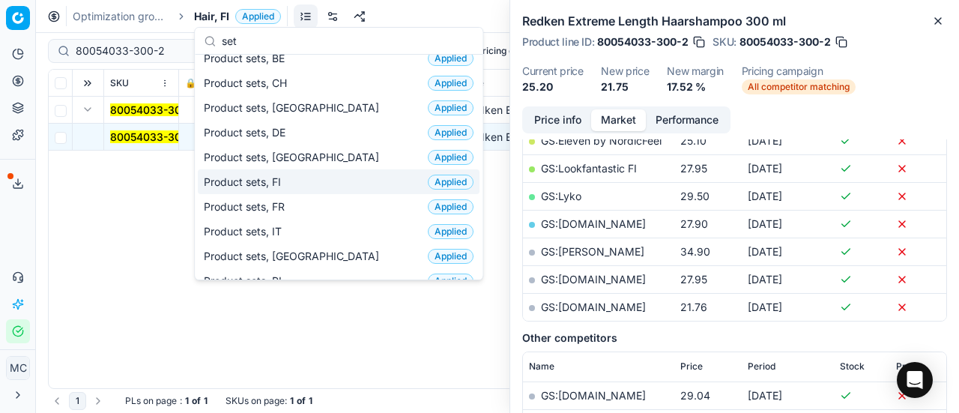
scroll to position [0, 0]
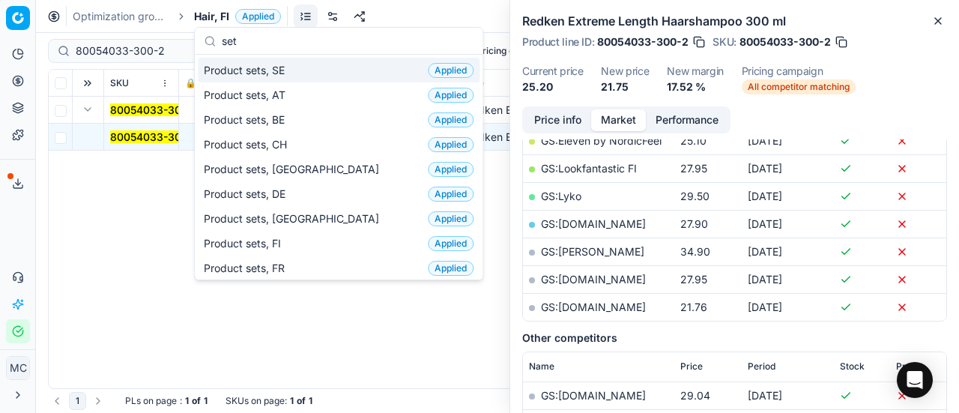
type input "set"
click at [271, 74] on span "Product sets, SE" at bounding box center [247, 70] width 87 height 15
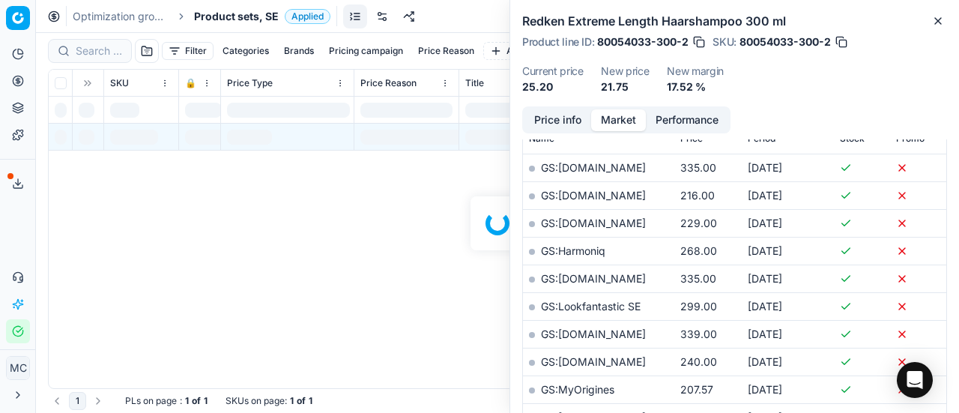
scroll to position [339, 0]
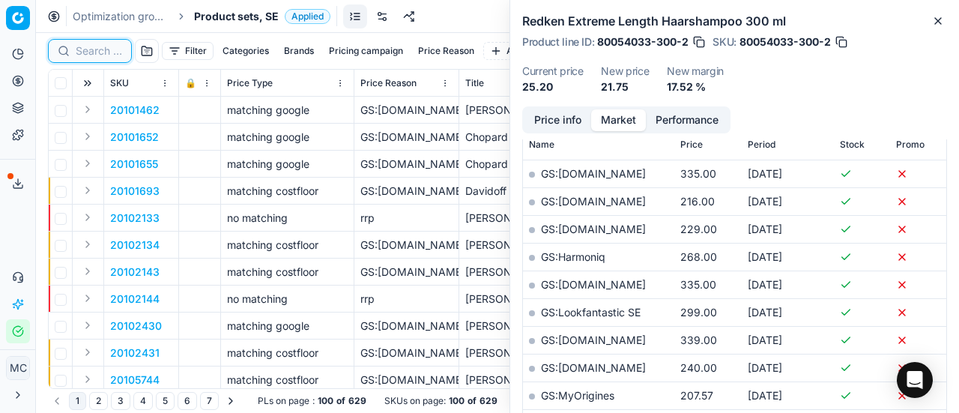
click at [94, 50] on input at bounding box center [99, 50] width 46 height 15
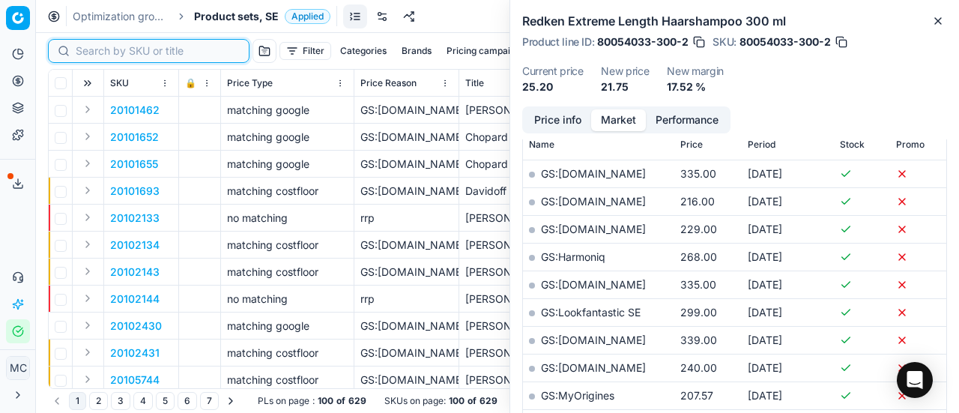
paste input "90006511-0009927"
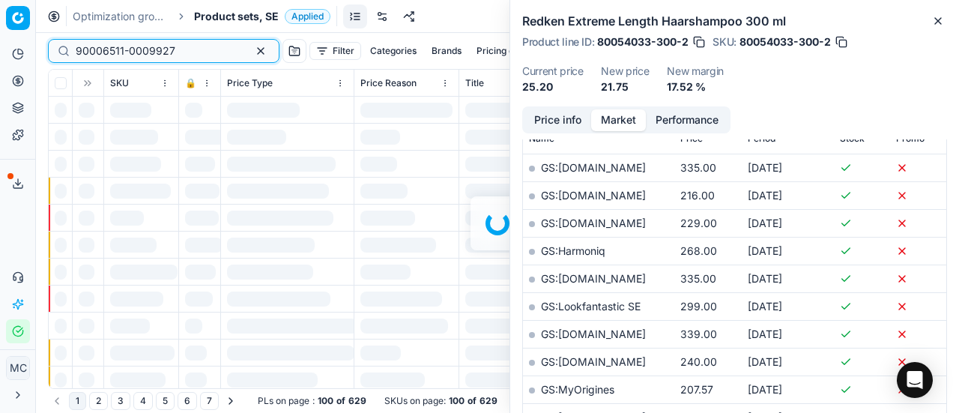
scroll to position [339, 0]
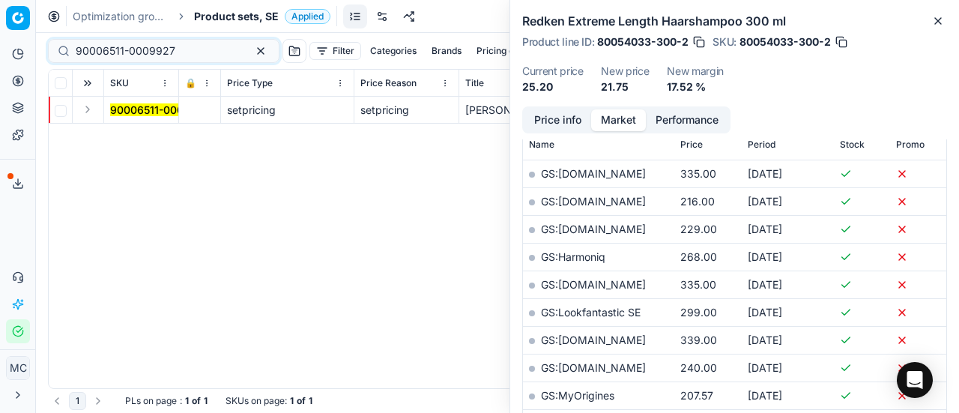
click at [88, 112] on button "Expand" at bounding box center [88, 109] width 18 height 18
click at [142, 133] on mark "90006511-0009927" at bounding box center [160, 136] width 100 height 13
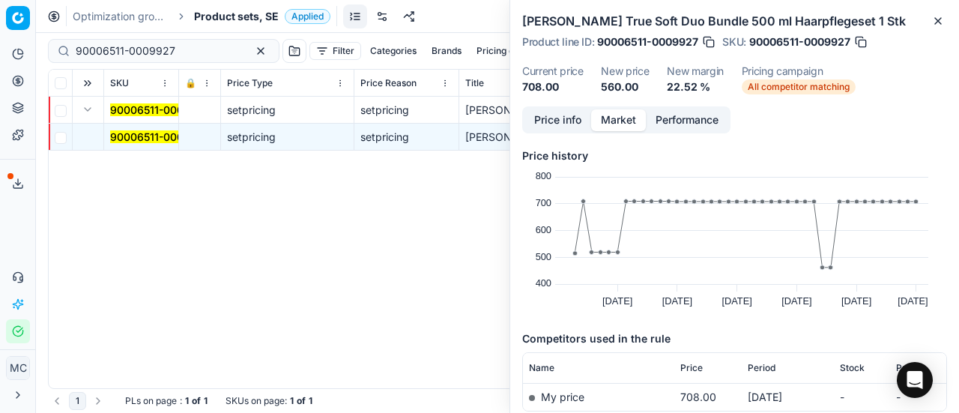
scroll to position [0, 0]
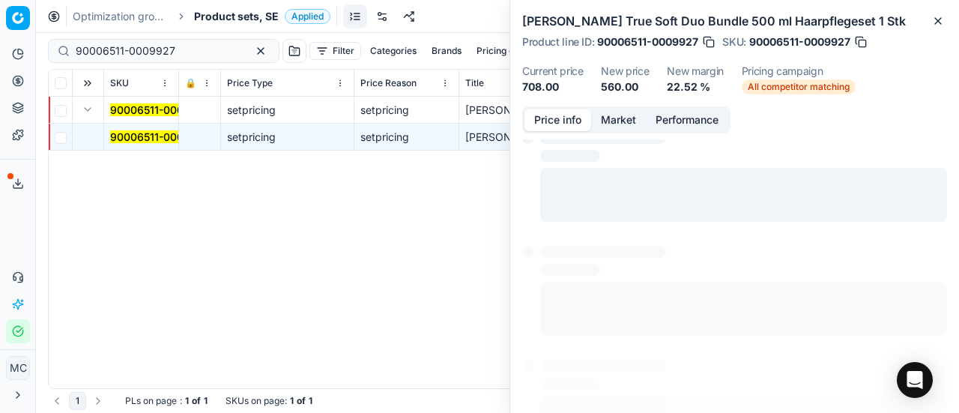
click at [566, 122] on button "Price info" at bounding box center [557, 120] width 67 height 22
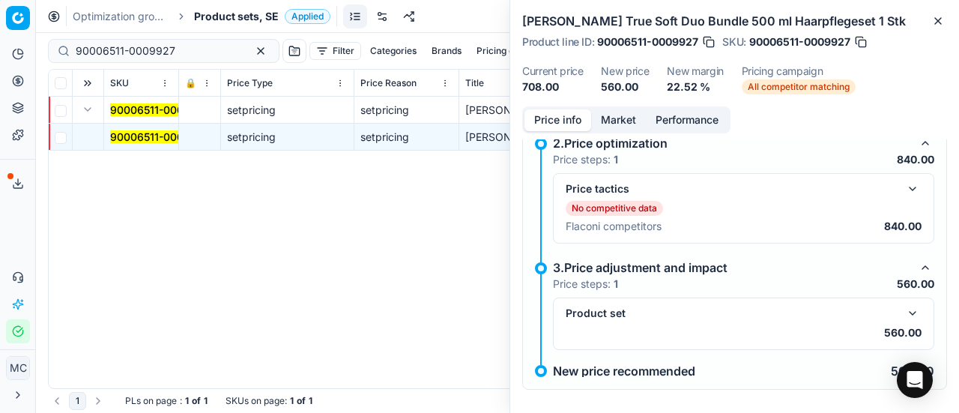
scroll to position [196, 0]
click at [903, 186] on button "button" at bounding box center [912, 189] width 18 height 18
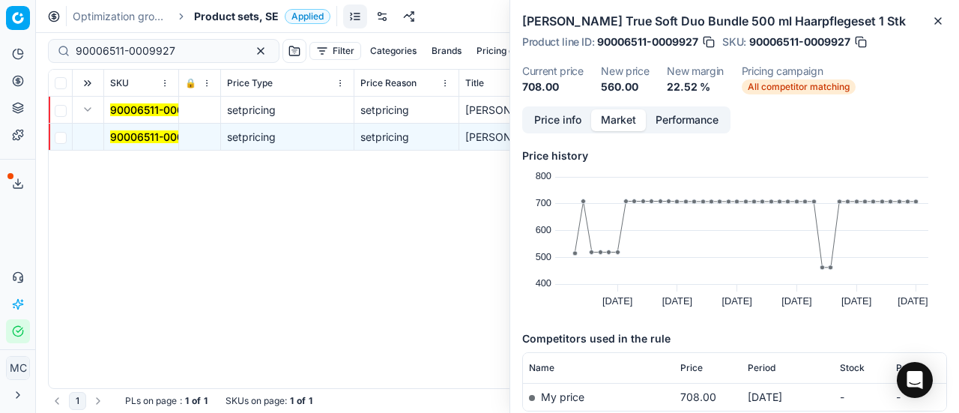
click at [617, 122] on button "Market" at bounding box center [618, 120] width 55 height 22
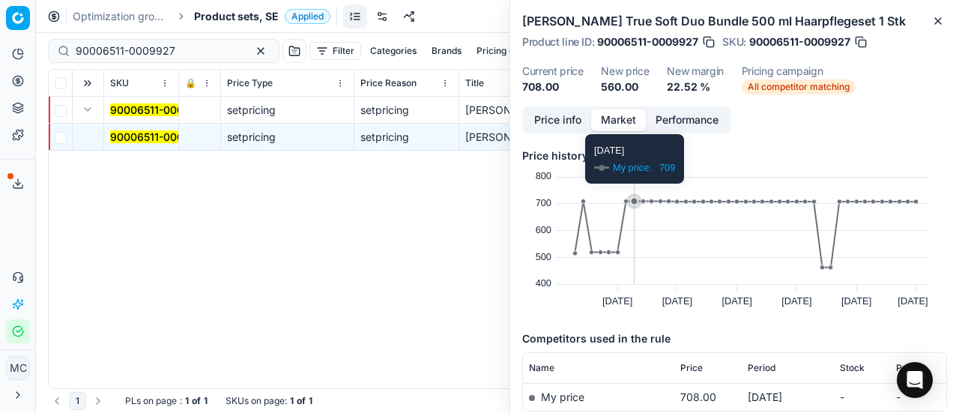
scroll to position [87, 0]
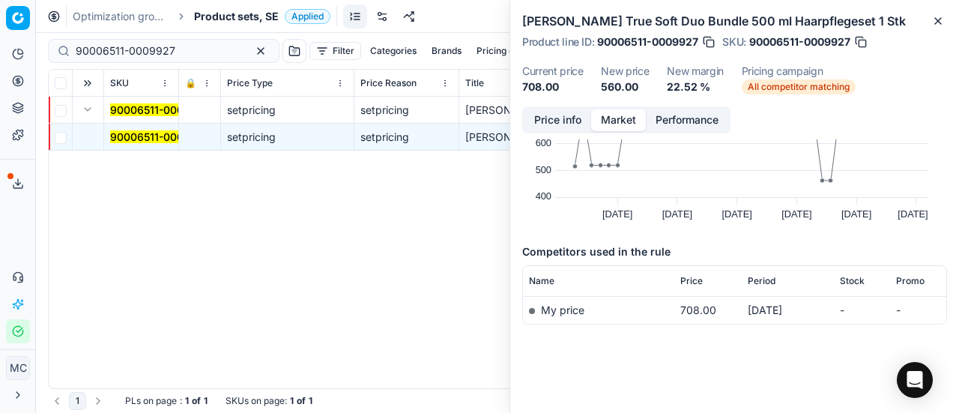
click at [536, 115] on button "Price info" at bounding box center [557, 120] width 67 height 22
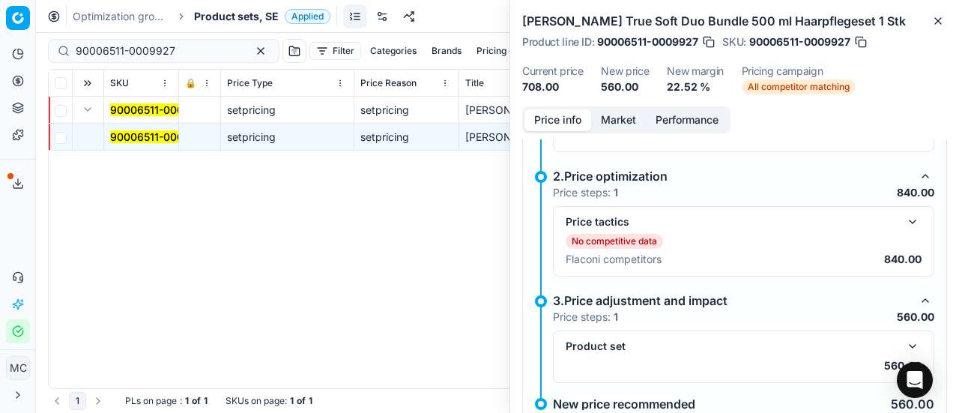
scroll to position [206, 0]
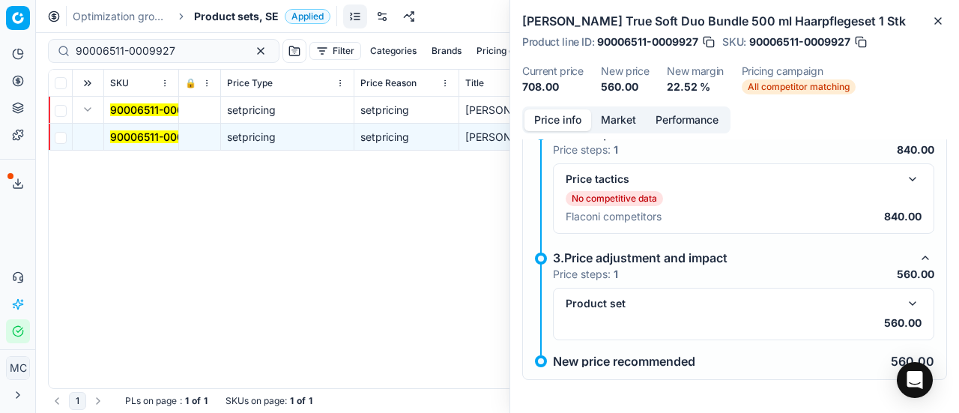
click at [903, 294] on button "button" at bounding box center [912, 303] width 18 height 18
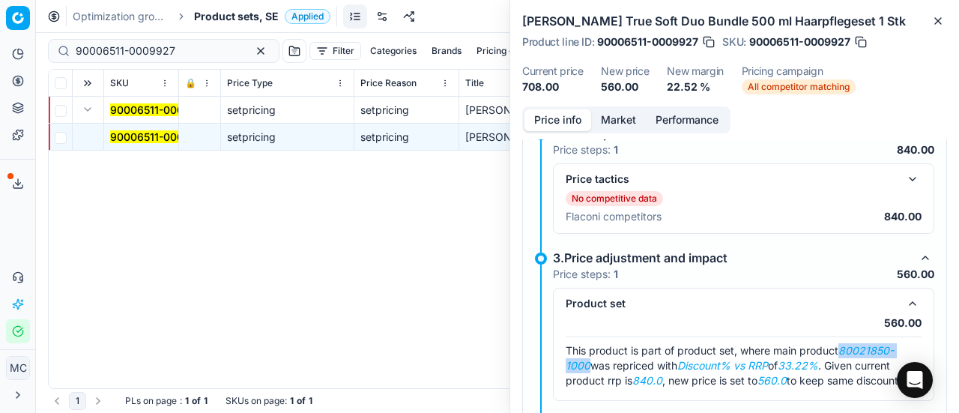
drag, startPoint x: 845, startPoint y: 347, endPoint x: 587, endPoint y: 361, distance: 258.0
click at [587, 361] on em "80021850-1000" at bounding box center [729, 358] width 328 height 28
copy em "80021850-1000"
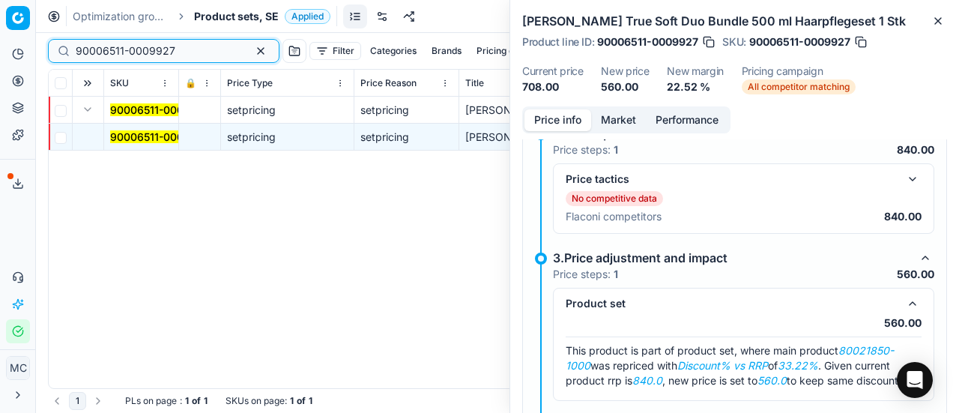
drag, startPoint x: 207, startPoint y: 55, endPoint x: 0, endPoint y: -1, distance: 214.4
click at [0, 0] on html "Pricing platform Analytics Pricing Product portfolio Templates Export service 2…" at bounding box center [479, 206] width 959 height 413
paste input "80021850-1000"
type input "80021850-1000"
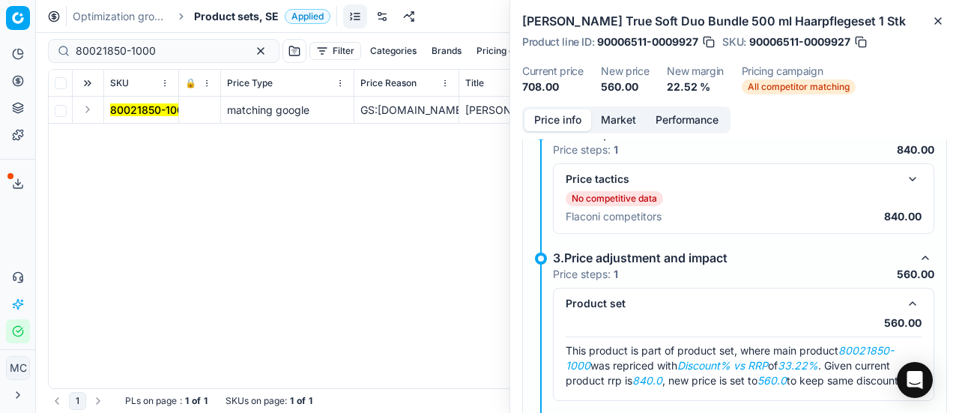
click at [91, 106] on button "Expand" at bounding box center [88, 109] width 18 height 18
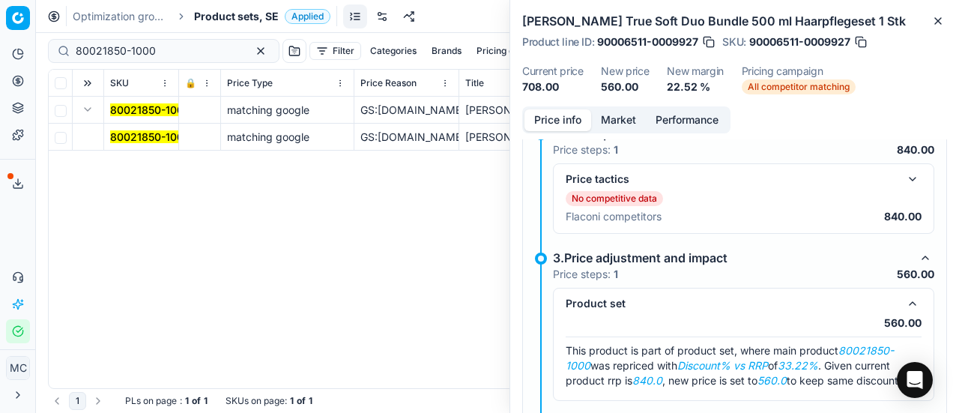
click at [142, 131] on mark "80021850-1000" at bounding box center [150, 136] width 80 height 13
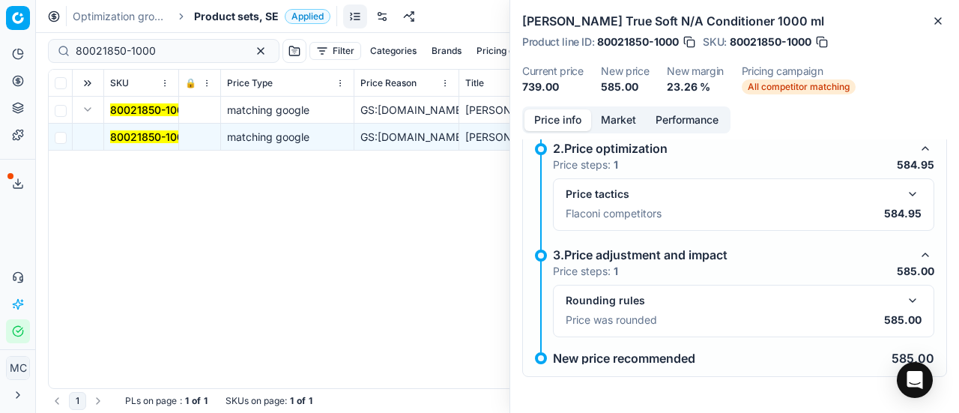
scroll to position [117, 0]
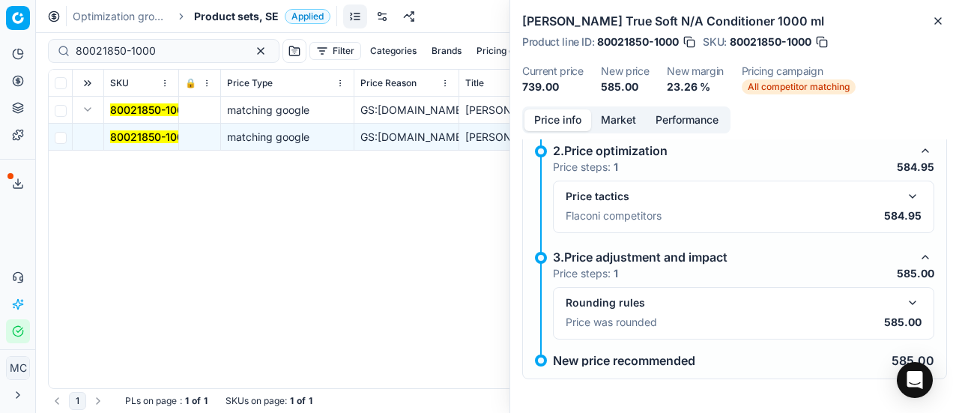
click at [903, 197] on button "button" at bounding box center [912, 196] width 18 height 18
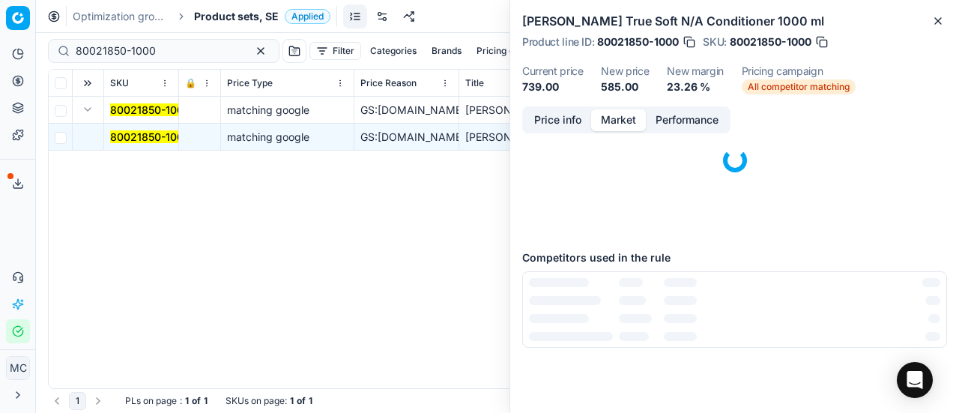
click at [618, 118] on button "Market" at bounding box center [618, 120] width 55 height 22
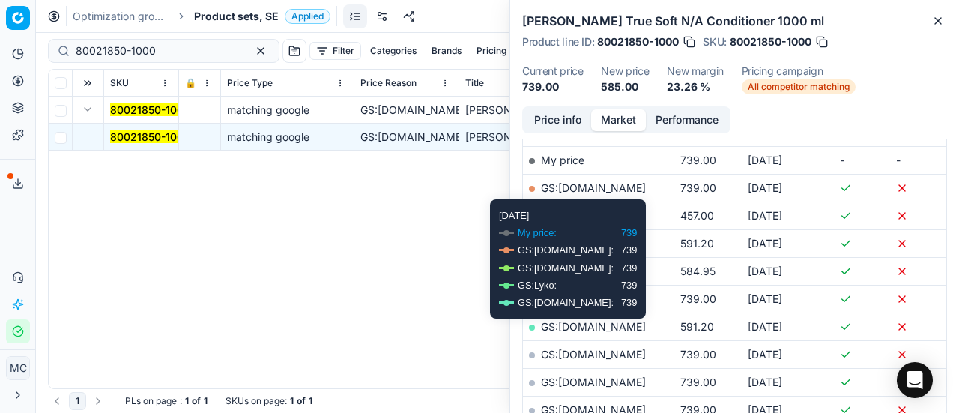
scroll to position [240, 0]
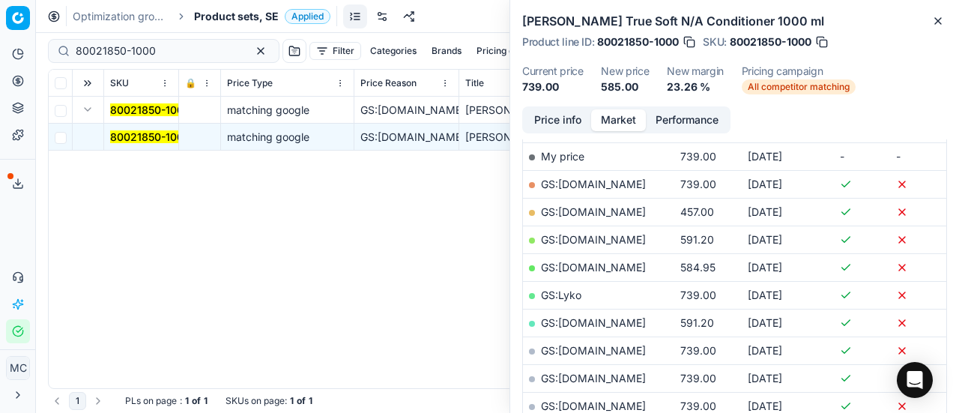
click at [574, 263] on link "GS:Luxplus.se" at bounding box center [593, 267] width 105 height 13
click at [230, 21] on span "Product sets, SE" at bounding box center [236, 16] width 85 height 15
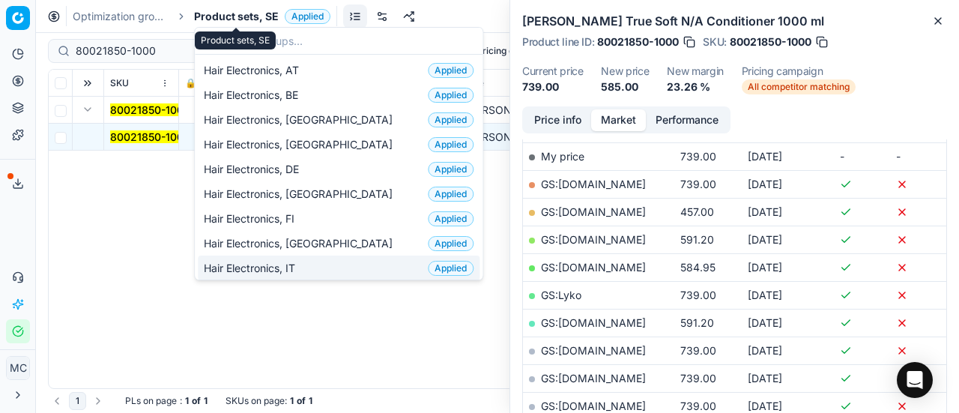
click at [380, 272] on div "Hair Electronics, IT Applied" at bounding box center [339, 267] width 282 height 25
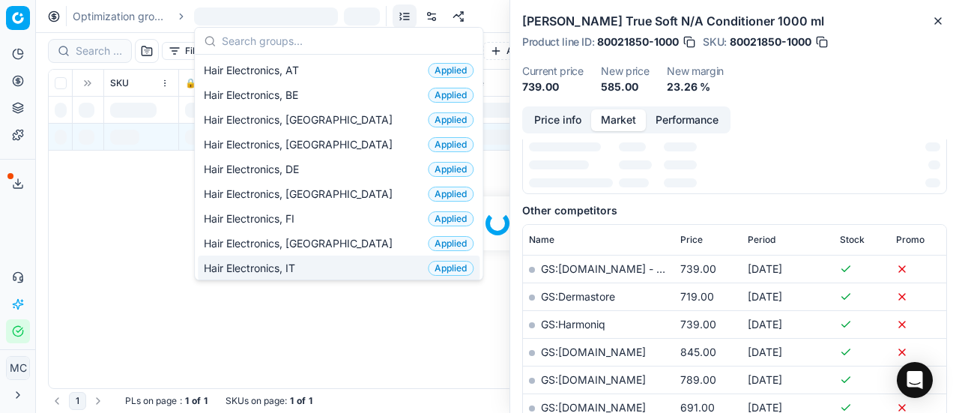
scroll to position [105, 0]
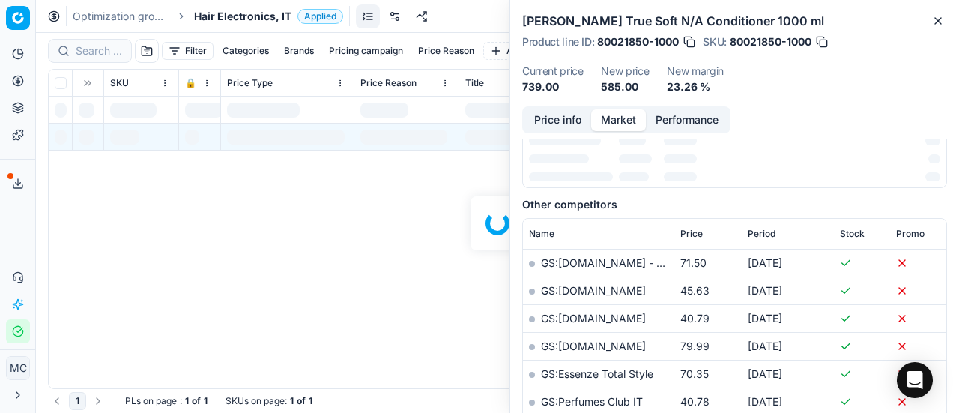
click at [234, 20] on span "Hair Electronics, IT" at bounding box center [242, 16] width 97 height 15
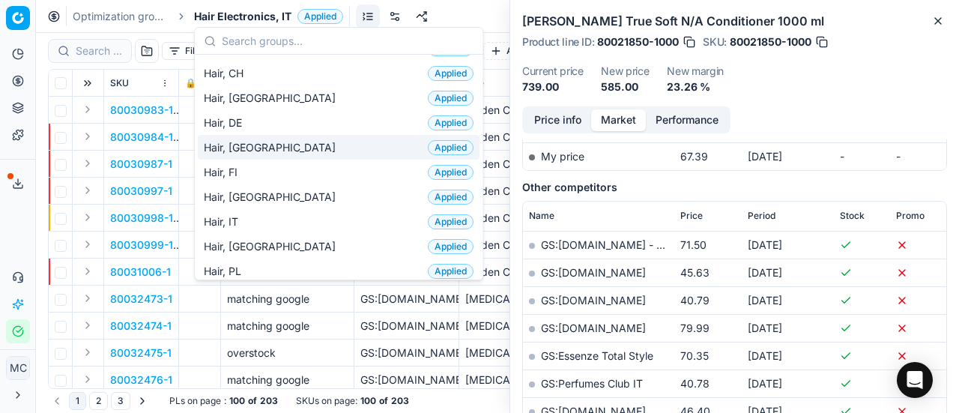
scroll to position [353, 0]
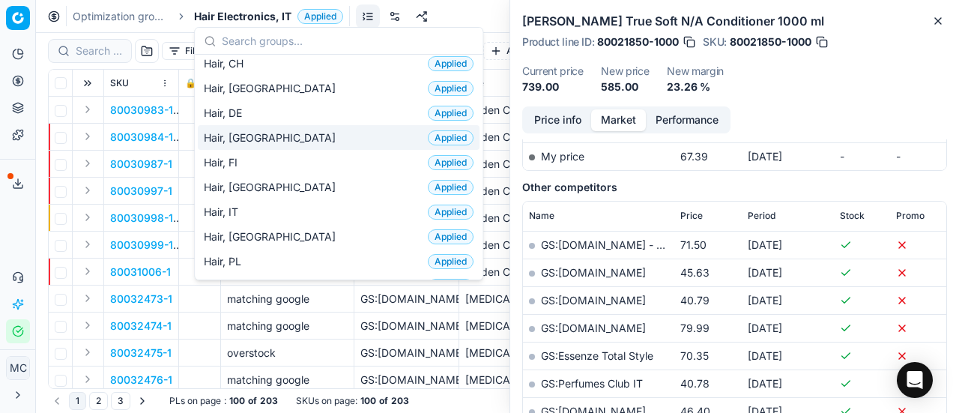
click at [254, 139] on div "Hair, DK Applied" at bounding box center [339, 137] width 282 height 25
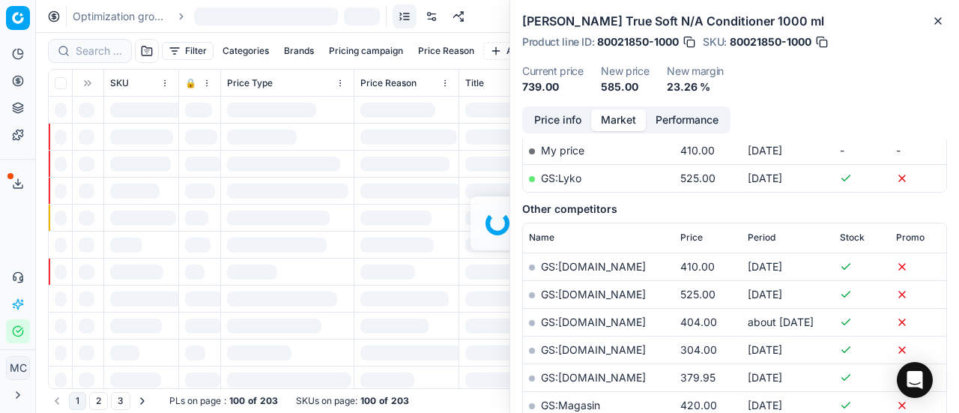
scroll to position [240, 0]
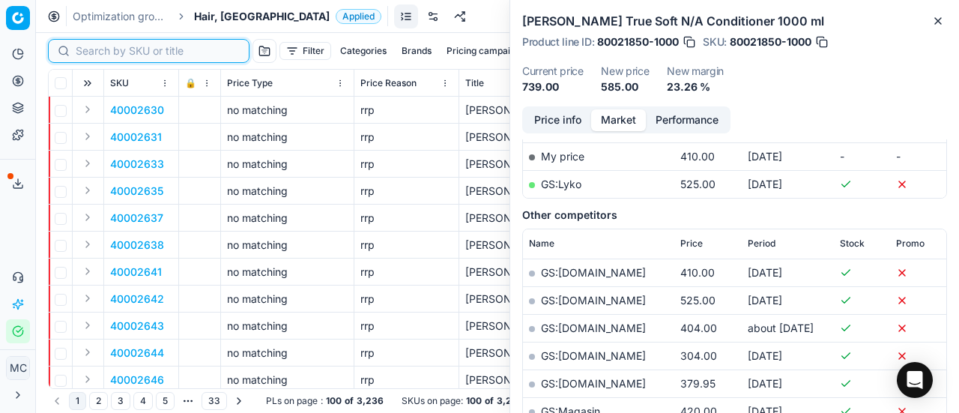
click at [94, 49] on input at bounding box center [158, 50] width 164 height 15
paste input "90007472-0011402"
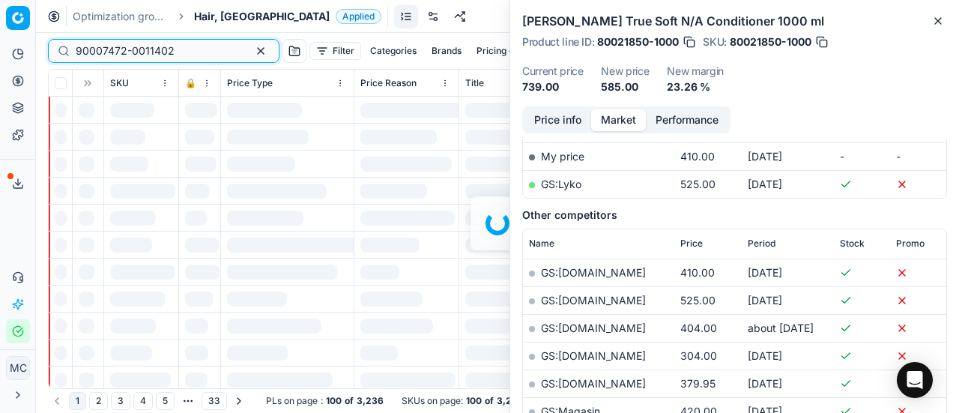
scroll to position [240, 0]
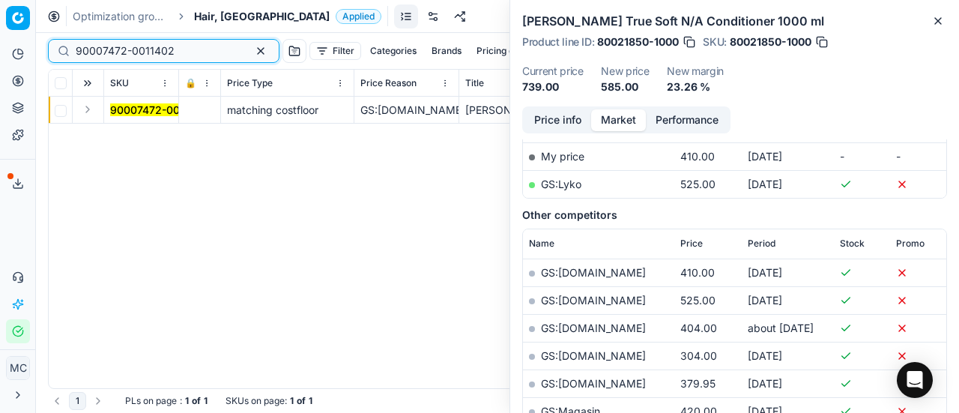
type input "90007472-0011402"
click at [91, 118] on td at bounding box center [88, 110] width 31 height 27
click at [90, 115] on button "Expand" at bounding box center [88, 109] width 18 height 18
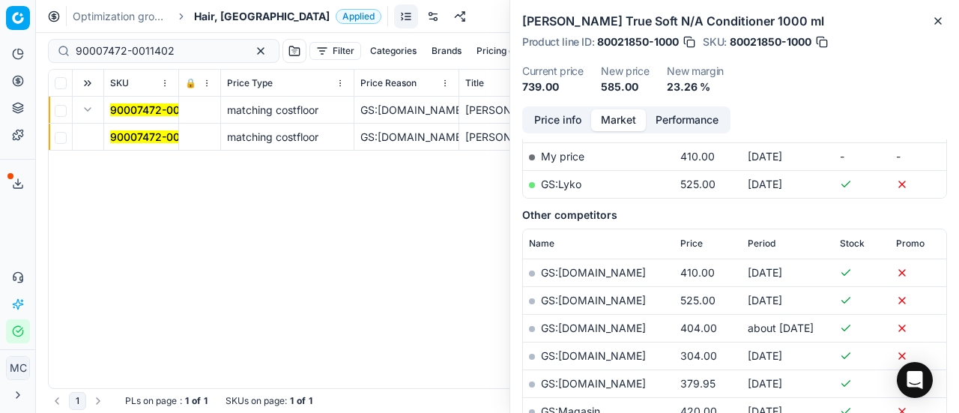
click at [129, 124] on td "90007472-0011402" at bounding box center [141, 137] width 75 height 27
click at [135, 130] on mark "90007472-0011402" at bounding box center [159, 136] width 99 height 13
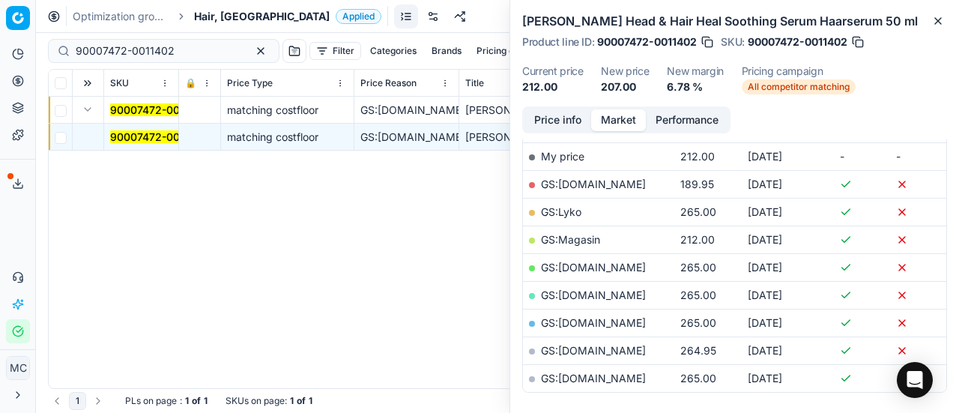
click at [553, 119] on button "Price info" at bounding box center [557, 120] width 67 height 22
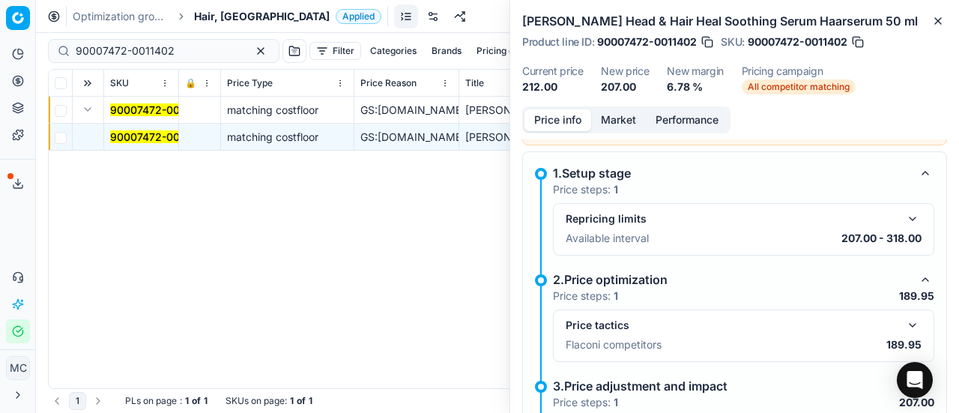
click at [903, 316] on button "button" at bounding box center [912, 325] width 18 height 18
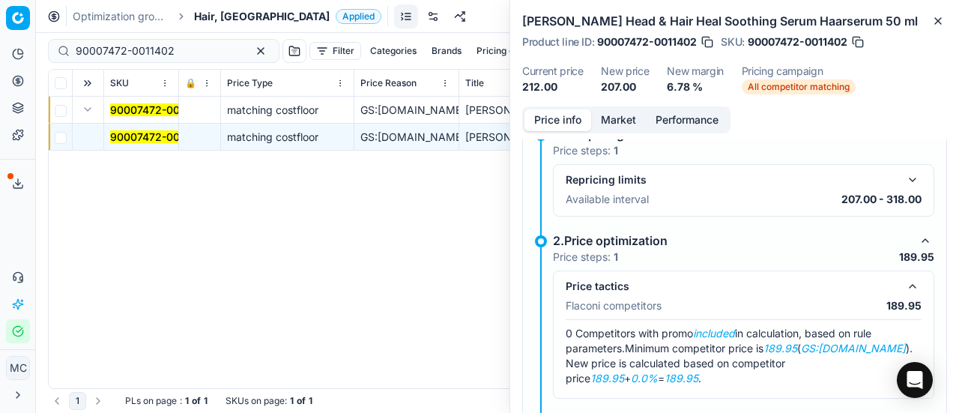
scroll to position [160, 0]
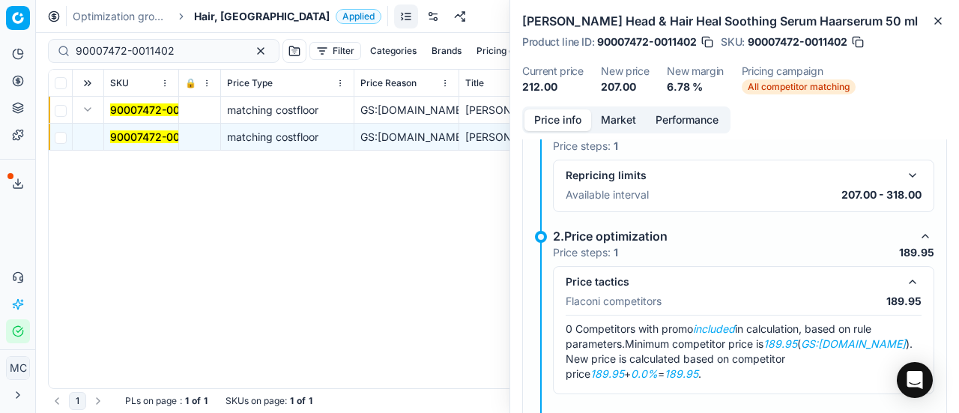
click at [631, 119] on button "Market" at bounding box center [618, 120] width 55 height 22
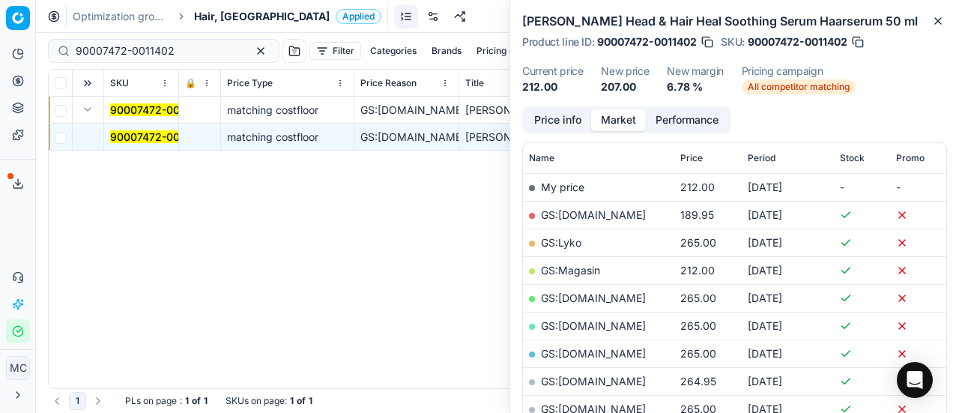
scroll to position [209, 0]
click at [599, 214] on link "GS:Luxplus.dk" at bounding box center [593, 215] width 105 height 13
click at [199, 10] on span "Hair, DK" at bounding box center [262, 16] width 136 height 15
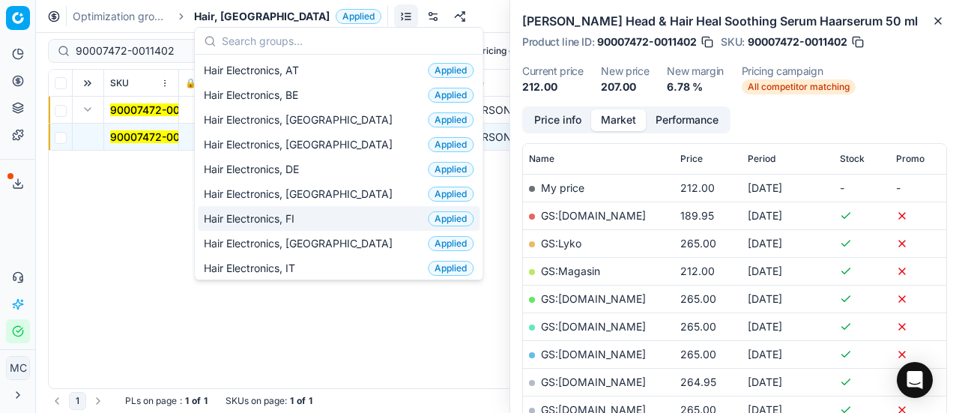
click at [326, 222] on div "Hair Electronics, FI Applied" at bounding box center [339, 218] width 282 height 25
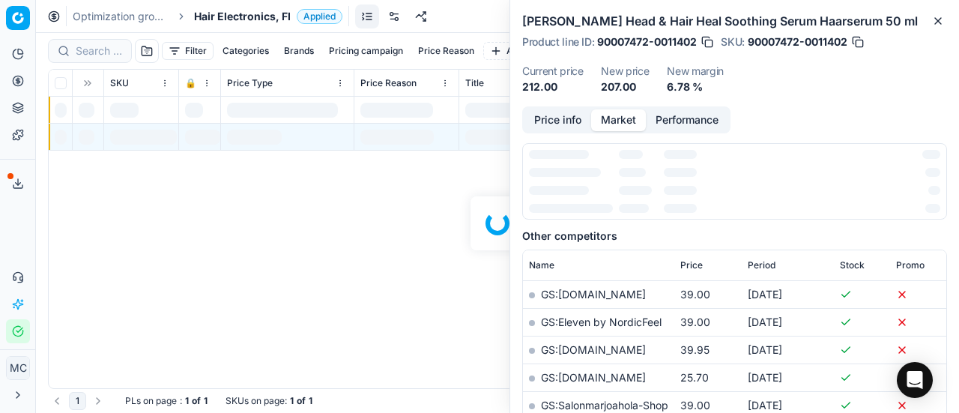
scroll to position [209, 0]
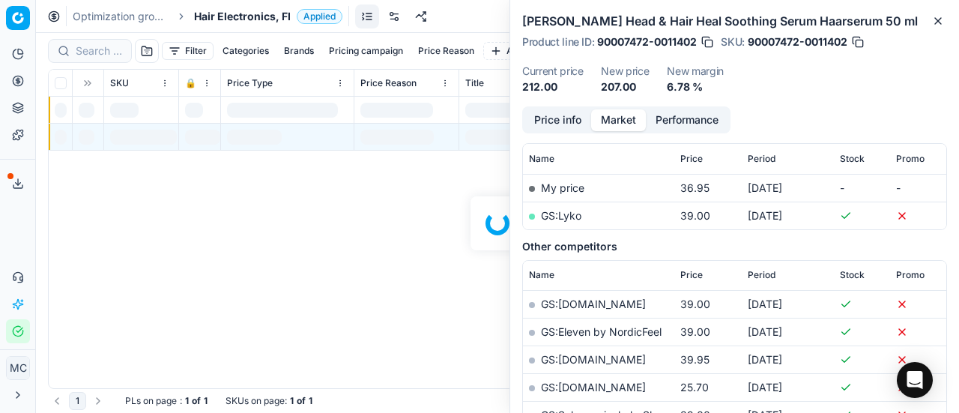
click at [245, 41] on div at bounding box center [497, 223] width 923 height 380
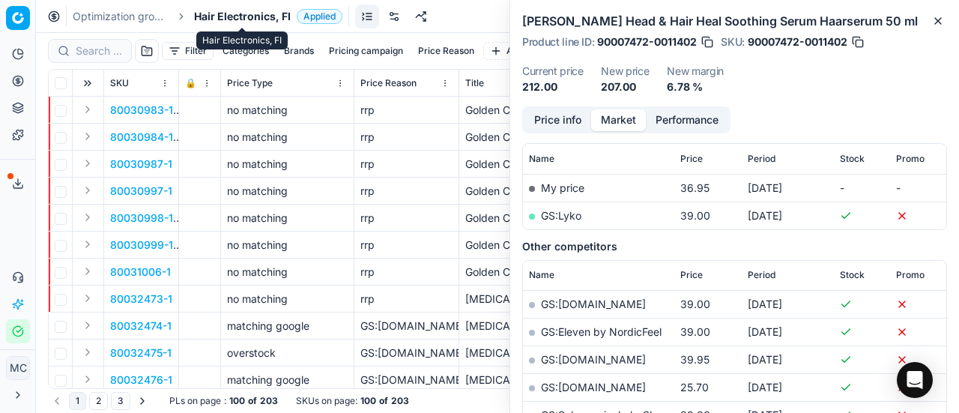
click at [235, 21] on span "Hair Electronics, FI" at bounding box center [242, 16] width 97 height 15
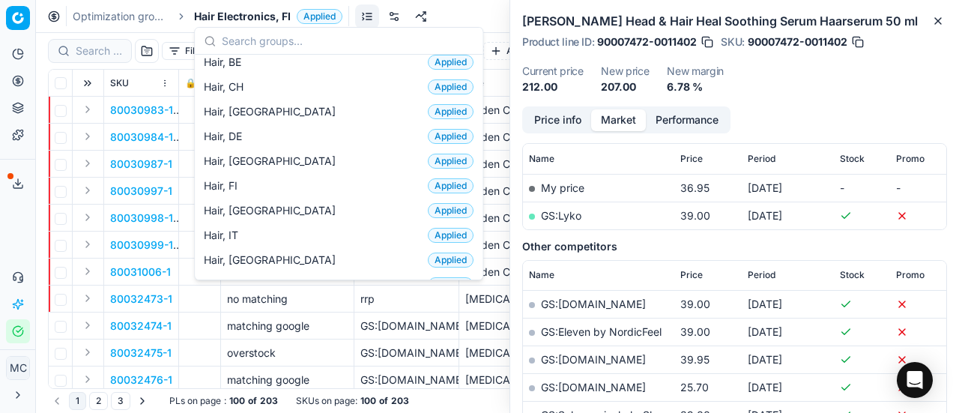
scroll to position [329, 0]
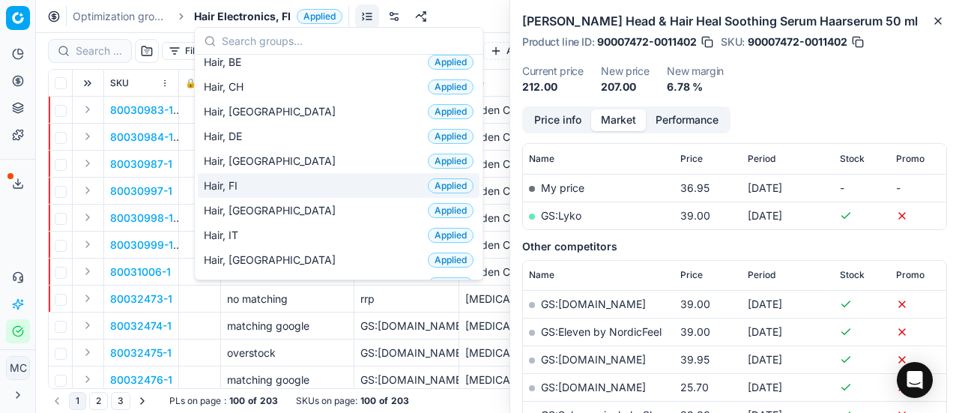
click at [286, 186] on div "Hair, FI Applied" at bounding box center [339, 185] width 282 height 25
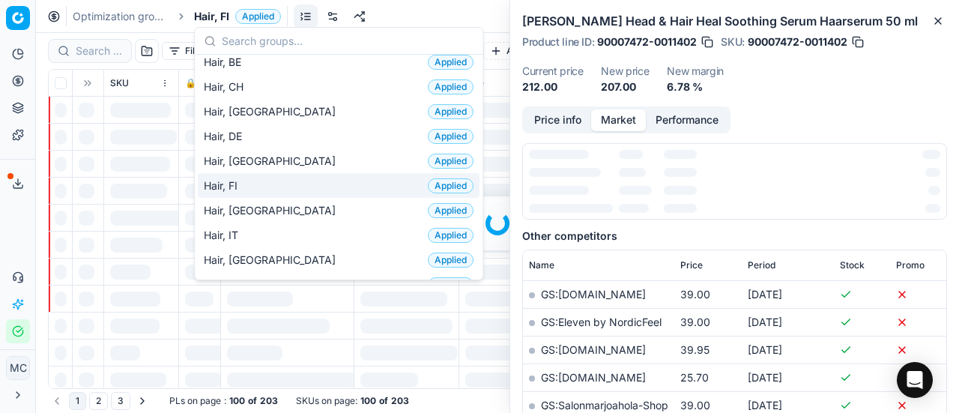
scroll to position [209, 0]
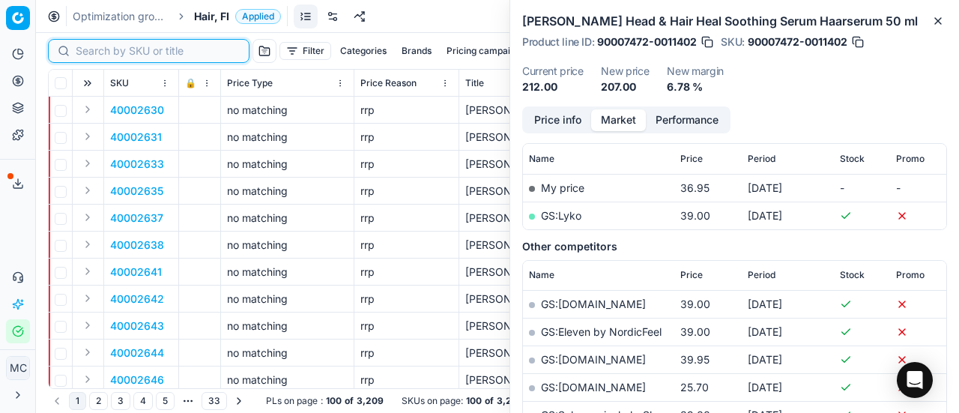
click at [96, 44] on input at bounding box center [158, 50] width 164 height 15
paste input "80054033-300-2"
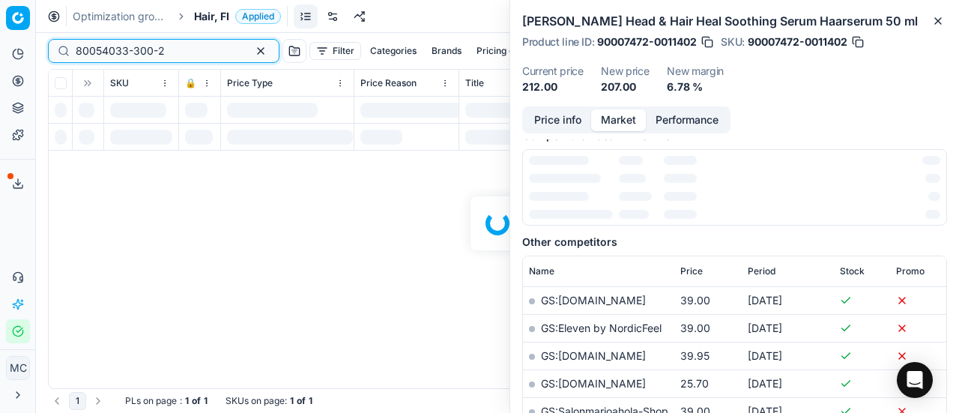
scroll to position [209, 0]
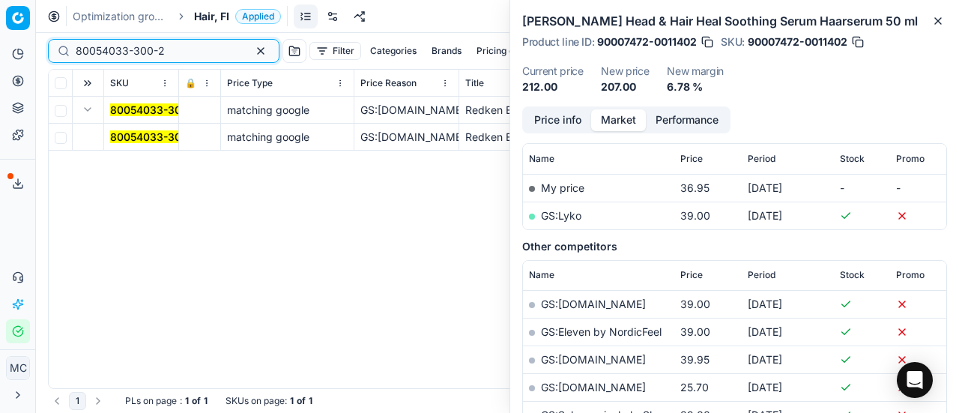
type input "80054033-300-2"
click at [146, 133] on mark "80054033-300-2" at bounding box center [154, 136] width 89 height 13
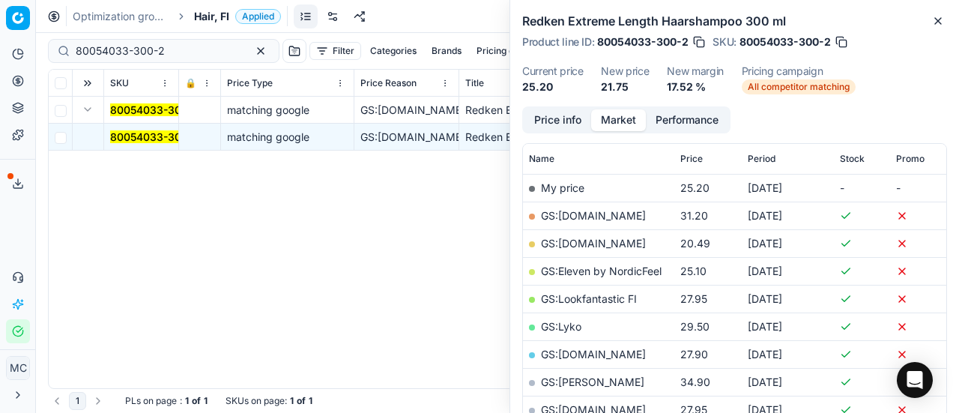
click at [6, 252] on div "Analytics Pricing Product portfolio Templates Export service 20 Contact support…" at bounding box center [17, 192] width 35 height 313
click at [8, 239] on div "Analytics Pricing Product portfolio Templates Export service 20 Contact support…" at bounding box center [17, 192] width 35 height 313
click at [211, 17] on span "Hair, FI" at bounding box center [211, 16] width 35 height 15
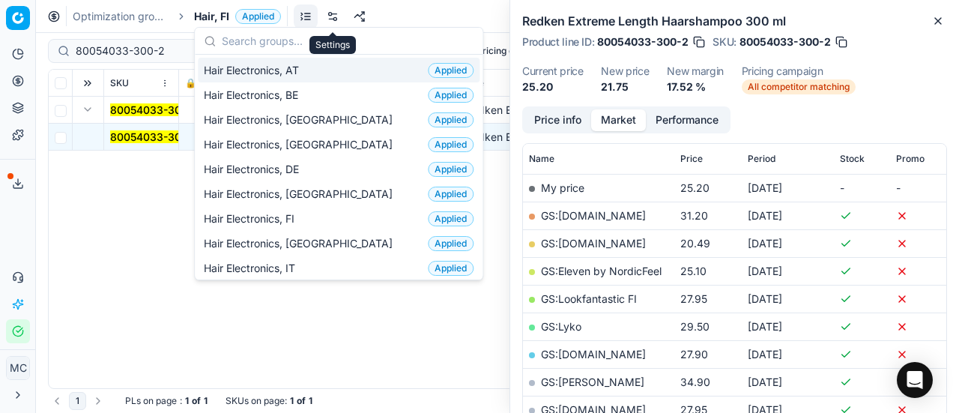
click at [336, 10] on link at bounding box center [333, 16] width 24 height 24
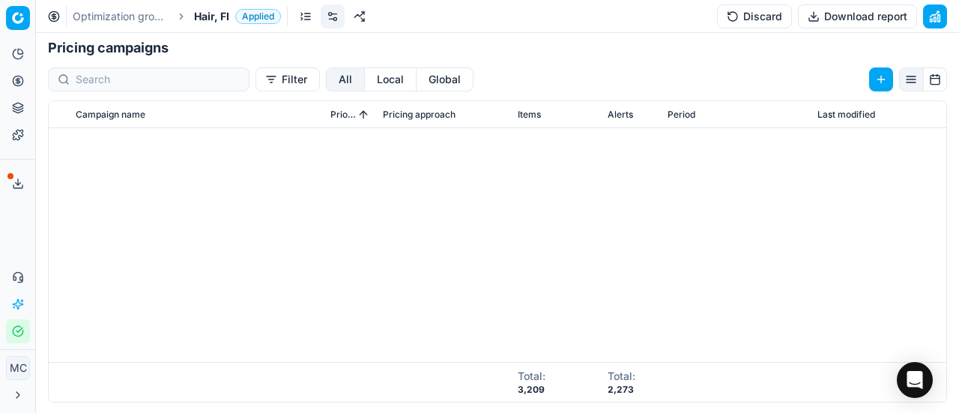
scroll to position [413, 0]
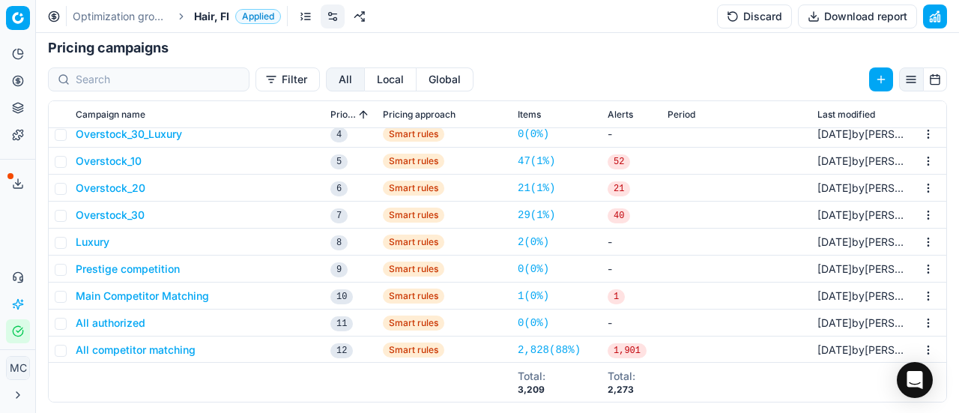
click at [175, 344] on button "All competitor matching" at bounding box center [136, 349] width 120 height 15
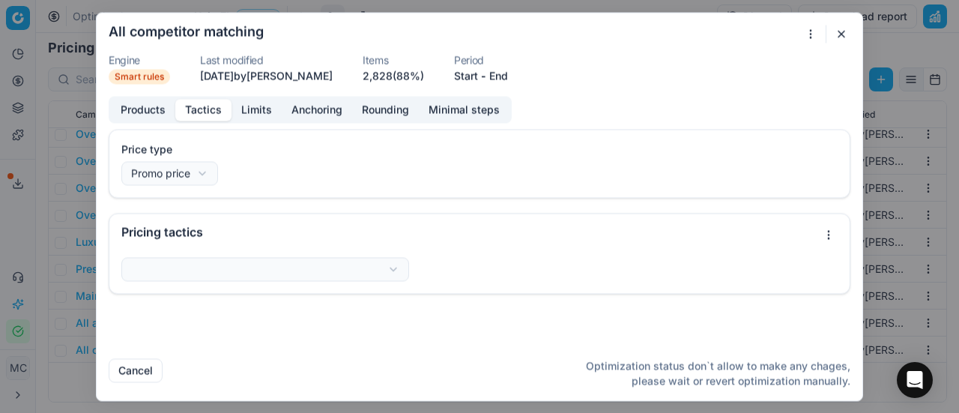
click at [215, 112] on button "Tactics" at bounding box center [203, 110] width 56 height 22
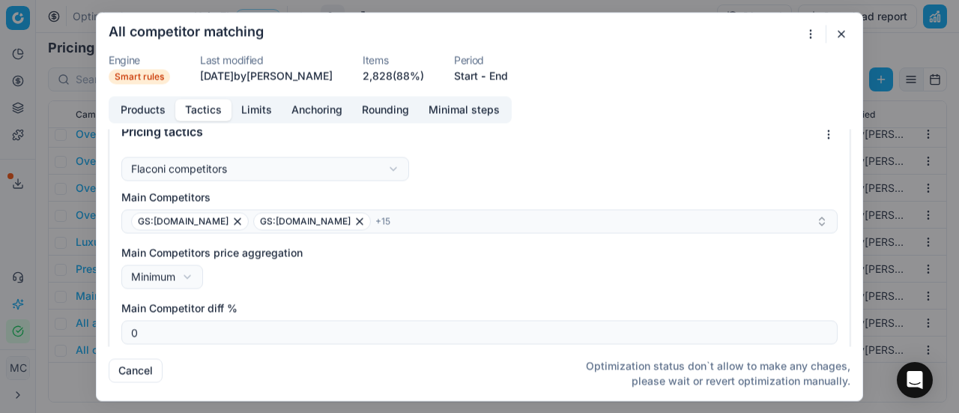
scroll to position [95, 0]
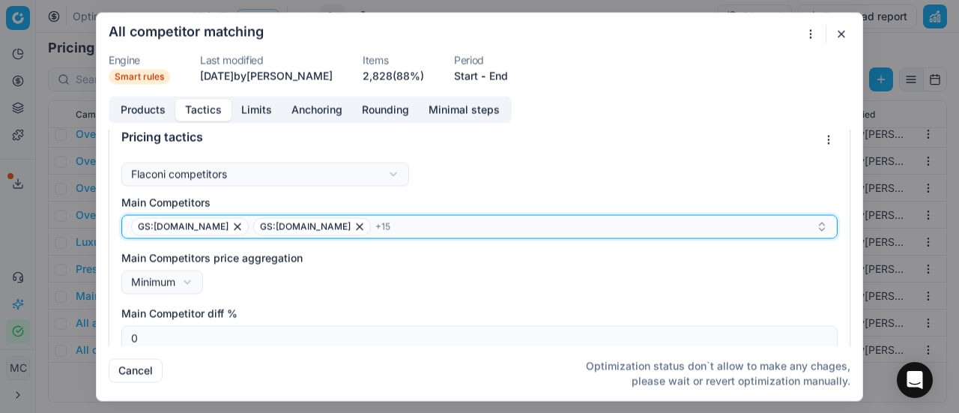
click at [419, 223] on div "GS:Boozt.com GS:Booztlet.com + 15" at bounding box center [473, 226] width 684 height 18
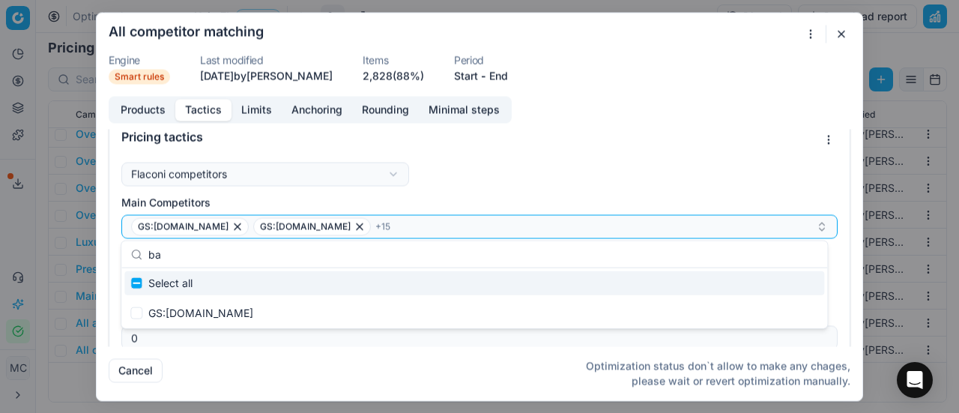
type input "b"
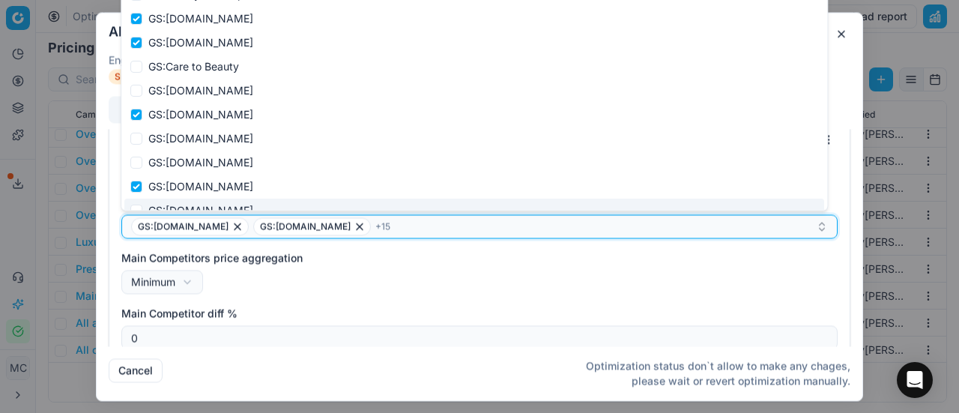
click at [386, 225] on div "GS:Boozt.com GS:Booztlet.com + 15" at bounding box center [473, 226] width 684 height 18
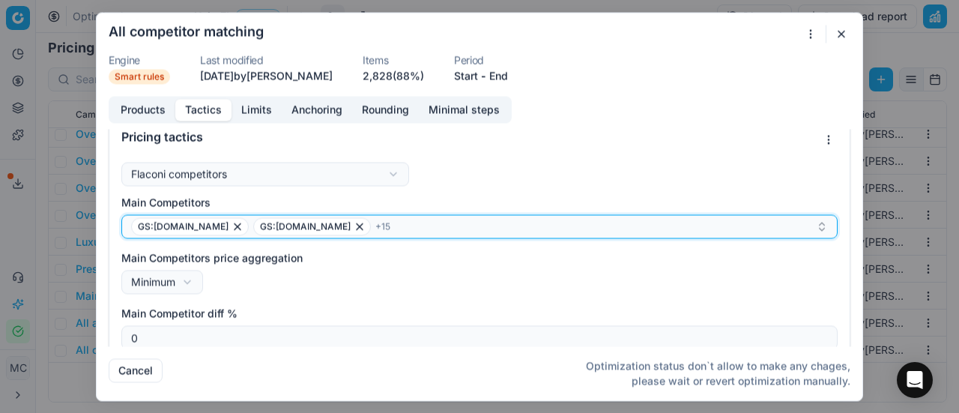
click at [386, 225] on div "GS:Boozt.com GS:Booztlet.com + 15" at bounding box center [473, 226] width 684 height 18
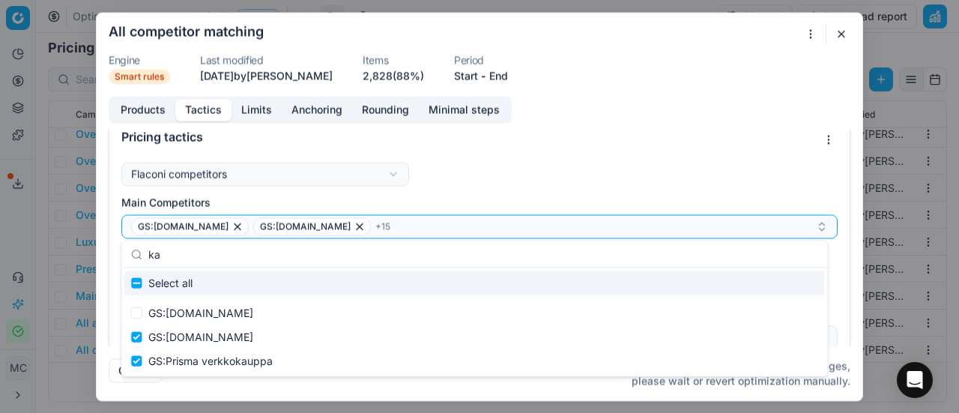
type input "k"
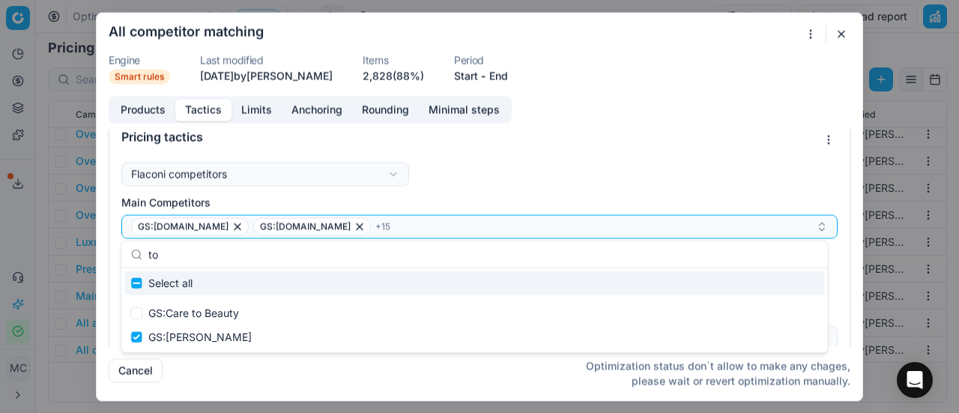
type input "t"
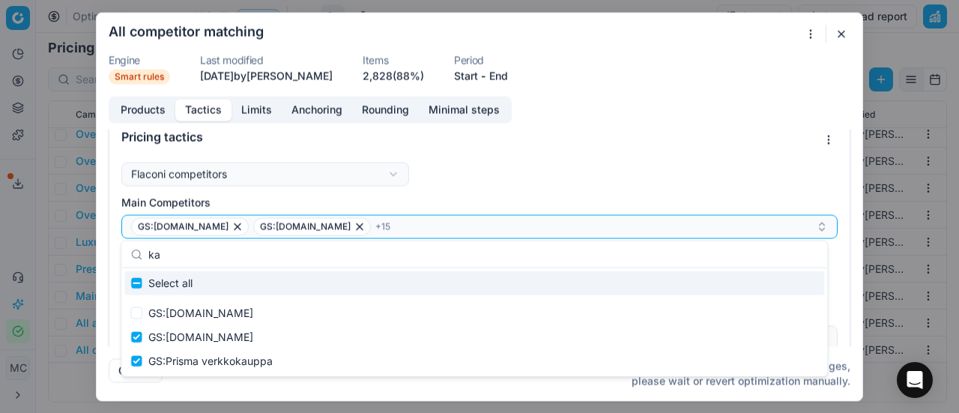
type input "k"
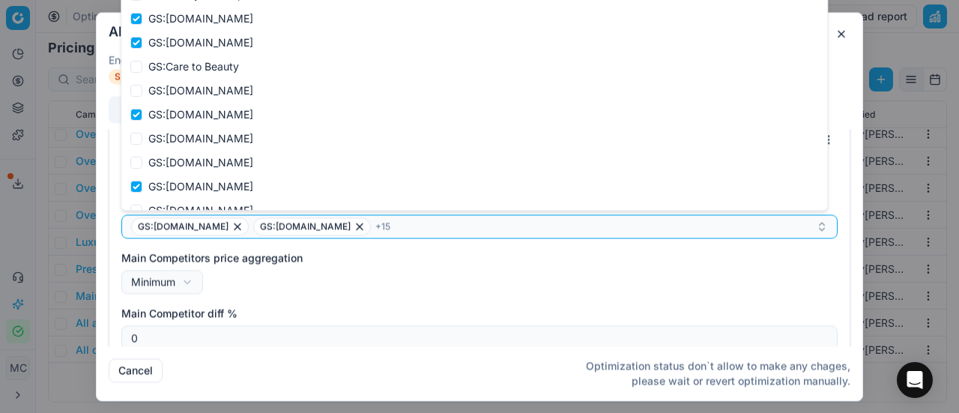
type input "l"
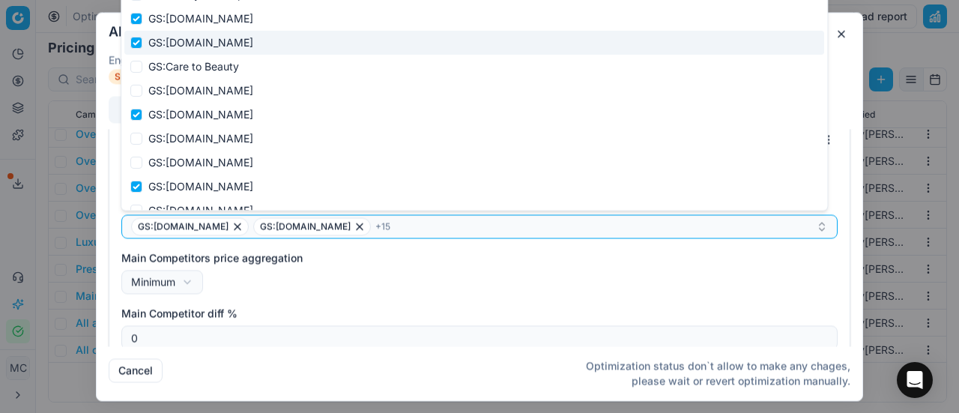
type input "by"
checkbox input "true"
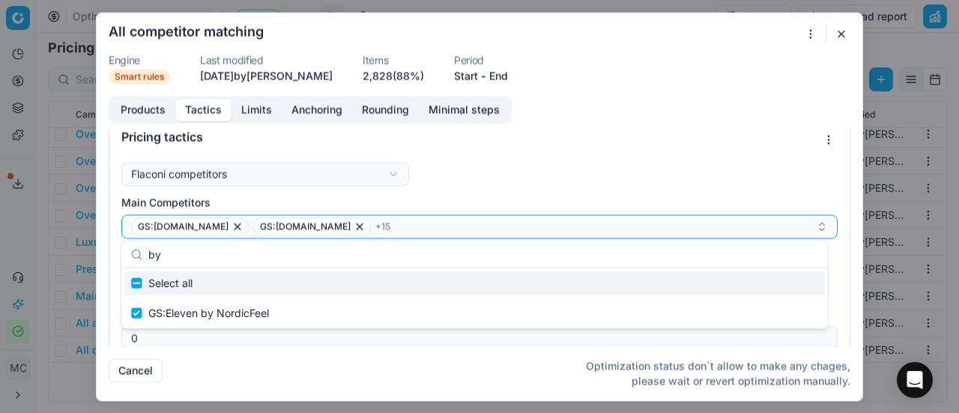
type input "b"
checkbox input "false"
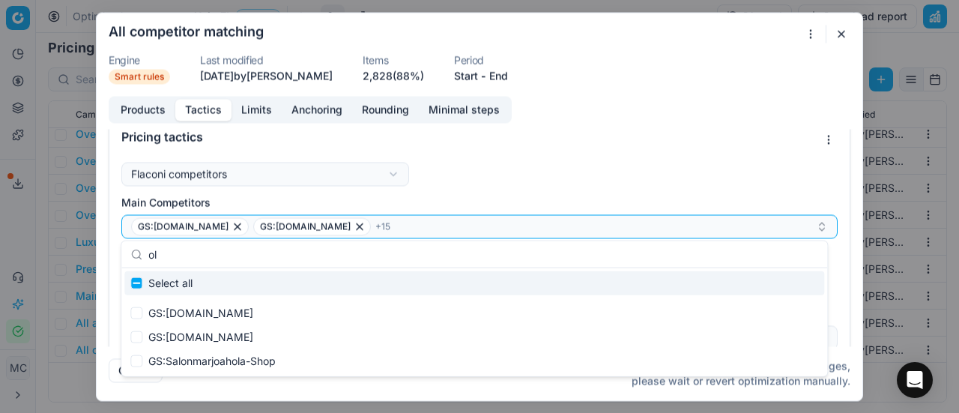
type input "o"
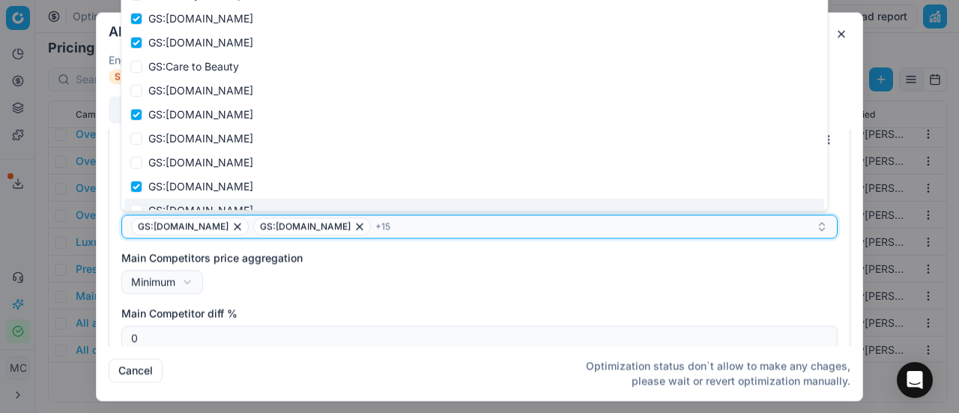
click at [398, 231] on div "GS:Boozt.com GS:Booztlet.com + 15" at bounding box center [473, 226] width 684 height 18
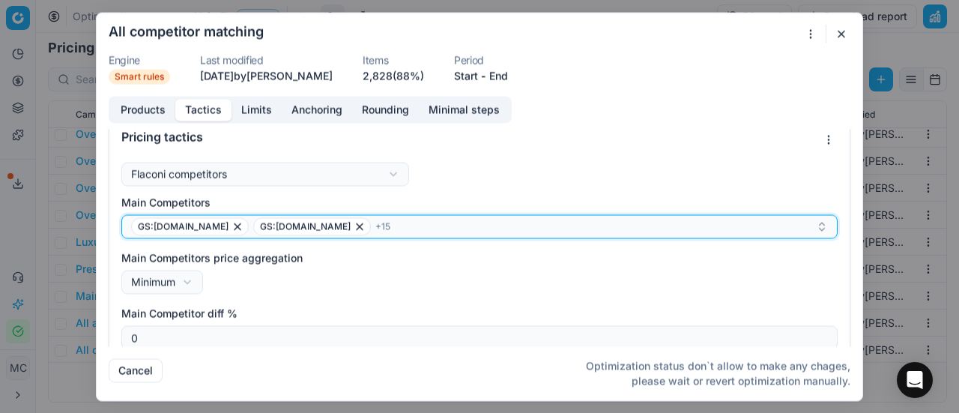
click at [398, 231] on div "GS:Boozt.com GS:Booztlet.com + 15" at bounding box center [473, 226] width 684 height 18
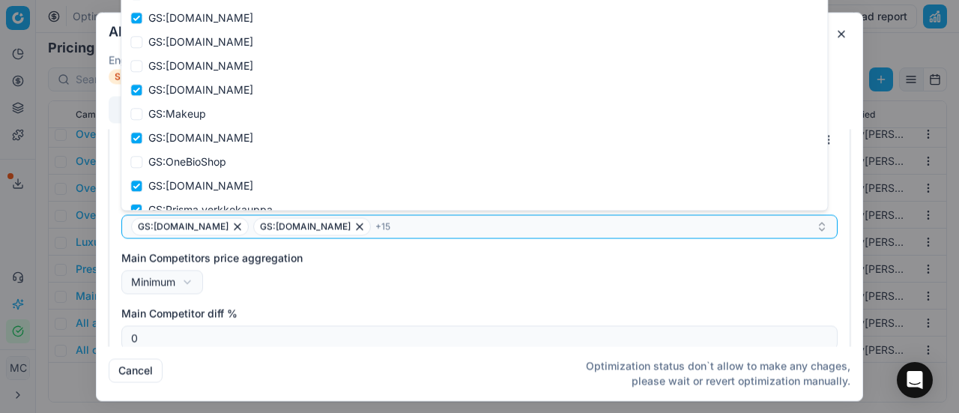
type input "pa"
checkbox input "true"
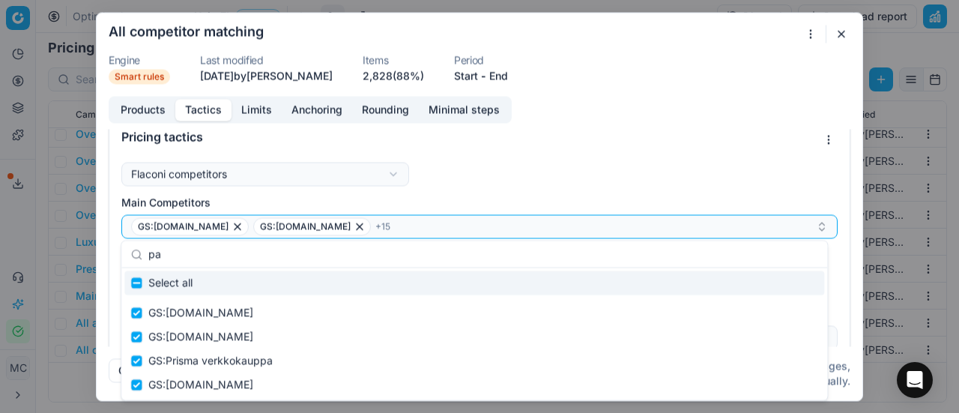
type input "p"
checkbox input "false"
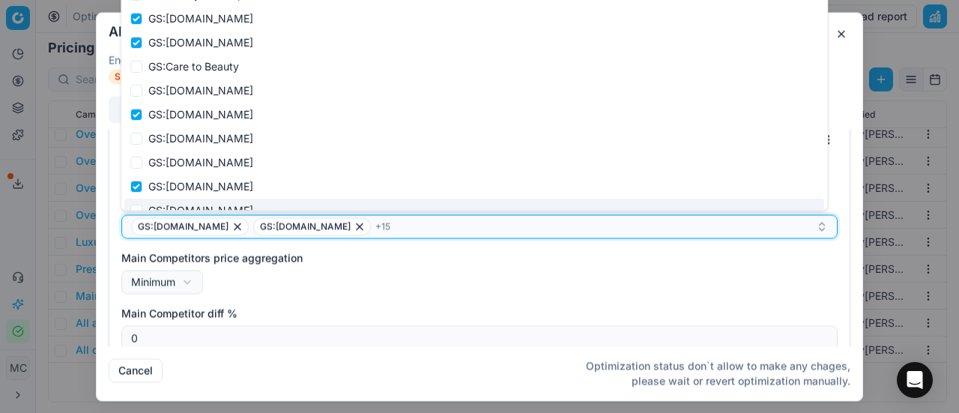
click at [389, 222] on div "GS:Boozt.com GS:Booztlet.com + 15" at bounding box center [473, 226] width 684 height 18
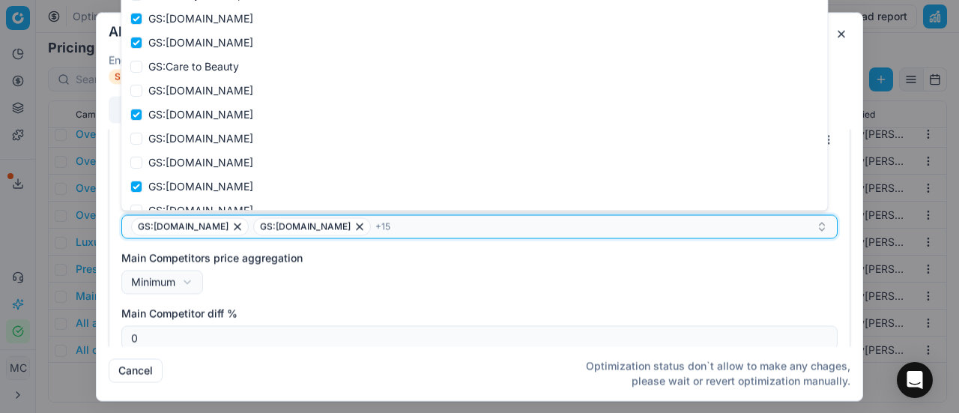
click at [389, 222] on div "GS:Boozt.com GS:Booztlet.com + 15" at bounding box center [473, 226] width 684 height 18
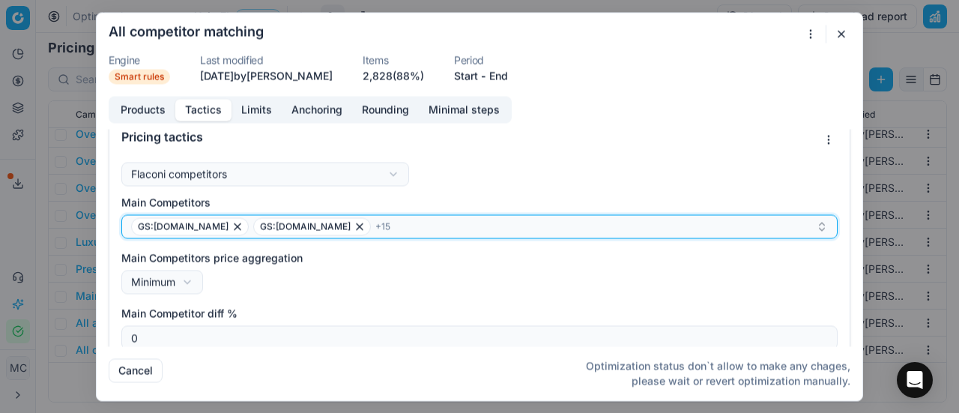
click at [389, 222] on div "GS:Boozt.com GS:Booztlet.com + 15" at bounding box center [473, 226] width 684 height 18
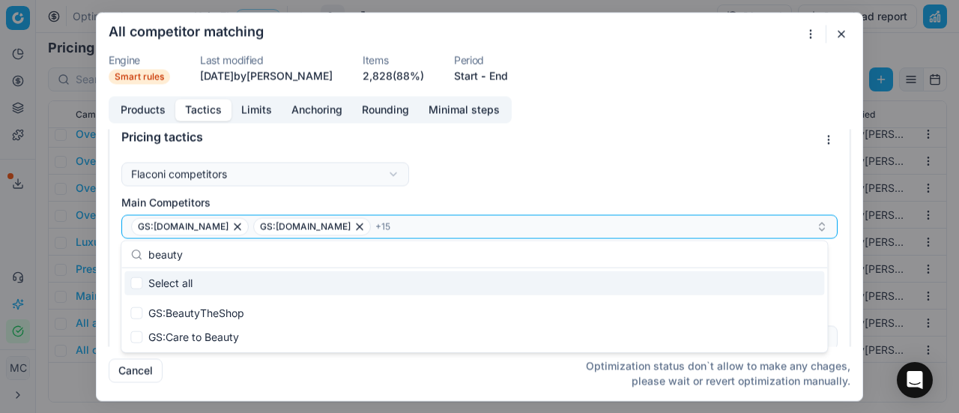
type input "beauty"
click at [514, 237] on button "GS:Boozt.com GS:Booztlet.com + 15" at bounding box center [479, 226] width 716 height 24
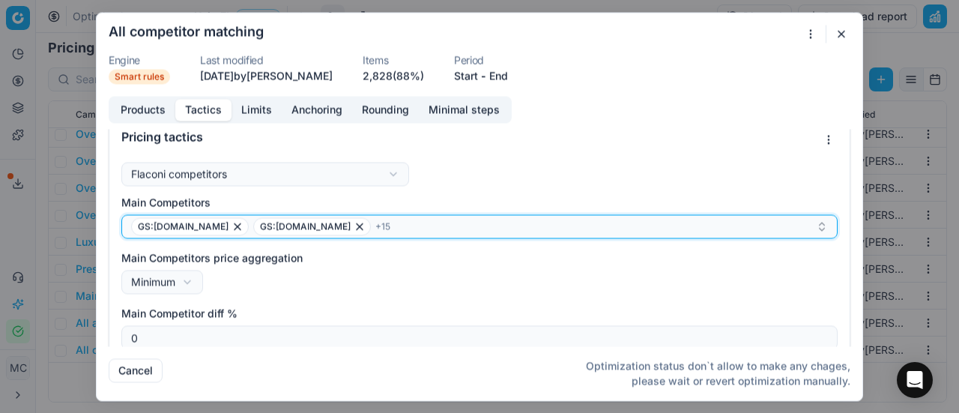
click at [514, 237] on button "GS:Boozt.com GS:Booztlet.com + 15" at bounding box center [479, 226] width 716 height 24
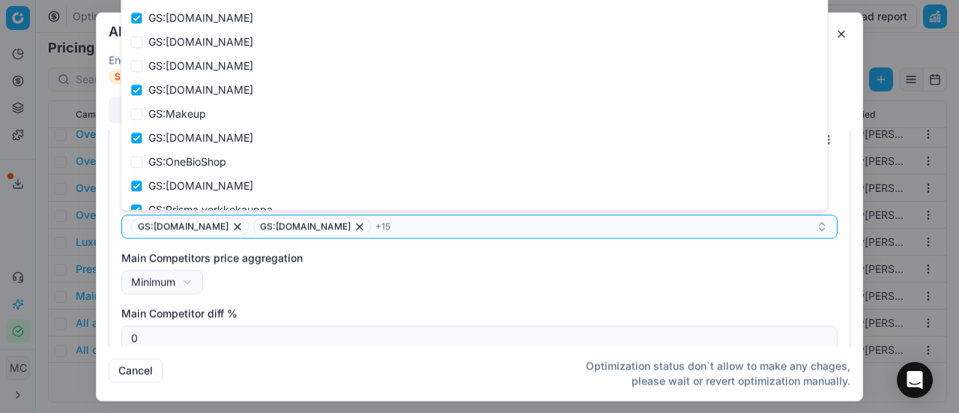
type input "PA"
checkbox input "true"
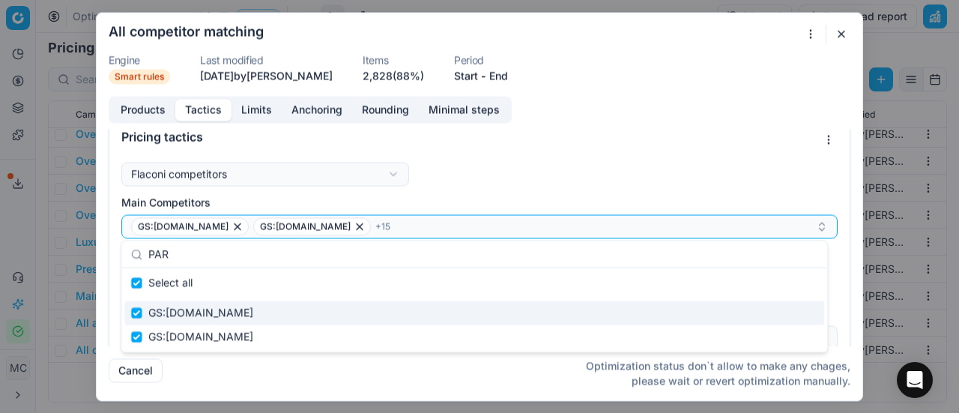
type input "PAR"
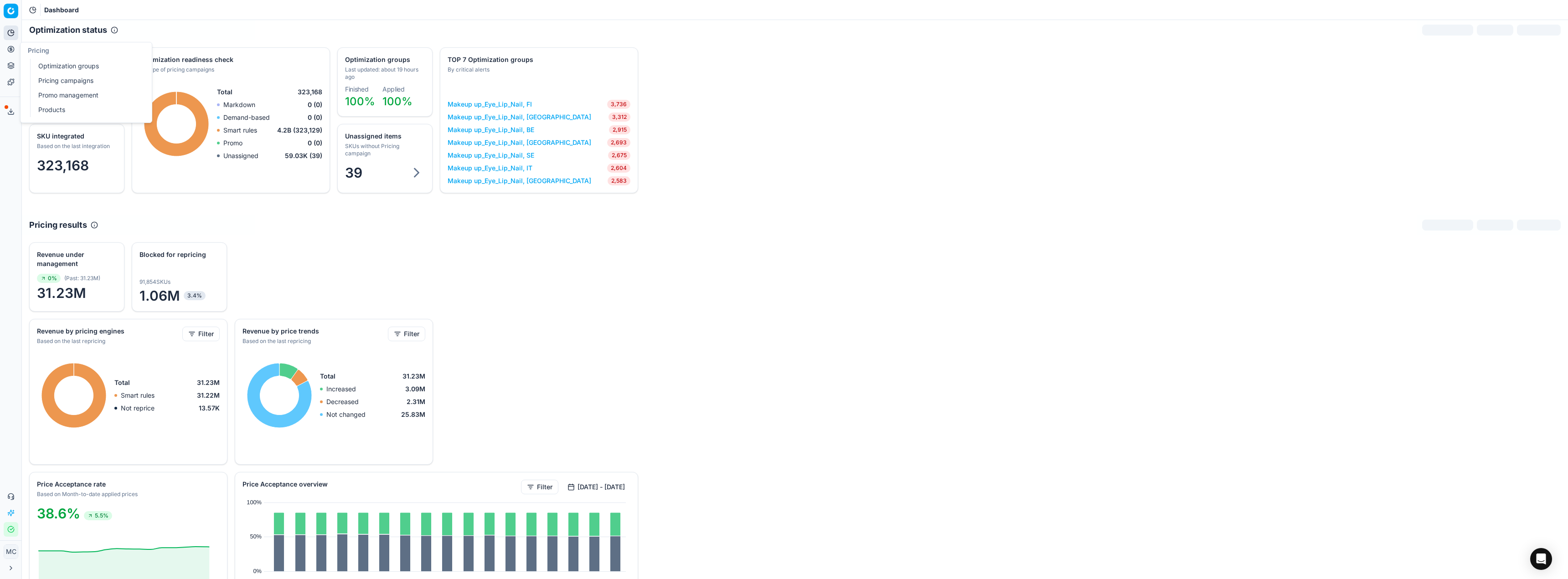
click at [71, 108] on link "Products" at bounding box center [88, 109] width 106 height 13
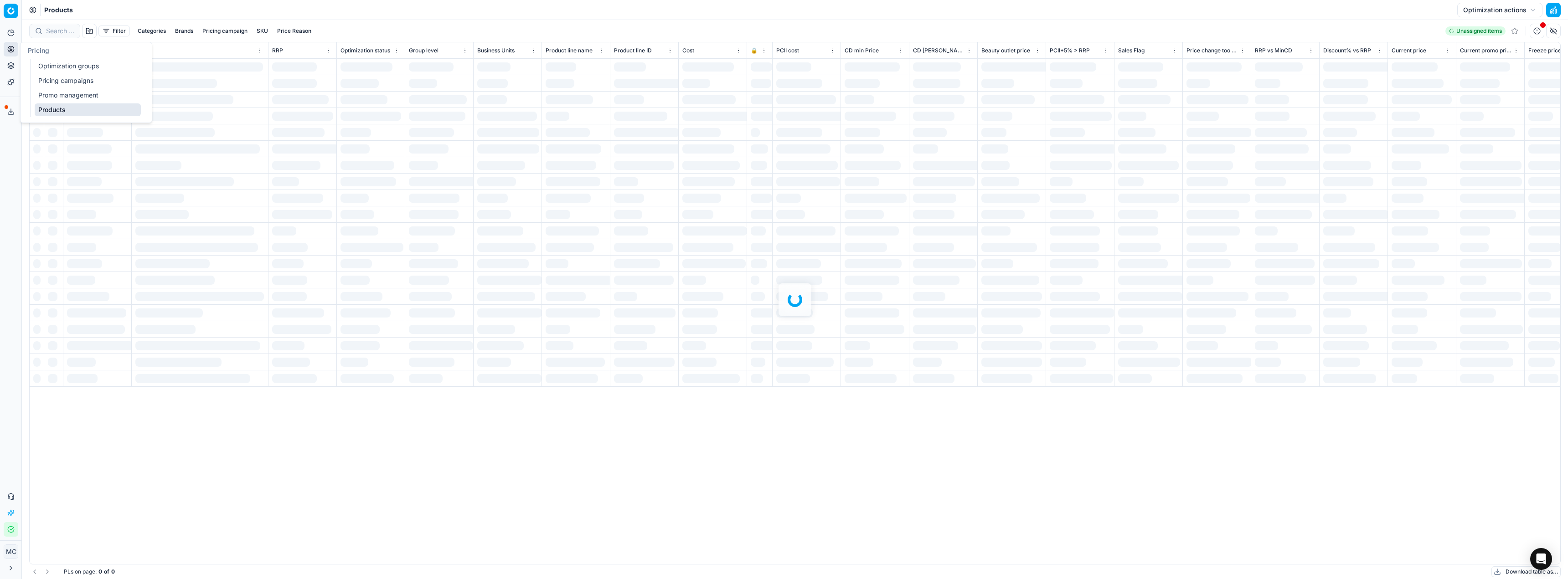
click at [57, 30] on div at bounding box center [795, 299] width 1546 height 559
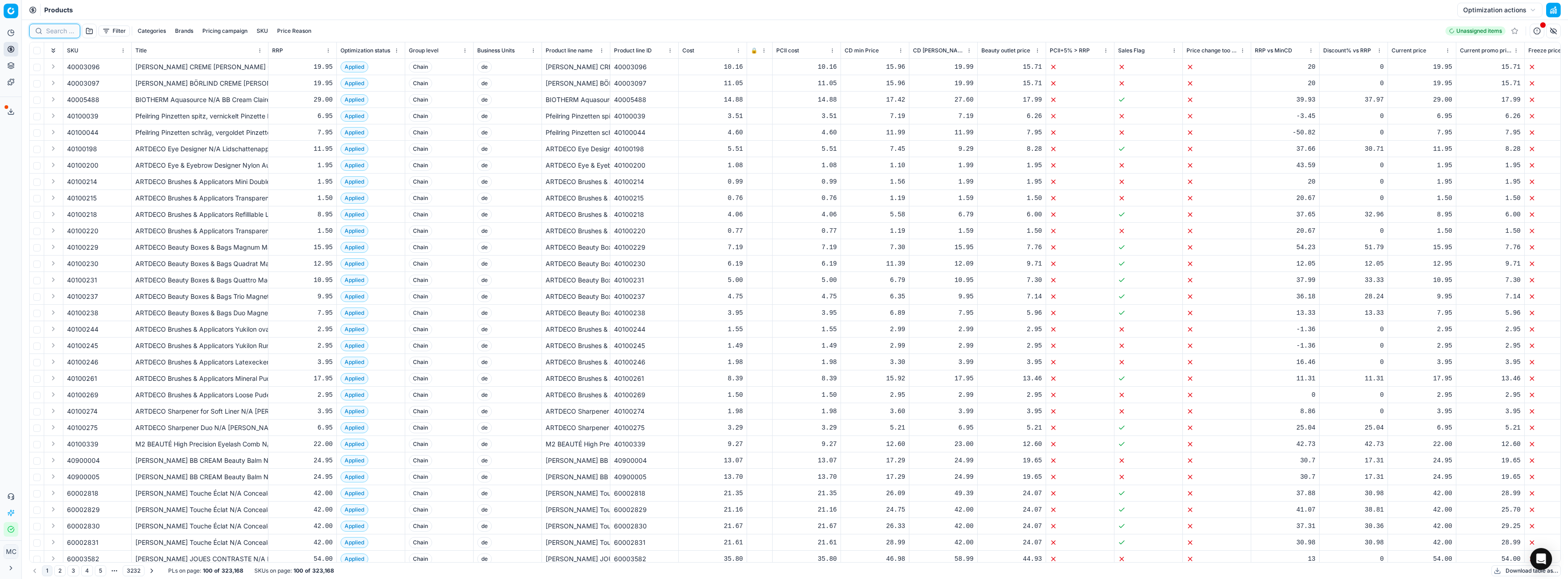
click at [57, 30] on input at bounding box center [60, 30] width 28 height 9
paste input "4059729447357"
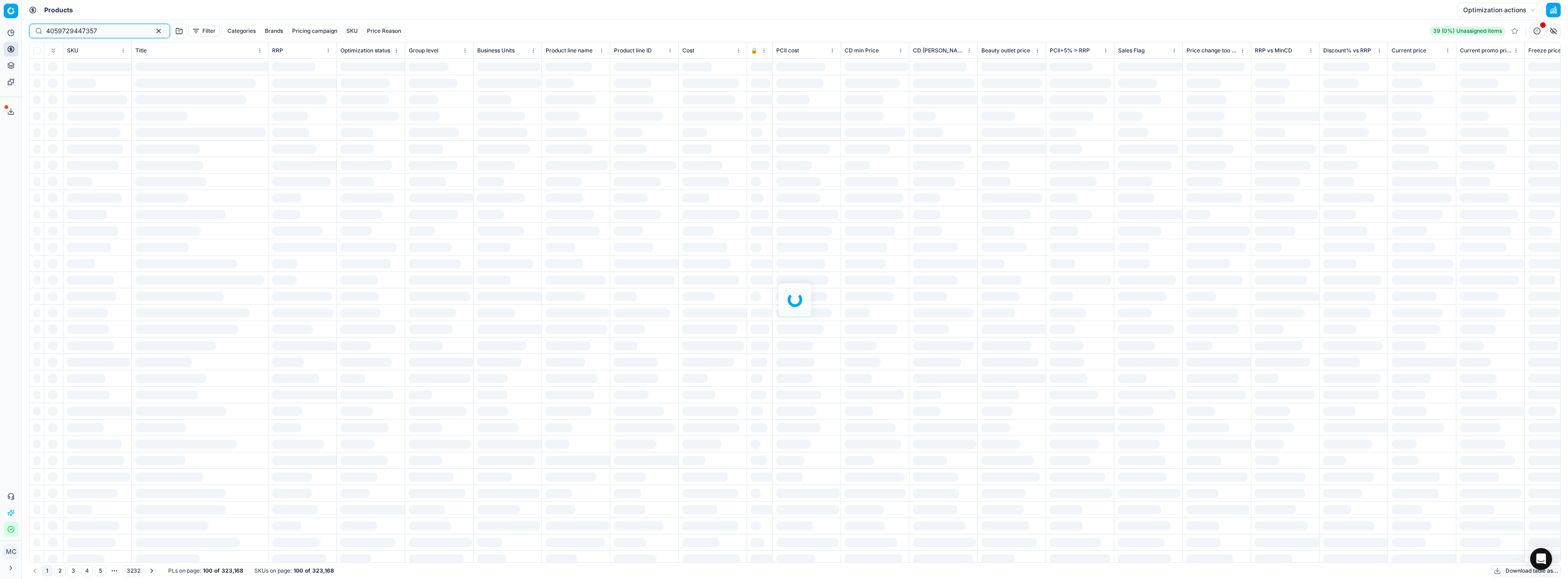
type input "4059729447357"
click at [106, 28] on input "4059729447357" at bounding box center [96, 30] width 100 height 9
drag, startPoint x: 106, startPoint y: 28, endPoint x: 0, endPoint y: 27, distance: 106.0
click at [0, 27] on div "Pricing platform Analytics Pricing Product portfolio Templates Export service 2…" at bounding box center [784, 290] width 1568 height 579
type input "4059729447357"
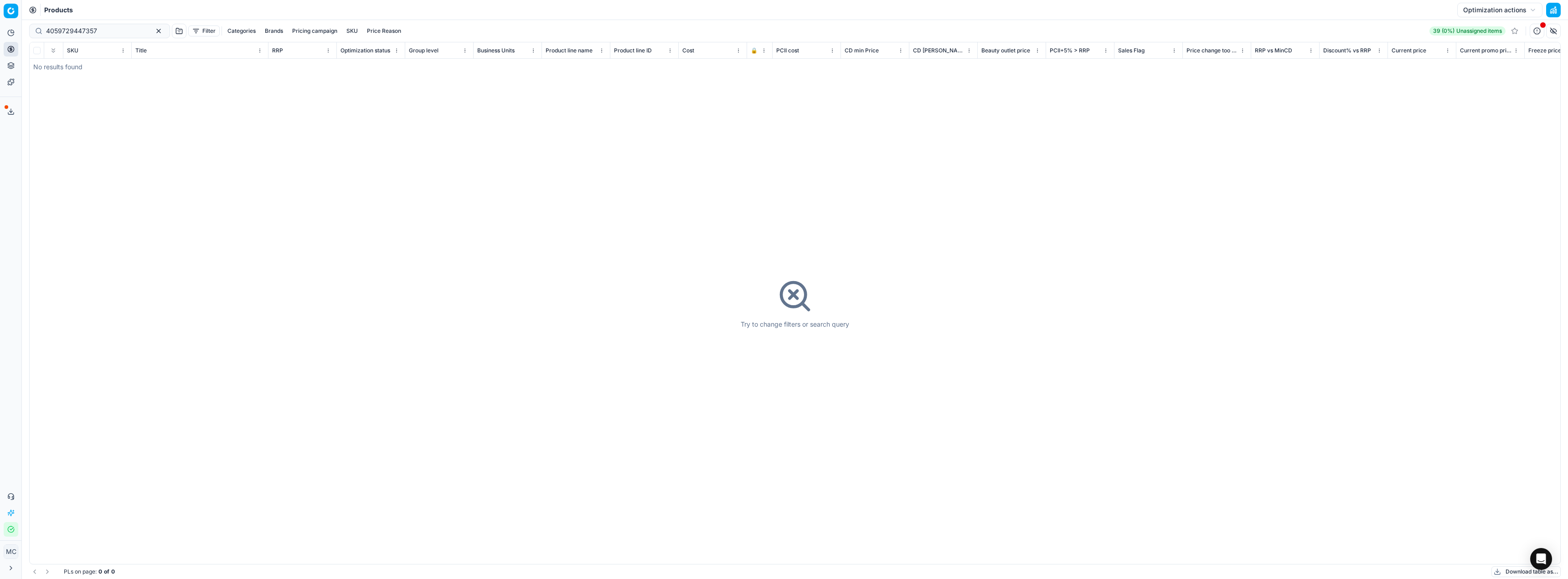
click at [5, 32] on button "Analytics" at bounding box center [11, 33] width 15 height 15
click at [39, 63] on link "Optimization groups" at bounding box center [88, 66] width 106 height 13
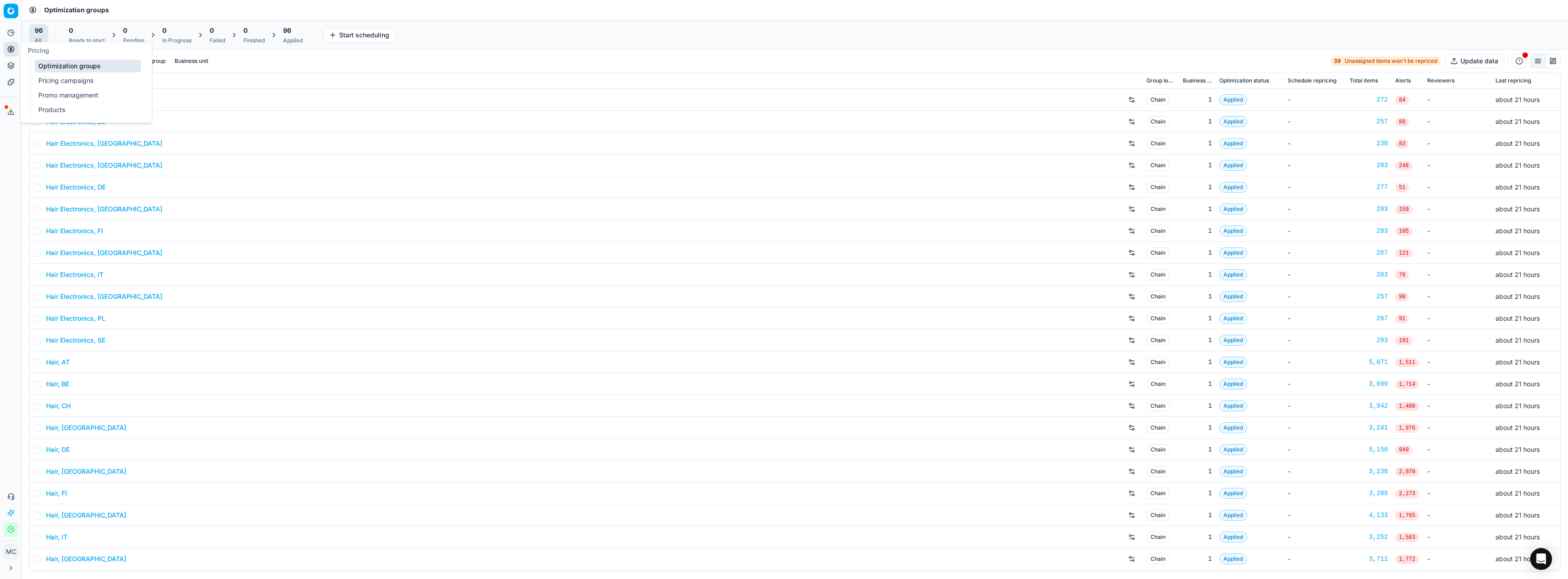
click at [52, 82] on link "Pricing campaigns" at bounding box center [88, 80] width 106 height 13
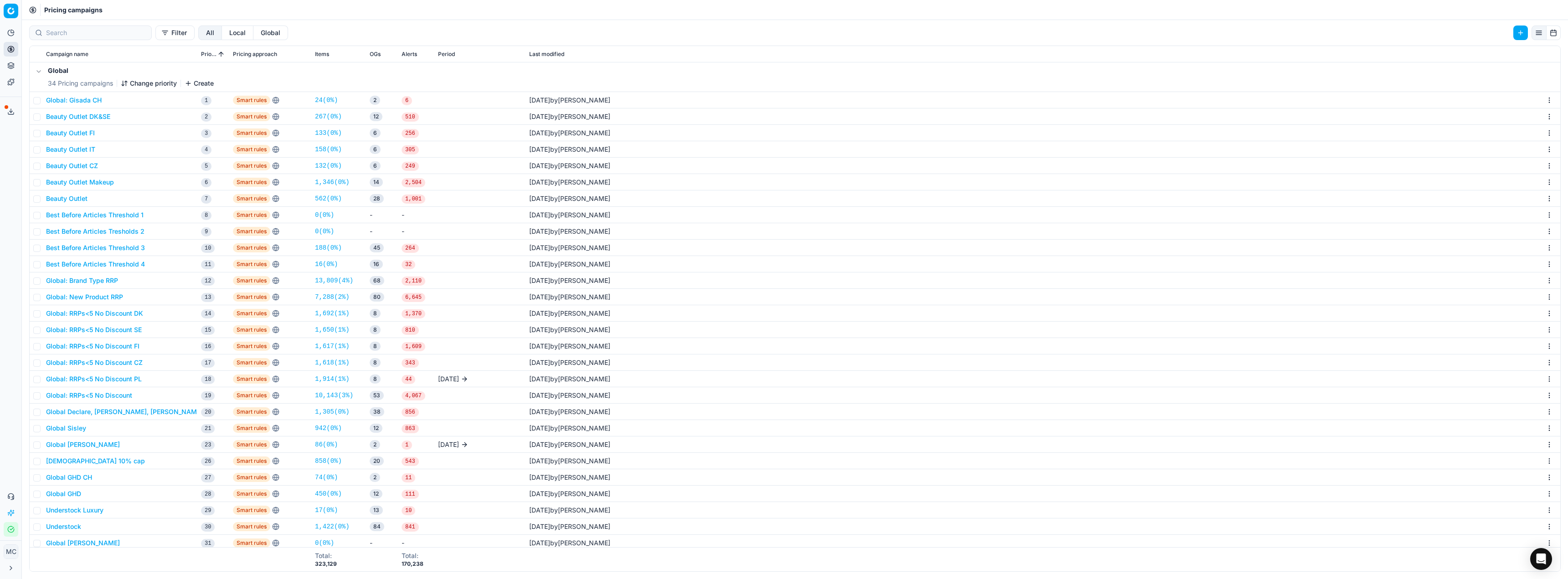
click at [9, 256] on div "Analytics Pricing Product portfolio Templates Export service 20 Contact support…" at bounding box center [10, 281] width 21 height 518
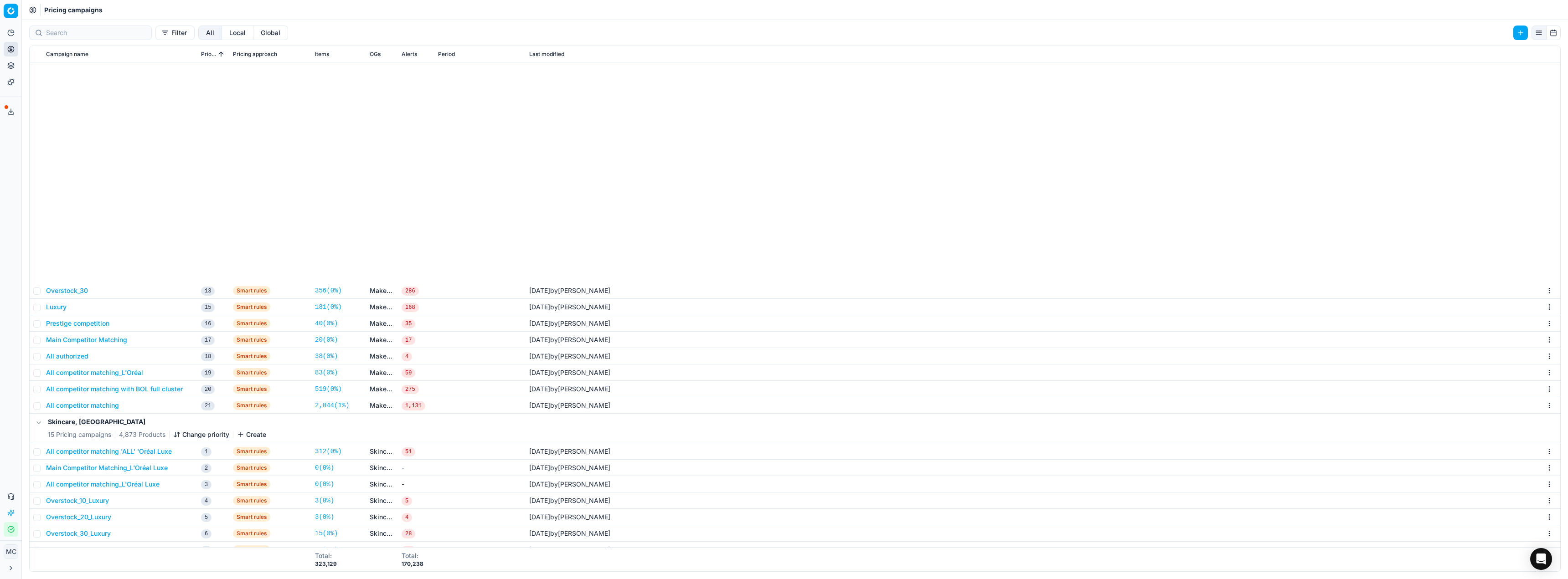
scroll to position [1407, 0]
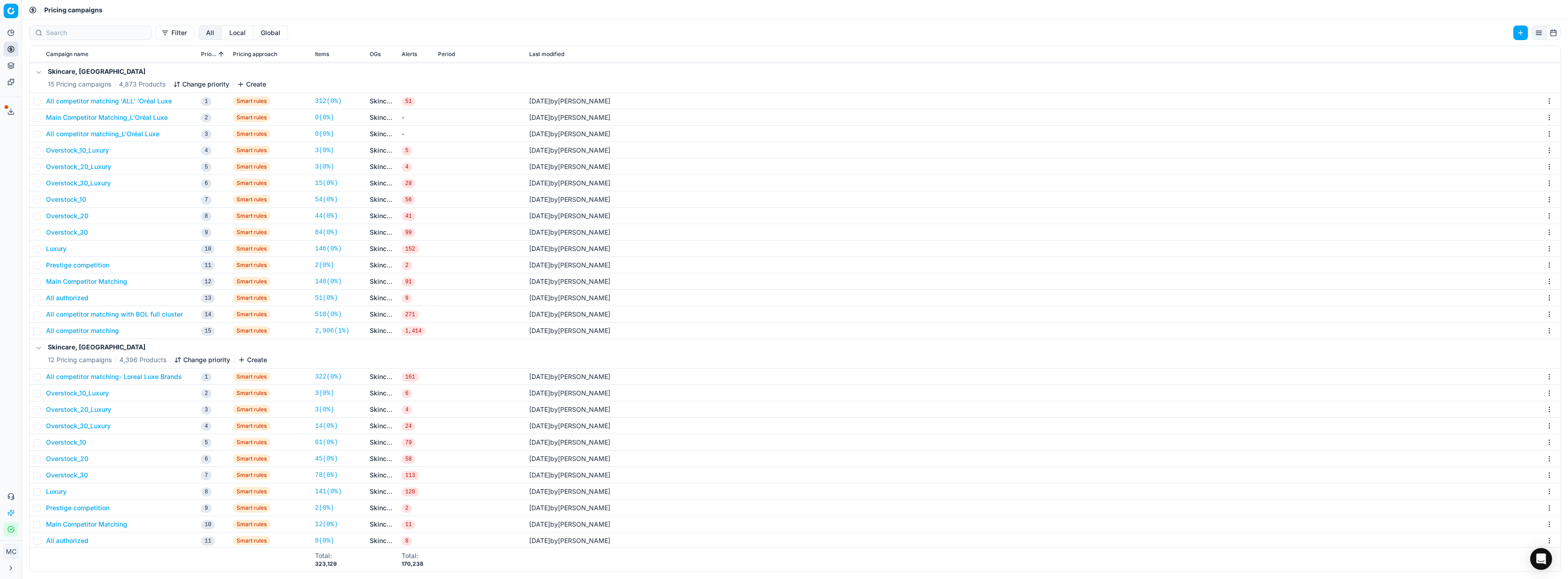
click at [77, 541] on button "All authorized" at bounding box center [68, 540] width 43 height 9
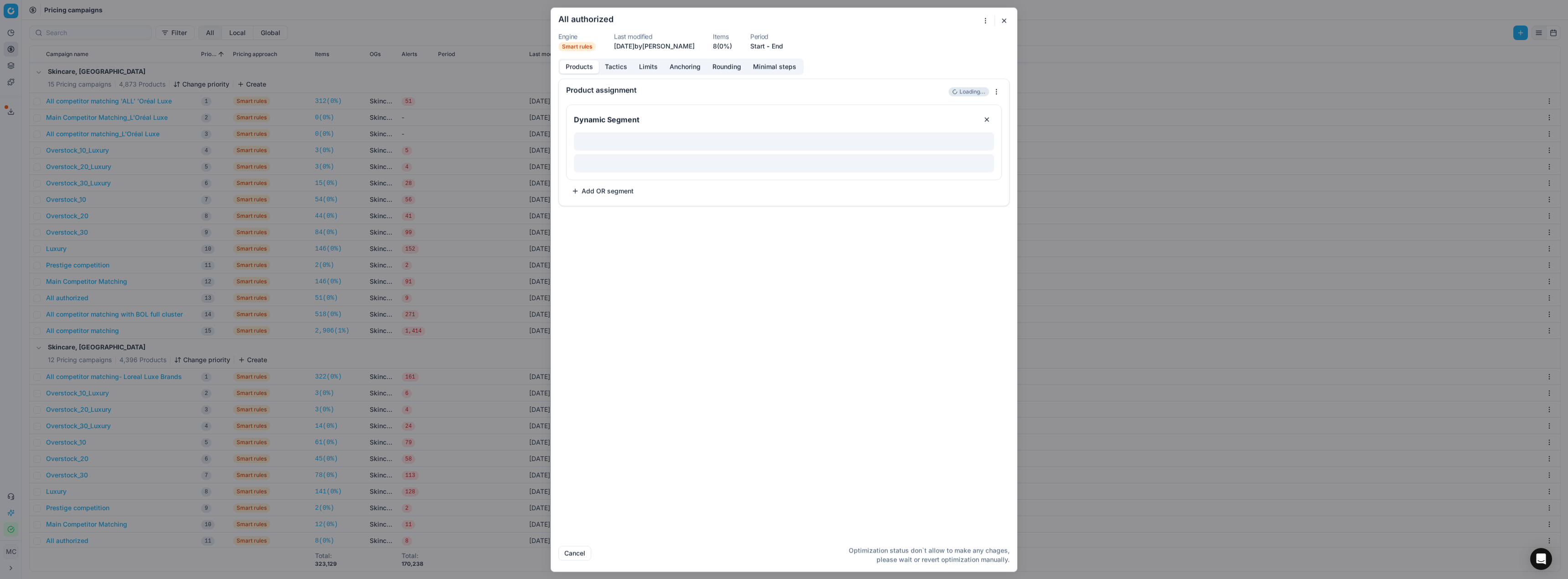
click at [614, 70] on button "Tactics" at bounding box center [616, 67] width 34 height 13
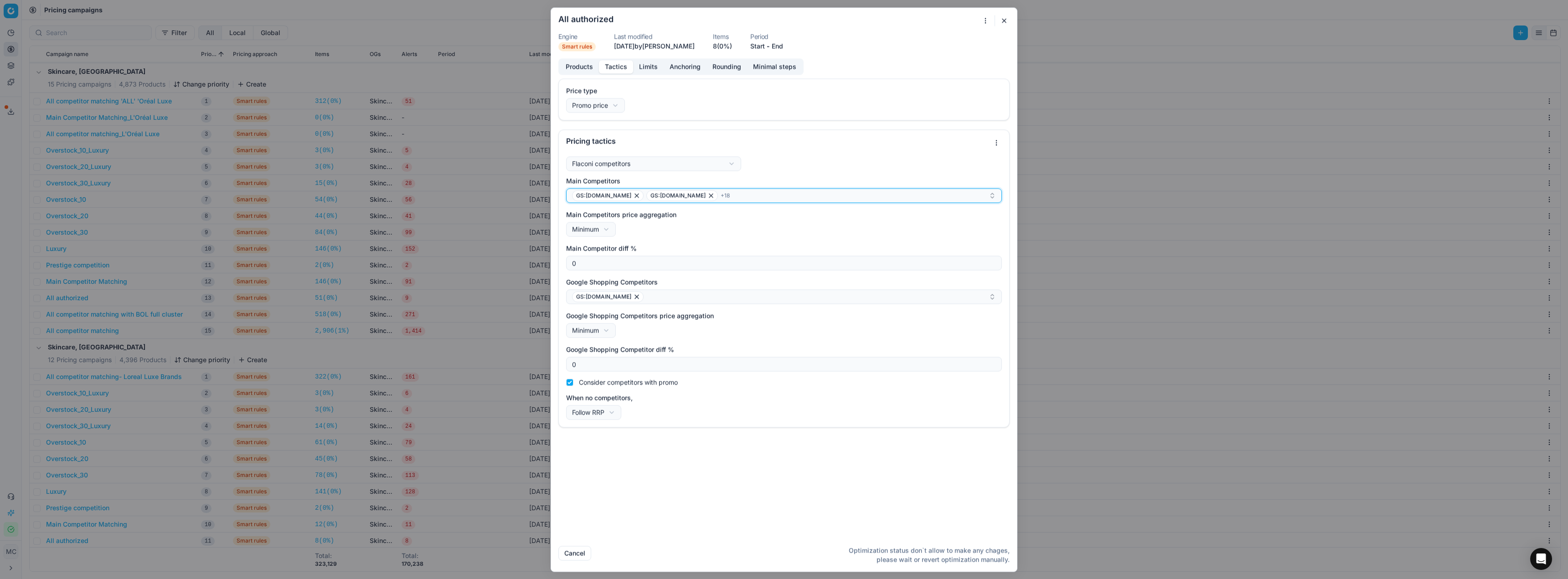
click at [725, 193] on div "GS:Boozt.com GS:Booztlet.com + 18" at bounding box center [780, 195] width 416 height 11
type input "maga"
click at [1001, 19] on button "button" at bounding box center [1004, 21] width 11 height 11
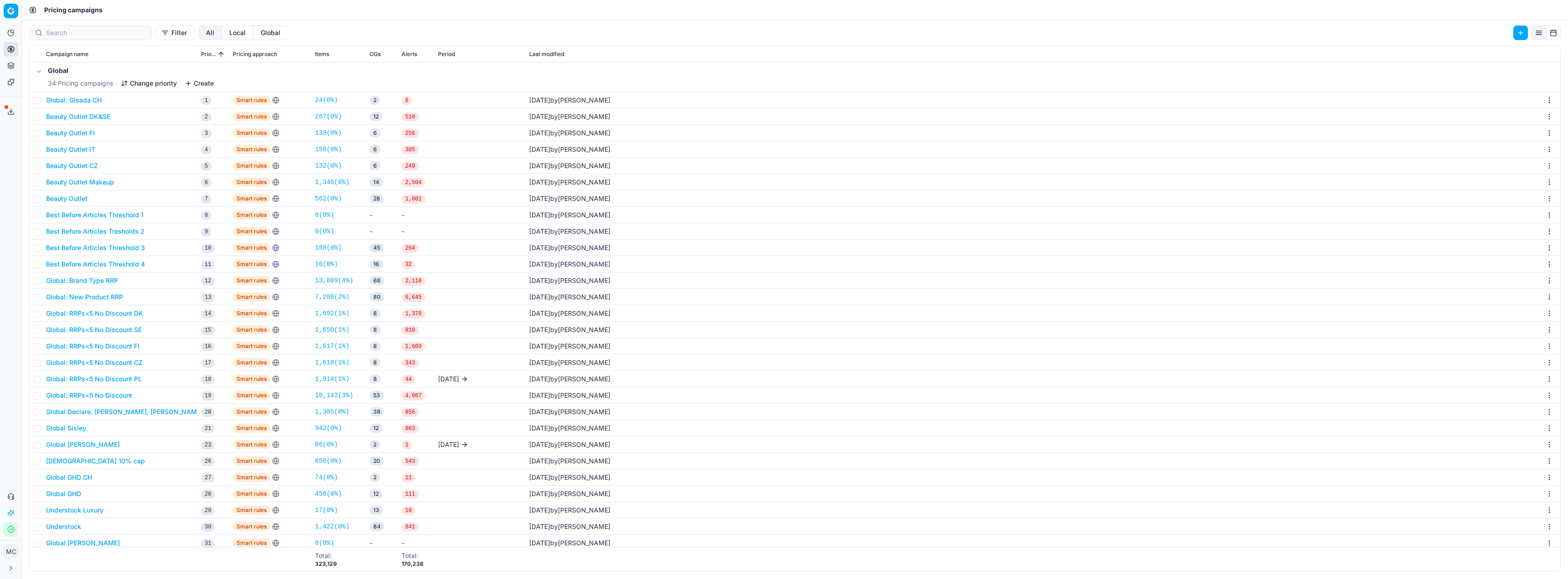
click at [12, 459] on div "Analytics Pricing Product portfolio Templates Export service 20 Contact support…" at bounding box center [10, 281] width 21 height 518
